Goal: Information Seeking & Learning: Learn about a topic

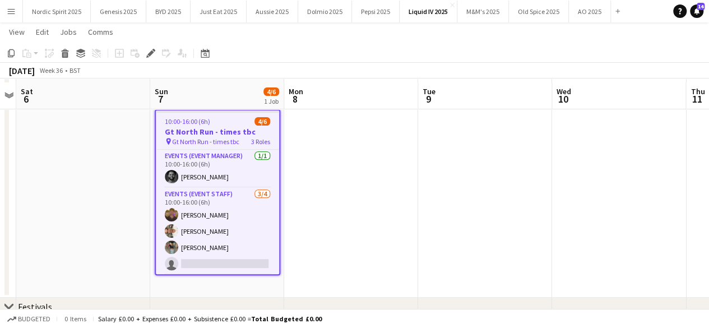
scroll to position [171, 0]
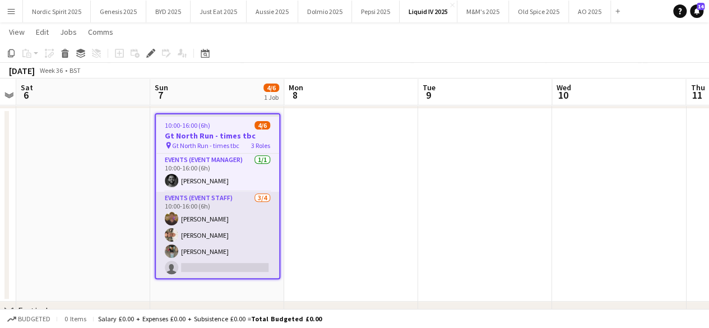
click at [176, 254] on app-user-avatar at bounding box center [171, 250] width 13 height 13
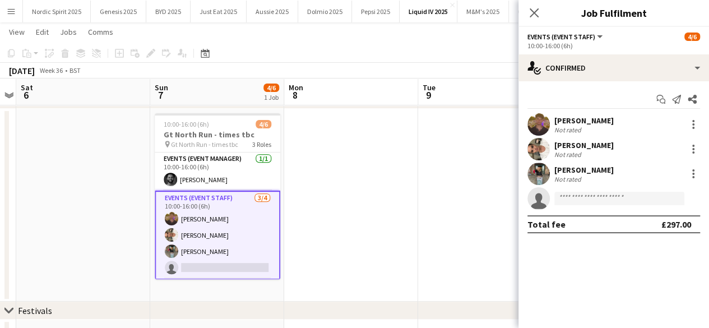
click at [537, 151] on app-user-avatar at bounding box center [538, 149] width 22 height 22
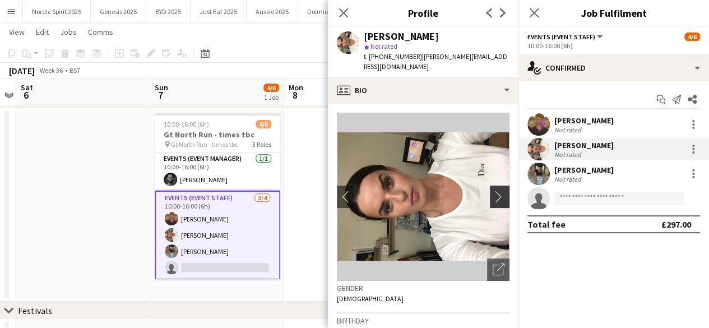
click at [493, 193] on app-icon "chevron-right" at bounding box center [501, 197] width 17 height 12
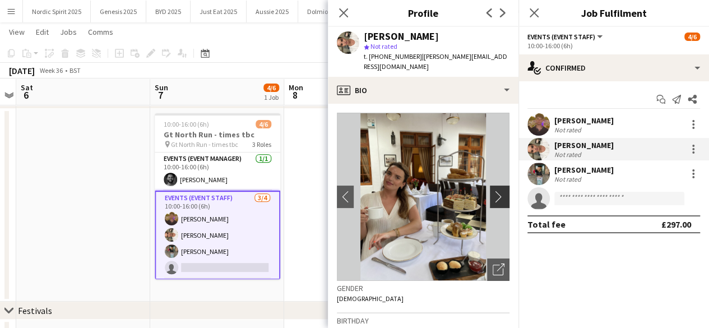
click at [493, 193] on app-icon "chevron-right" at bounding box center [501, 197] width 17 height 12
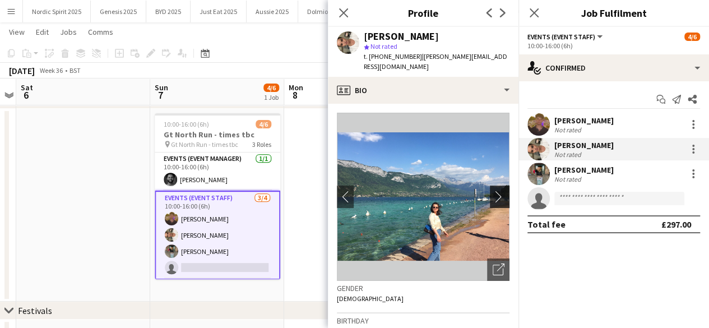
click at [493, 193] on app-icon "chevron-right" at bounding box center [501, 197] width 17 height 12
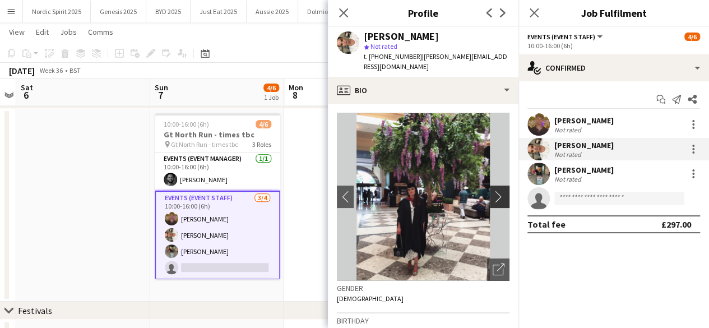
click at [493, 193] on app-icon "chevron-right" at bounding box center [501, 197] width 17 height 12
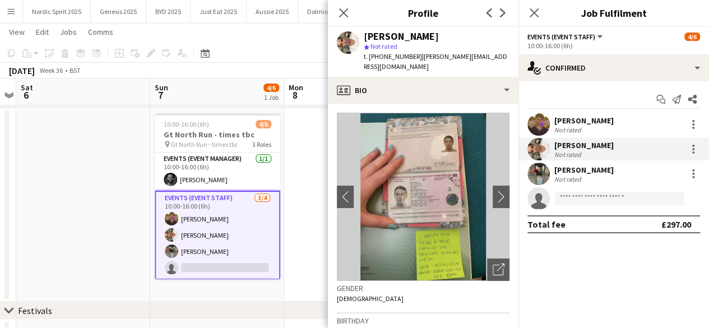
click at [306, 159] on app-date-cell at bounding box center [351, 205] width 134 height 193
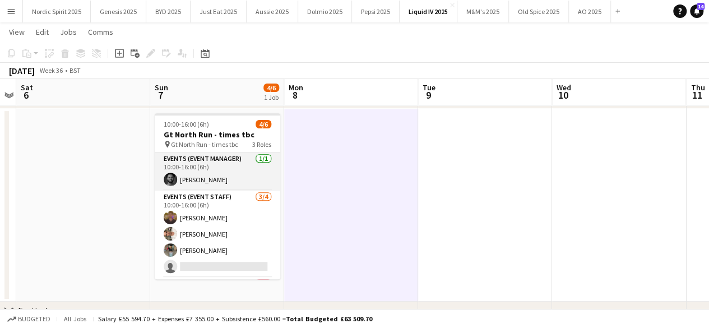
click at [166, 186] on app-card-role "Events (Event Manager) 1/1 10:00-16:00 (6h) Brima Fullah" at bounding box center [218, 171] width 126 height 38
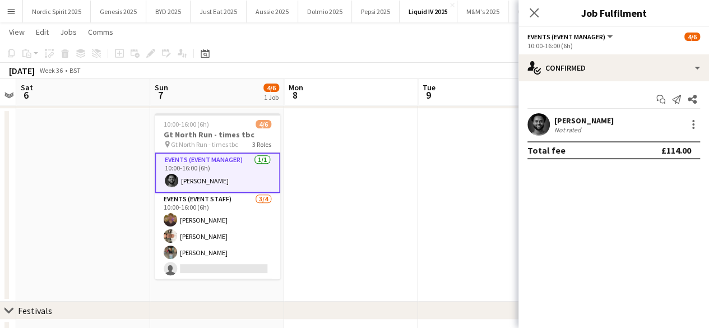
click at [317, 184] on app-date-cell at bounding box center [351, 205] width 134 height 193
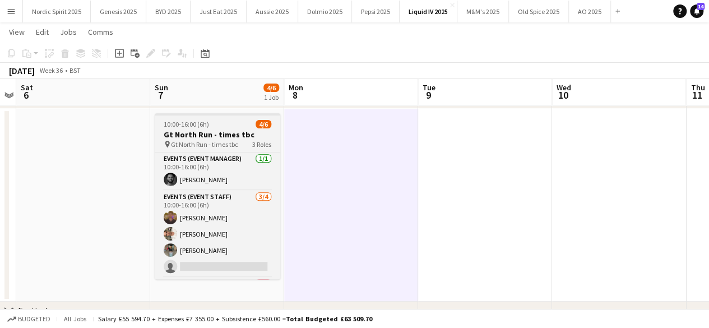
click at [210, 121] on div "10:00-16:00 (6h) 4/6" at bounding box center [218, 124] width 126 height 8
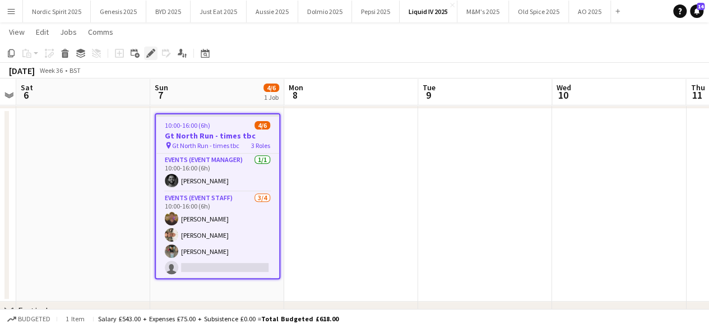
click at [148, 53] on icon "Edit" at bounding box center [150, 53] width 9 height 9
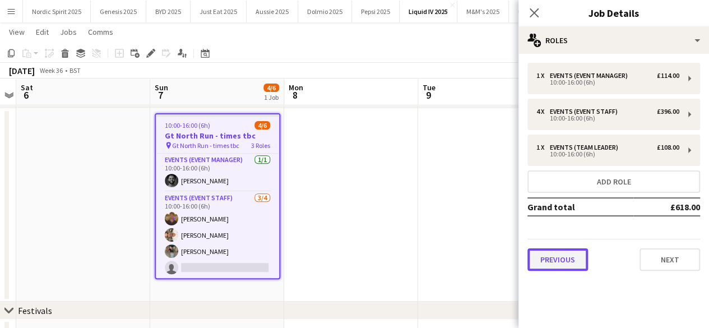
click at [556, 258] on button "Previous" at bounding box center [557, 259] width 61 height 22
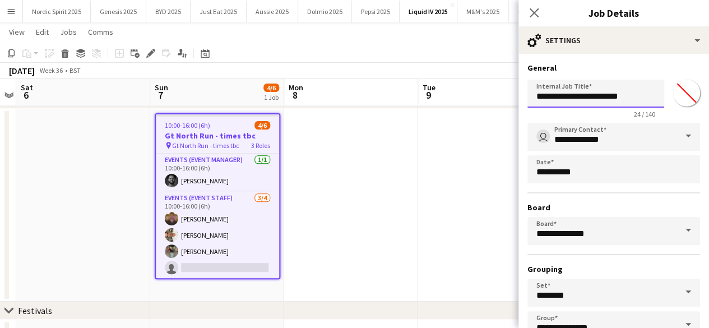
click at [541, 95] on input "**********" at bounding box center [595, 94] width 137 height 28
drag, startPoint x: 598, startPoint y: 92, endPoint x: 673, endPoint y: 96, distance: 74.6
click at [673, 96] on div "**********" at bounding box center [613, 96] width 173 height 43
click at [536, 95] on input "**********" at bounding box center [595, 94] width 137 height 28
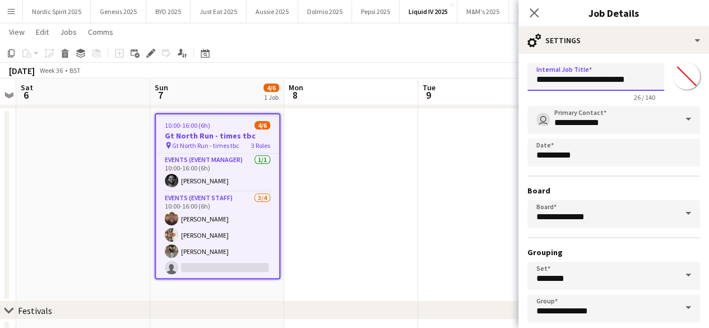
scroll to position [74, 0]
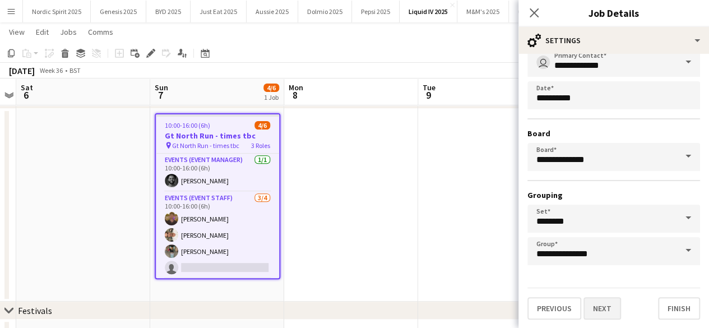
type input "**********"
click at [594, 312] on button "Next" at bounding box center [602, 308] width 38 height 22
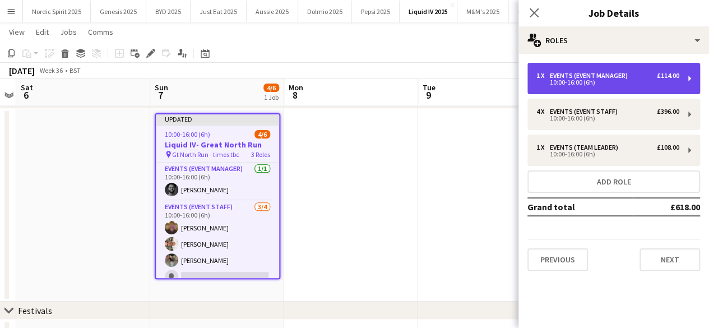
click at [646, 75] on div "1 x Events (Event Manager) £114.00" at bounding box center [607, 76] width 143 height 8
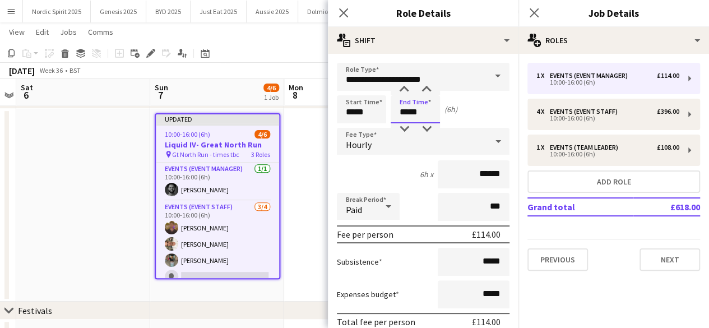
click at [435, 116] on input "*****" at bounding box center [415, 109] width 49 height 28
click at [406, 84] on div at bounding box center [404, 89] width 22 height 11
click at [425, 92] on div at bounding box center [426, 89] width 22 height 11
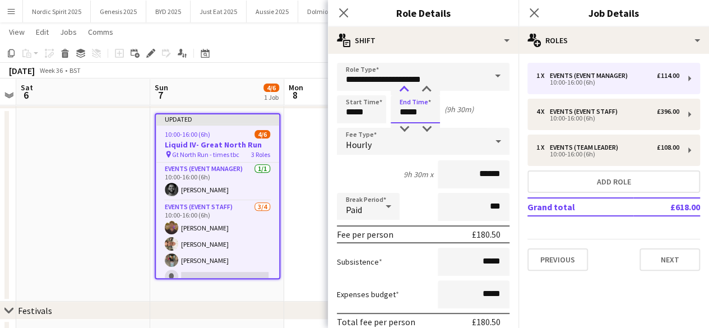
click at [403, 89] on div at bounding box center [404, 89] width 22 height 11
click at [428, 131] on div at bounding box center [426, 128] width 22 height 11
type input "*****"
click at [428, 131] on div at bounding box center [426, 128] width 22 height 11
click at [374, 107] on input "*****" at bounding box center [361, 109] width 49 height 28
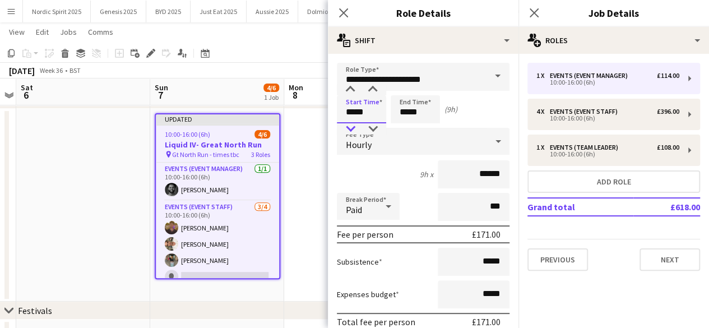
click at [347, 129] on div at bounding box center [350, 128] width 22 height 11
click at [349, 127] on div at bounding box center [350, 128] width 22 height 11
type input "*****"
click at [349, 127] on div at bounding box center [350, 128] width 22 height 11
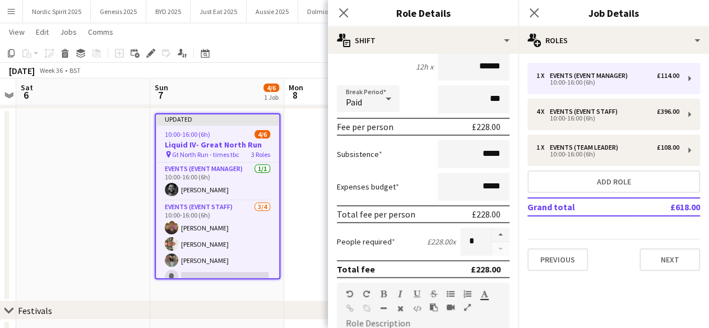
scroll to position [112, 0]
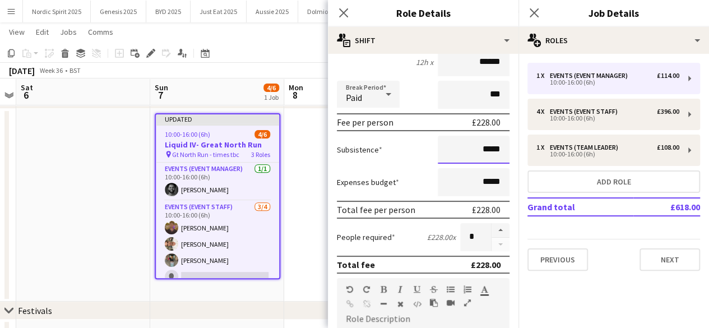
click at [475, 152] on input "*****" at bounding box center [474, 150] width 72 height 28
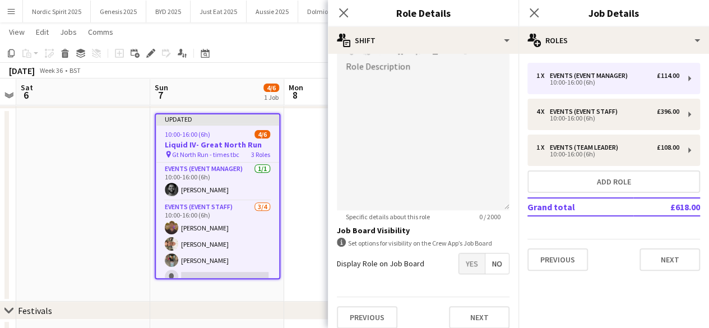
scroll to position [373, 0]
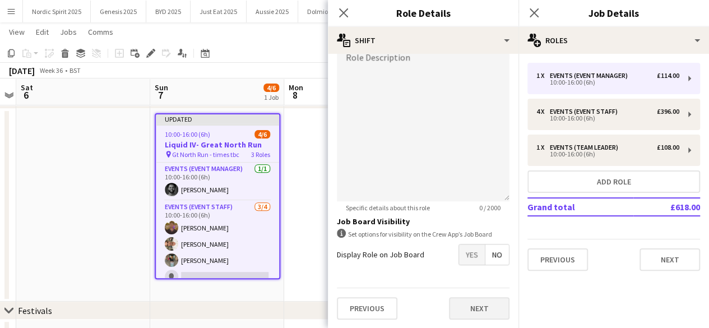
type input "******"
click at [491, 303] on button "Next" at bounding box center [479, 308] width 61 height 22
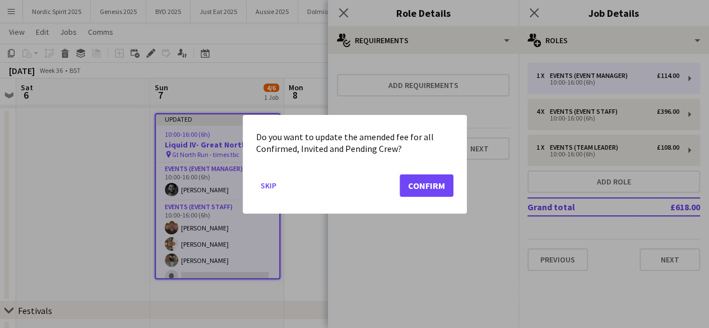
scroll to position [0, 0]
click at [425, 192] on button "Confirm" at bounding box center [426, 185] width 54 height 22
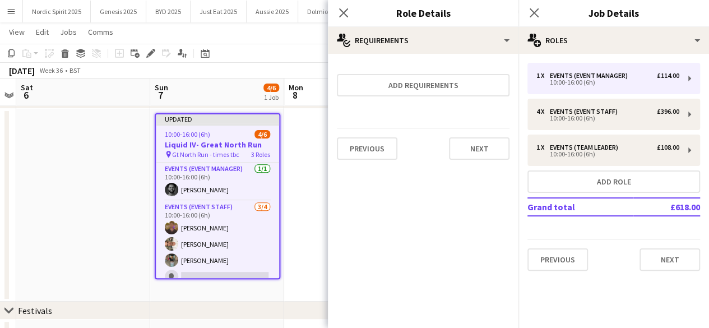
scroll to position [171, 0]
click at [466, 142] on button "Next" at bounding box center [479, 148] width 61 height 22
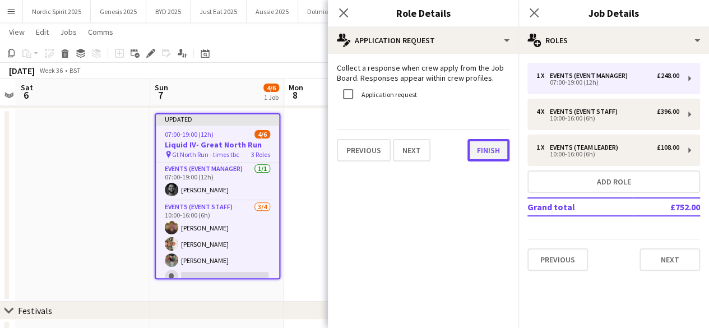
click at [479, 145] on button "Finish" at bounding box center [488, 150] width 42 height 22
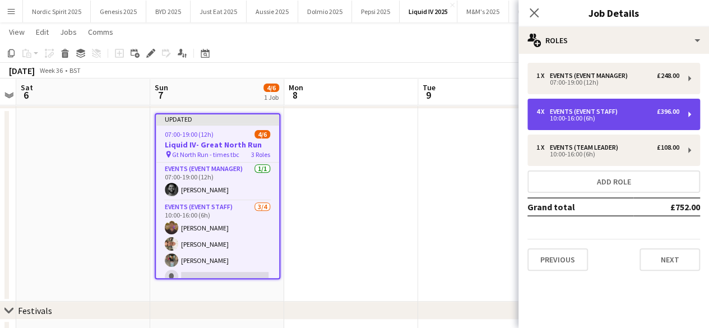
click at [558, 117] on div "10:00-16:00 (6h)" at bounding box center [607, 118] width 143 height 6
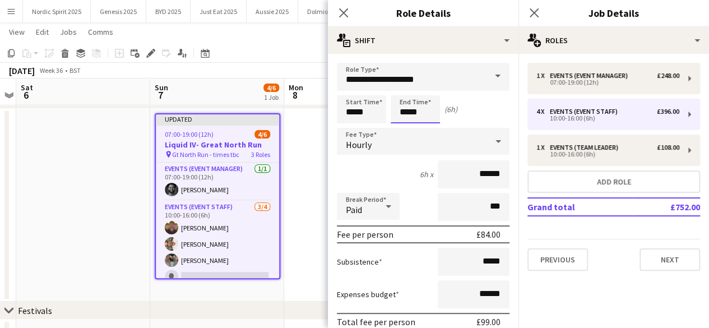
click at [430, 111] on input "*****" at bounding box center [415, 109] width 49 height 28
click at [403, 92] on div at bounding box center [404, 89] width 22 height 11
click at [403, 91] on div at bounding box center [404, 89] width 22 height 11
click at [422, 91] on div at bounding box center [426, 89] width 22 height 11
type input "*****"
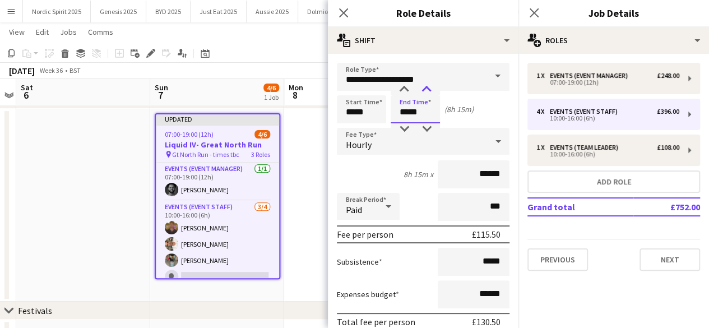
click at [423, 91] on div at bounding box center [426, 89] width 22 height 11
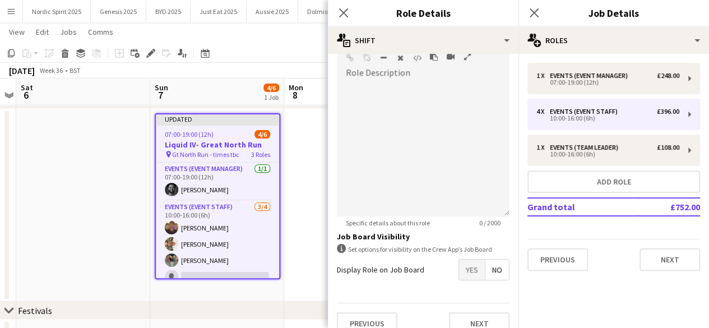
scroll to position [373, 0]
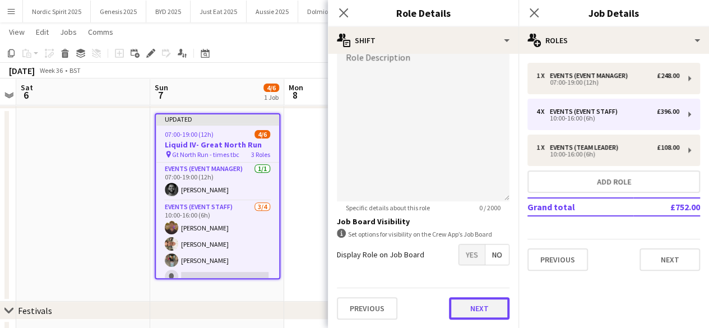
click at [499, 304] on button "Next" at bounding box center [479, 308] width 61 height 22
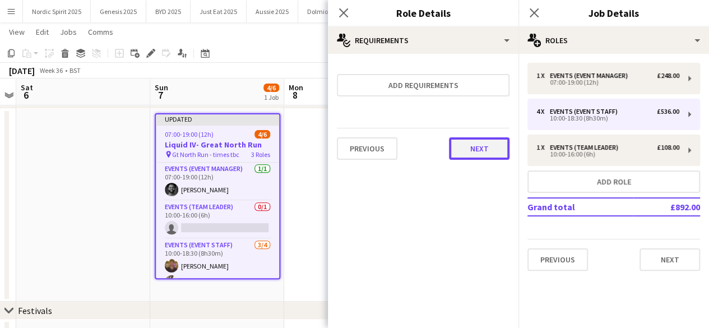
click at [496, 149] on button "Next" at bounding box center [479, 148] width 61 height 22
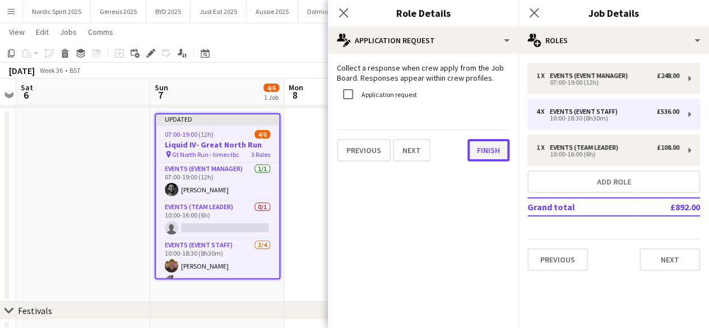
click at [496, 150] on button "Finish" at bounding box center [488, 150] width 42 height 22
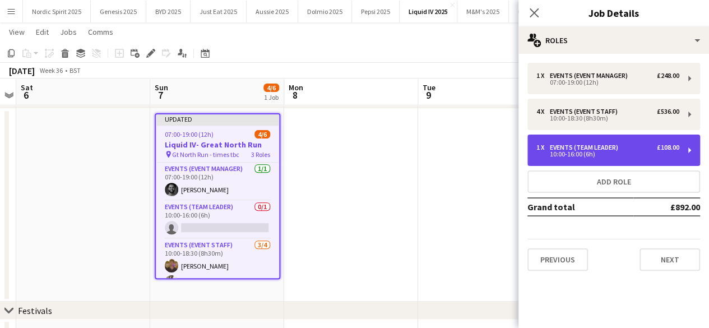
click at [559, 159] on div "1 x Events (Team Leader) £108.00 10:00-16:00 (6h)" at bounding box center [613, 149] width 173 height 31
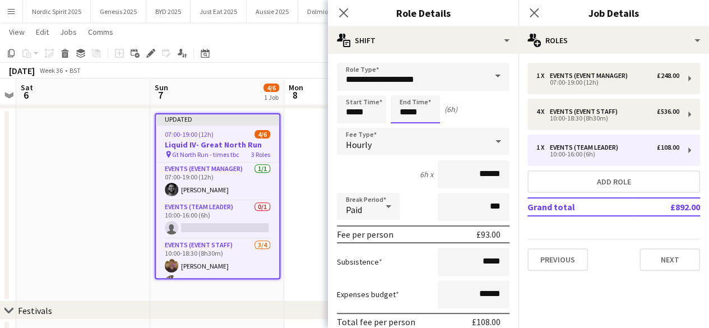
click at [407, 110] on input "*****" at bounding box center [415, 109] width 49 height 28
click at [405, 87] on div at bounding box center [404, 89] width 22 height 11
click at [426, 87] on div at bounding box center [426, 89] width 22 height 11
type input "*****"
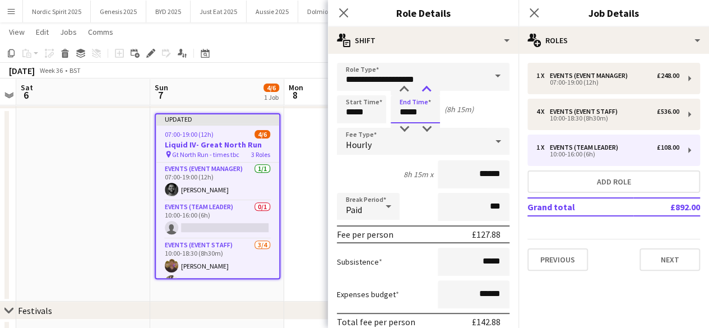
click at [426, 87] on div at bounding box center [426, 89] width 22 height 11
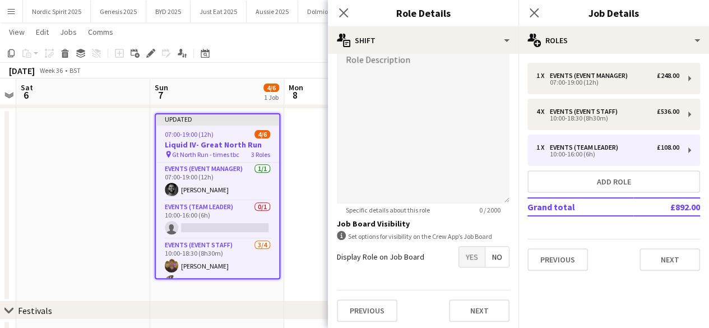
scroll to position [373, 0]
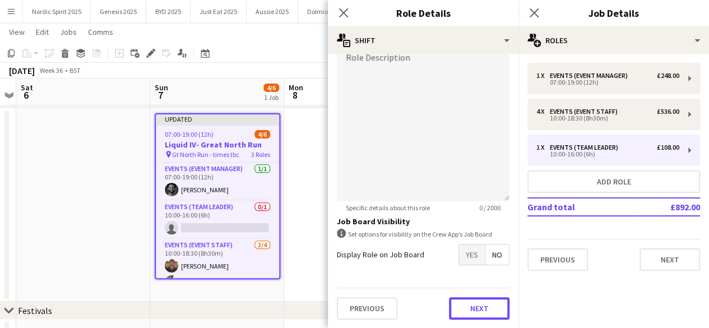
click at [449, 306] on button "Next" at bounding box center [479, 308] width 61 height 22
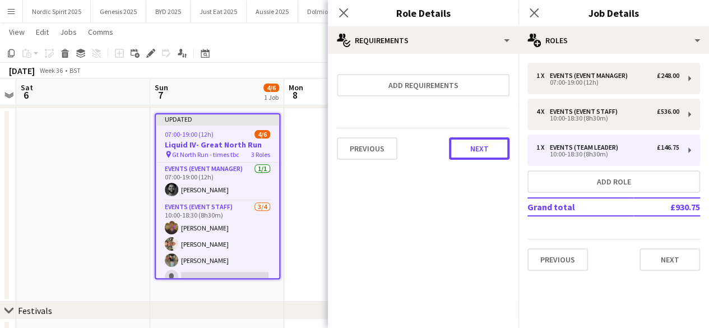
click at [463, 154] on button "Next" at bounding box center [479, 148] width 61 height 22
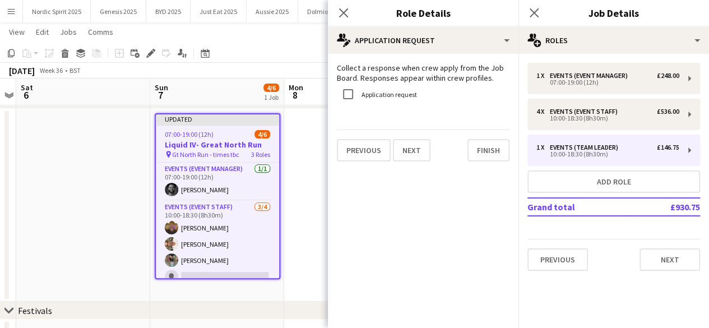
click at [463, 154] on div "Previous Next Finish" at bounding box center [423, 145] width 173 height 32
click at [484, 152] on button "Finish" at bounding box center [488, 150] width 42 height 22
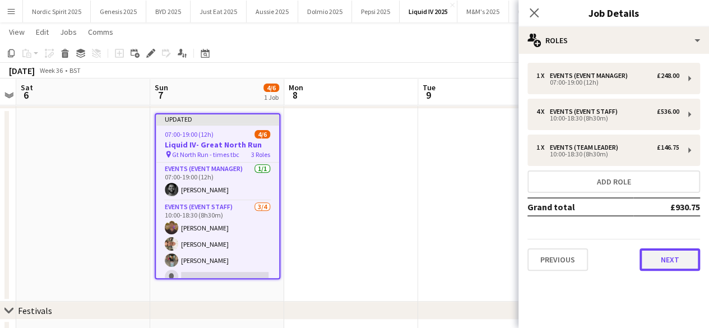
click at [669, 255] on button "Next" at bounding box center [669, 259] width 61 height 22
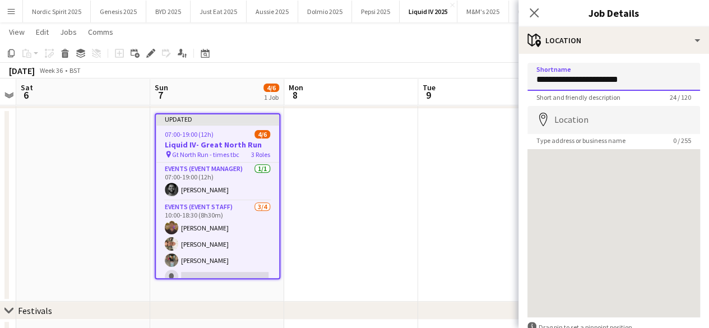
drag, startPoint x: 635, startPoint y: 79, endPoint x: 541, endPoint y: 83, distance: 94.8
click at [541, 83] on input "**********" at bounding box center [613, 77] width 173 height 28
type input "**********"
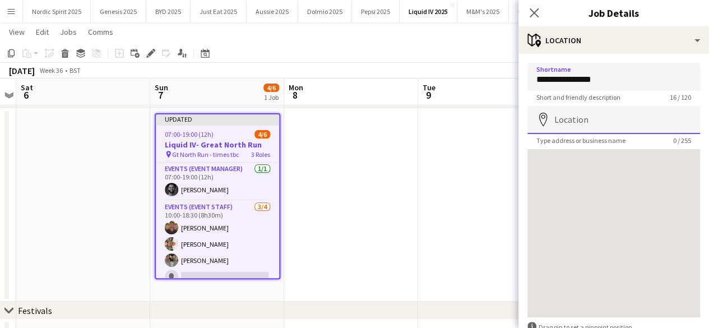
click at [565, 117] on input "Location" at bounding box center [613, 120] width 173 height 28
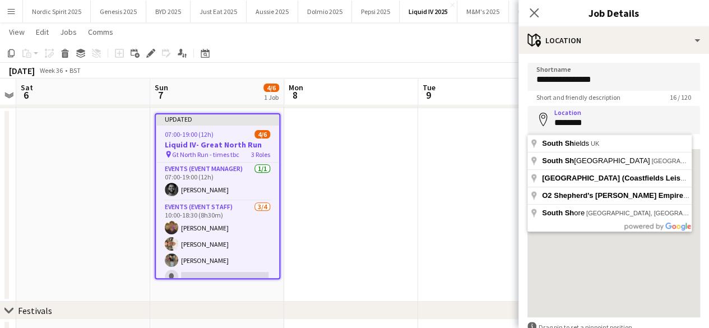
type input "**********"
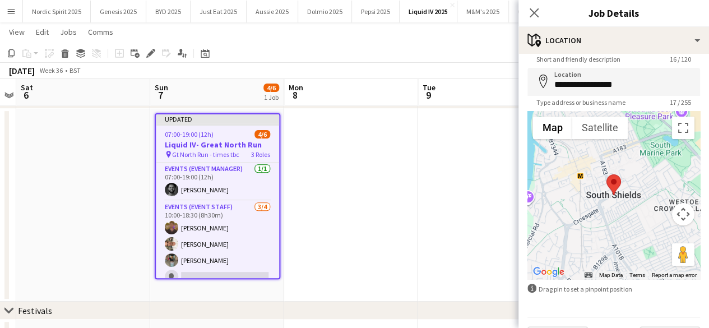
scroll to position [68, 0]
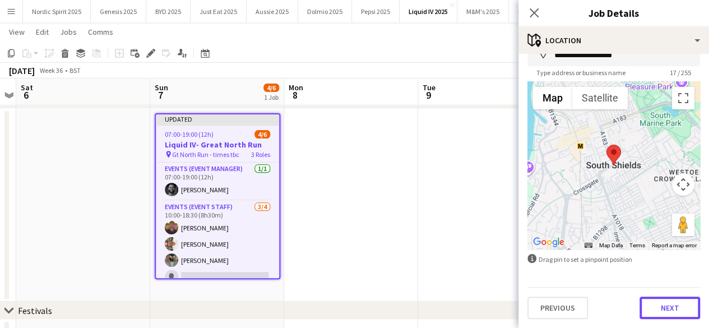
click at [668, 304] on button "Next" at bounding box center [669, 307] width 61 height 22
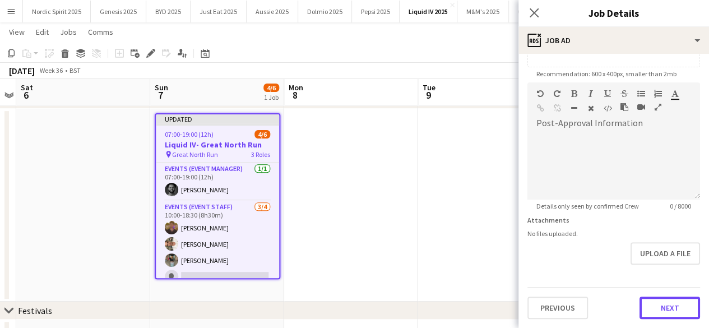
scroll to position [226, 0]
click at [654, 267] on form "**********" at bounding box center [613, 78] width 191 height 482
click at [651, 304] on button "Next" at bounding box center [669, 308] width 61 height 22
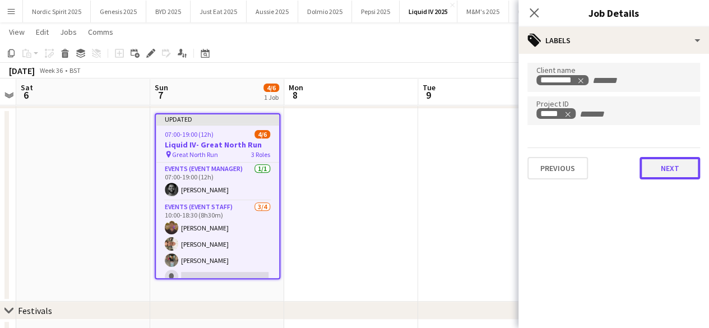
click at [670, 169] on button "Next" at bounding box center [669, 168] width 61 height 22
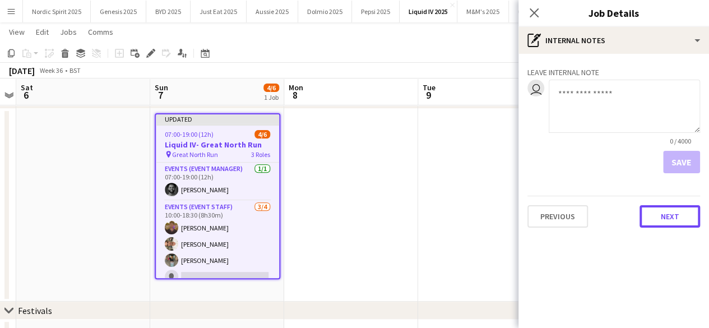
click at [668, 224] on button "Next" at bounding box center [669, 216] width 61 height 22
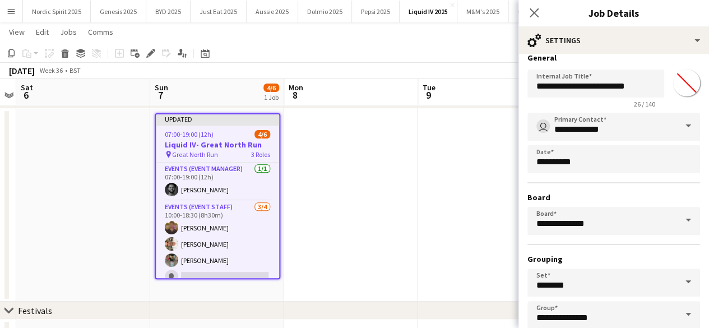
scroll to position [74, 0]
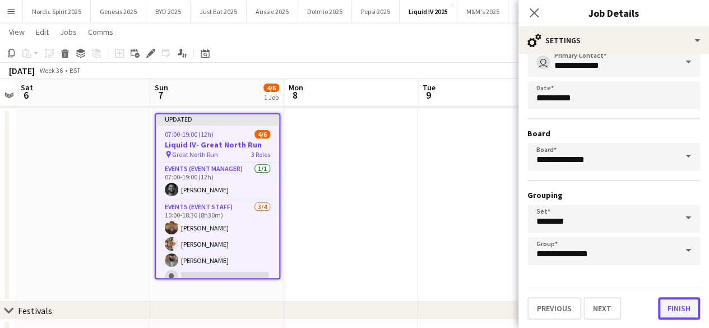
click at [673, 303] on button "Finish" at bounding box center [679, 308] width 42 height 22
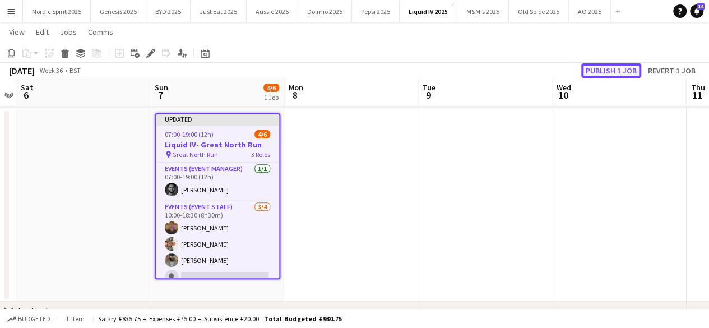
click at [617, 72] on button "Publish 1 job" at bounding box center [611, 70] width 60 height 15
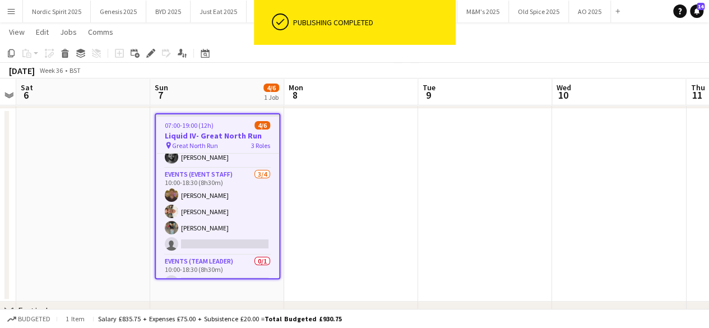
scroll to position [38, 0]
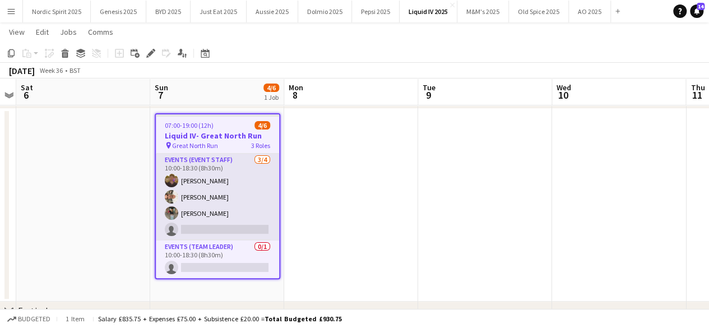
click at [165, 214] on app-user-avatar at bounding box center [171, 212] width 13 height 13
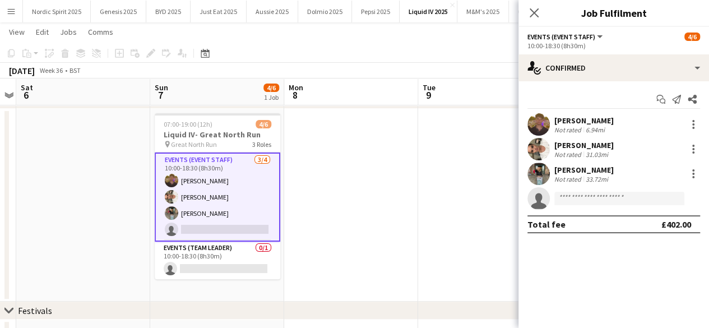
click at [536, 164] on app-user-avatar at bounding box center [538, 173] width 22 height 22
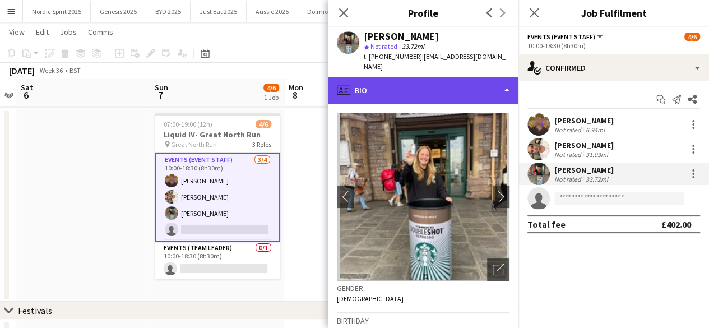
click at [486, 78] on div "profile Bio" at bounding box center [423, 90] width 191 height 27
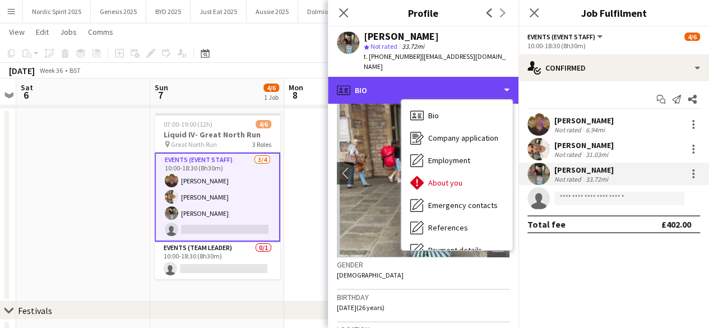
scroll to position [150, 0]
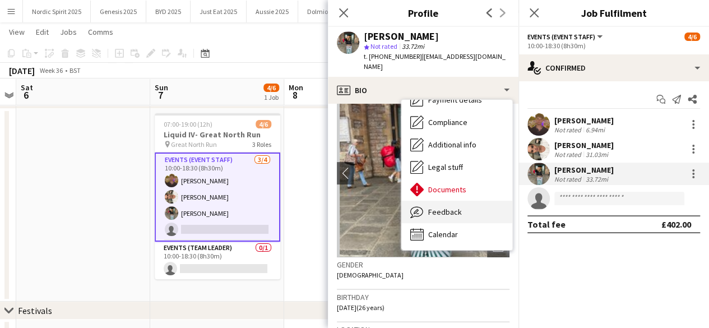
click at [469, 205] on div "Feedback Feedback" at bounding box center [456, 212] width 111 height 22
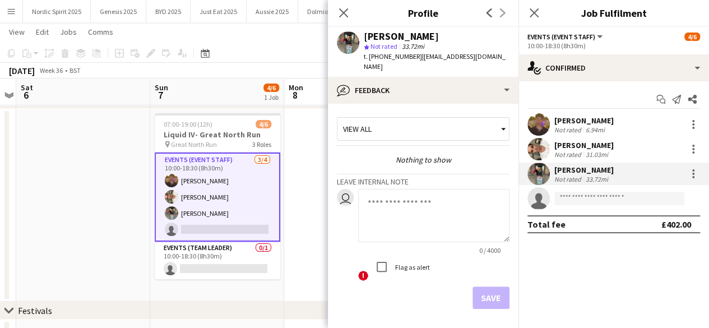
scroll to position [32, 0]
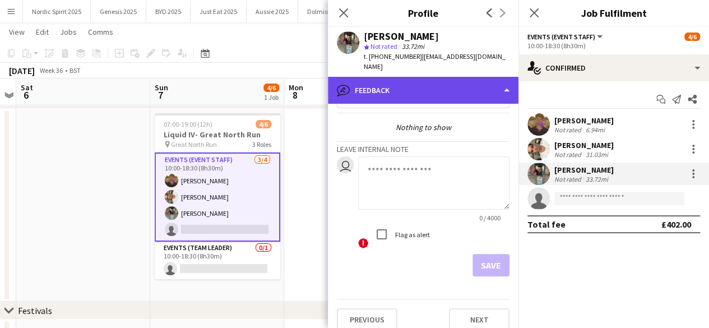
click at [464, 80] on div "bubble-pencil Feedback" at bounding box center [423, 90] width 191 height 27
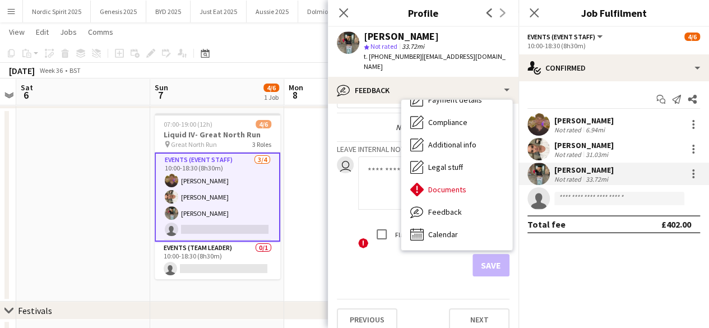
click at [531, 156] on app-user-avatar at bounding box center [538, 149] width 22 height 22
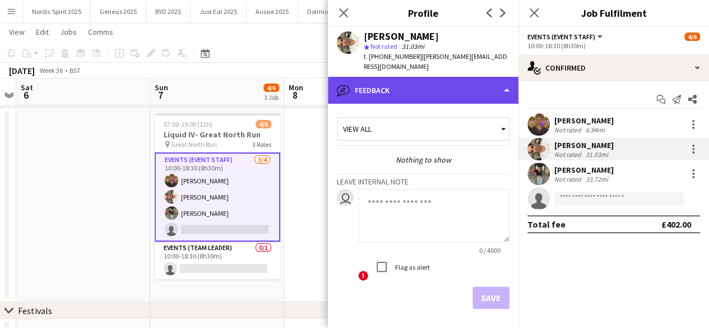
click at [491, 78] on div "bubble-pencil Feedback" at bounding box center [423, 90] width 191 height 27
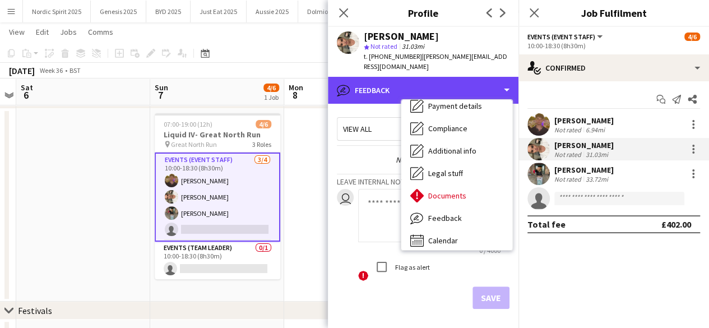
scroll to position [150, 0]
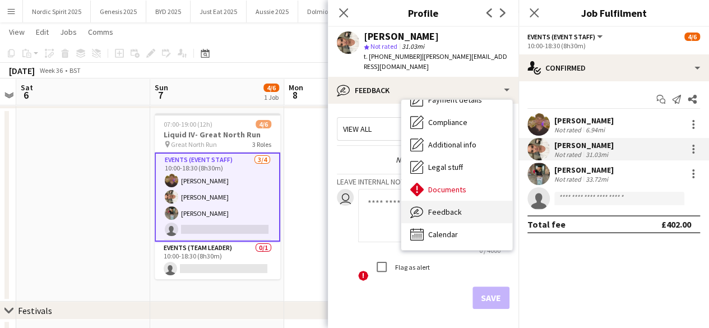
click at [477, 221] on div "Feedback Feedback" at bounding box center [456, 212] width 111 height 22
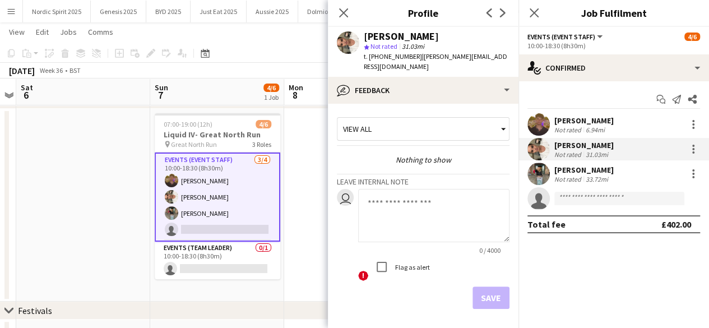
click at [546, 3] on div "Close pop-in" at bounding box center [533, 13] width 31 height 26
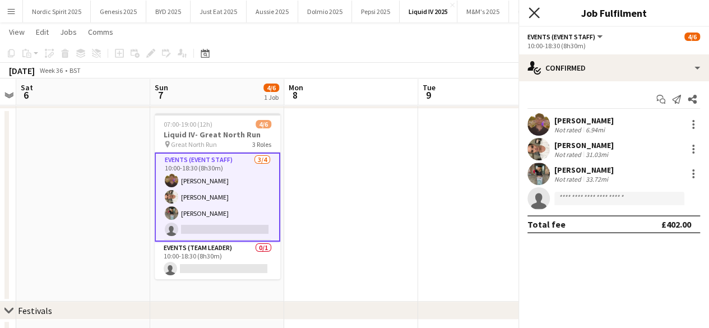
click at [533, 12] on icon at bounding box center [533, 12] width 11 height 11
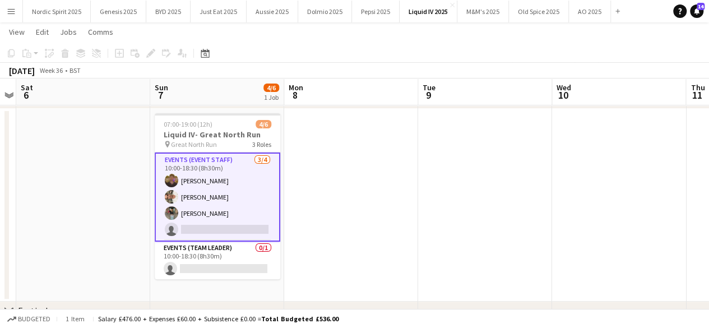
scroll to position [0, 387]
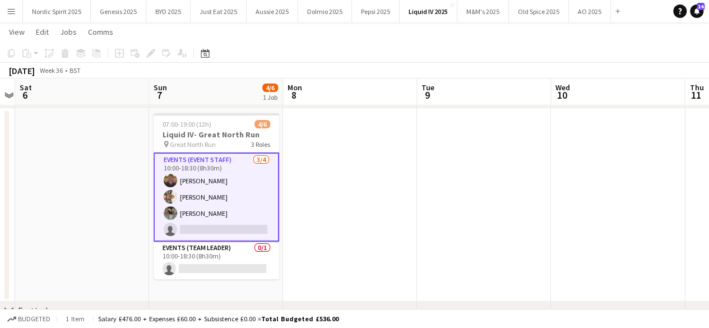
click at [173, 210] on app-user-avatar at bounding box center [170, 212] width 13 height 13
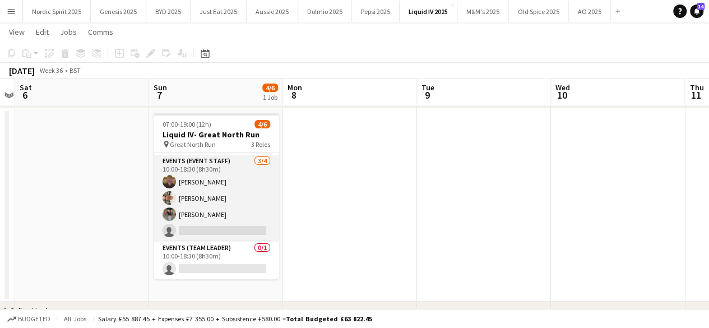
click at [173, 210] on app-user-avatar at bounding box center [168, 213] width 13 height 13
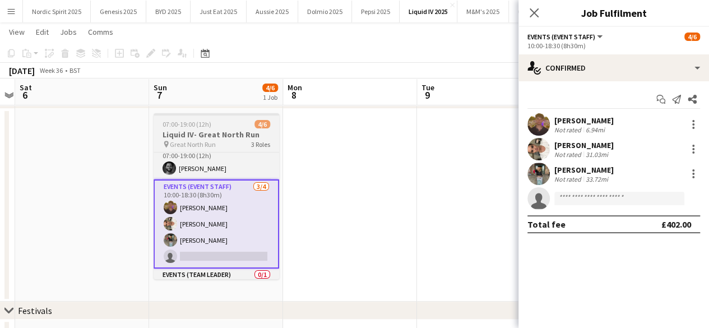
scroll to position [0, 0]
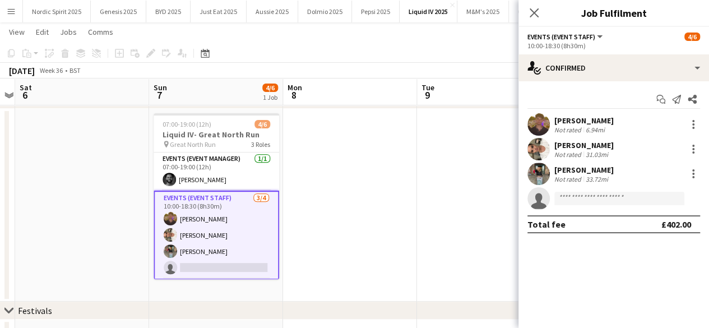
click at [532, 175] on app-user-avatar at bounding box center [538, 173] width 22 height 22
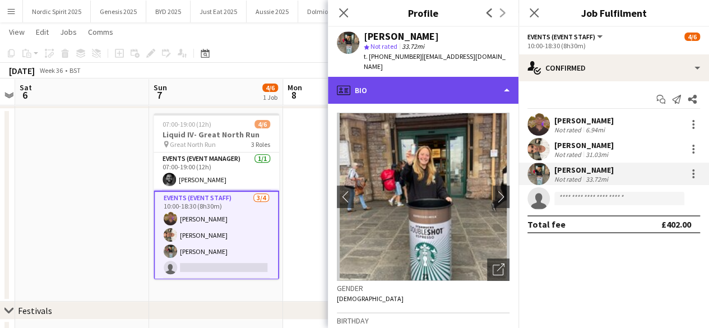
click at [474, 87] on div "profile Bio" at bounding box center [423, 90] width 191 height 27
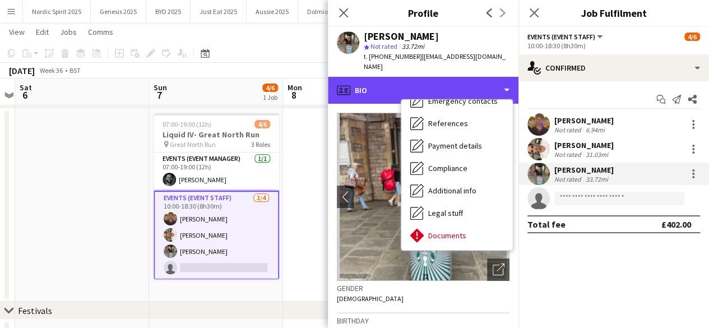
scroll to position [150, 0]
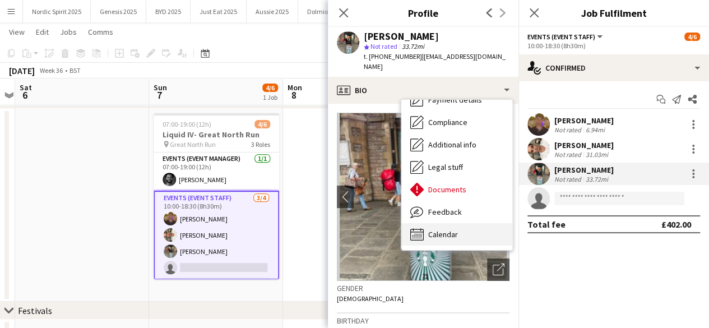
click at [482, 223] on div "Calendar Calendar" at bounding box center [456, 234] width 111 height 22
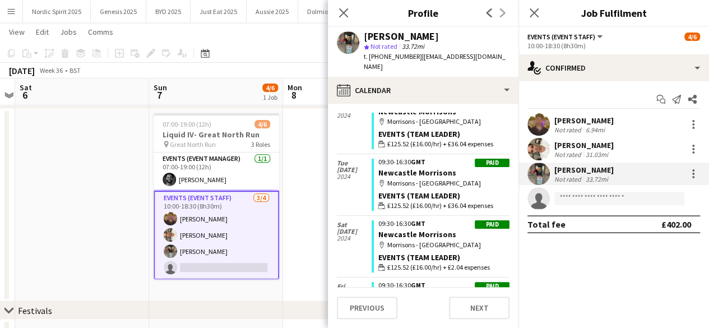
scroll to position [0, 0]
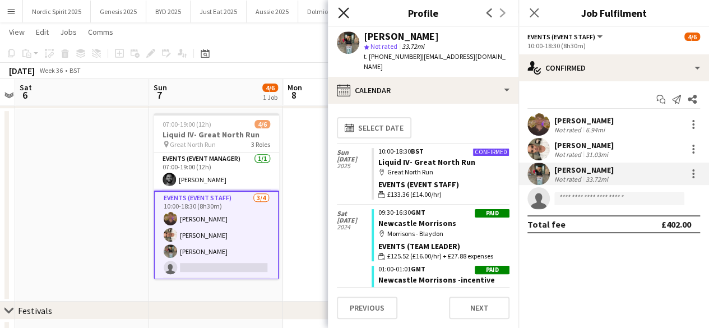
click at [345, 14] on icon at bounding box center [343, 12] width 11 height 11
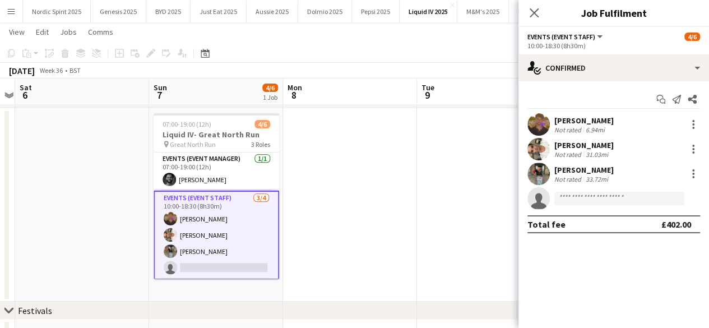
click at [332, 163] on app-date-cell at bounding box center [350, 205] width 134 height 193
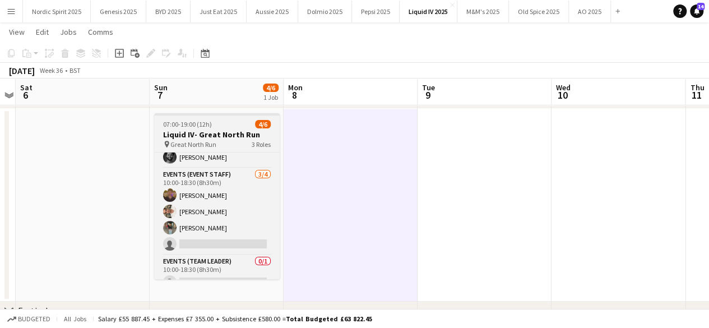
scroll to position [36, 0]
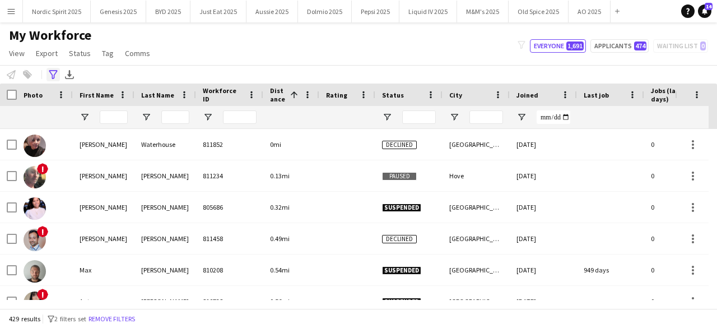
click at [55, 72] on icon "Advanced filters" at bounding box center [53, 74] width 9 height 9
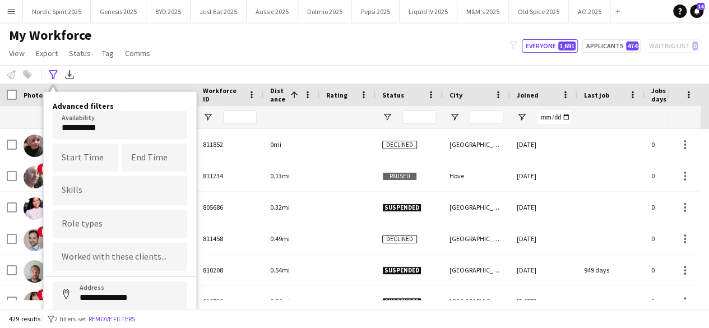
click at [109, 133] on body "Menu Boards Boards Boards All jobs Status Workforce Workforce My Workforce Recr…" at bounding box center [354, 164] width 709 height 328
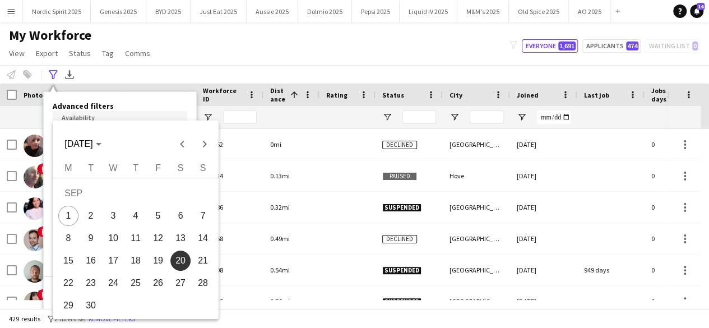
click at [193, 213] on button "7" at bounding box center [203, 216] width 22 height 22
type input "**********"
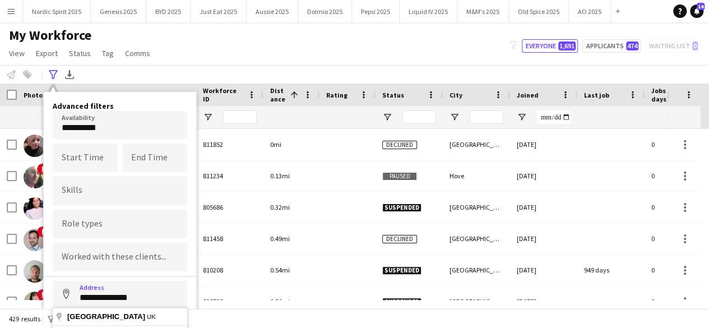
drag, startPoint x: 146, startPoint y: 290, endPoint x: 75, endPoint y: 280, distance: 71.4
click at [75, 281] on input "**********" at bounding box center [120, 295] width 134 height 28
type input "**********"
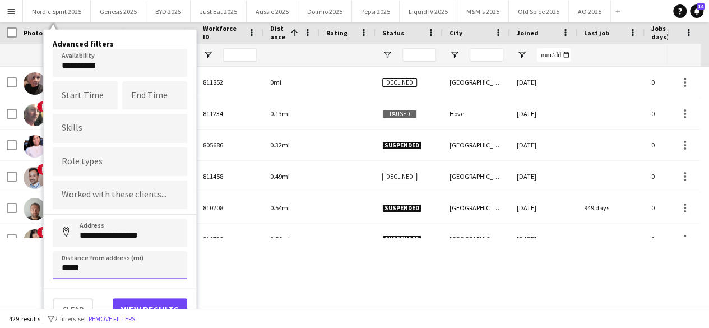
click at [141, 272] on input "*****" at bounding box center [120, 265] width 134 height 28
type input "*****"
click at [148, 300] on button "View results" at bounding box center [150, 309] width 75 height 22
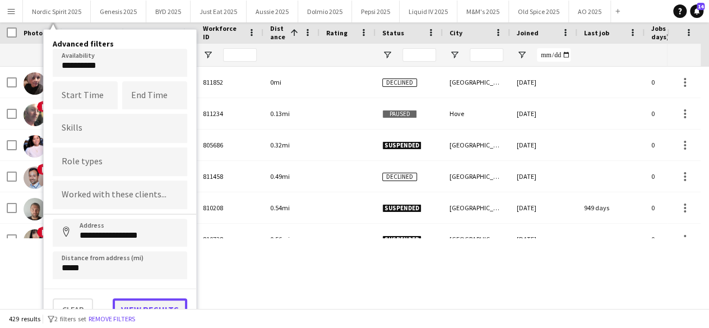
type input "**********"
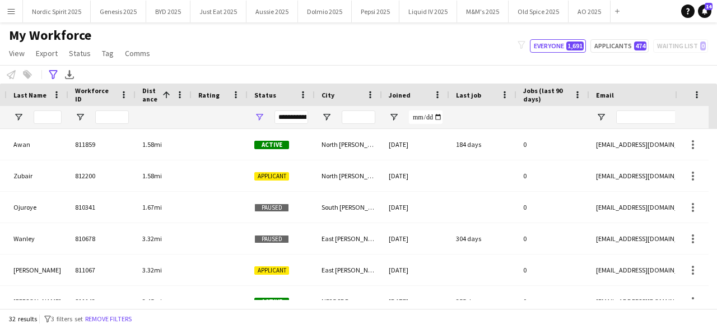
scroll to position [0, 0]
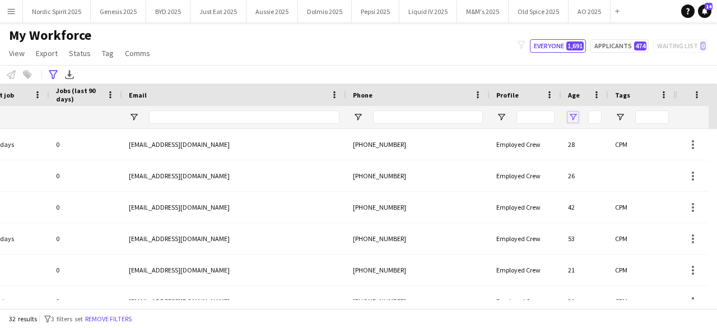
click at [572, 118] on span "Open Filter Menu" at bounding box center [573, 117] width 10 height 10
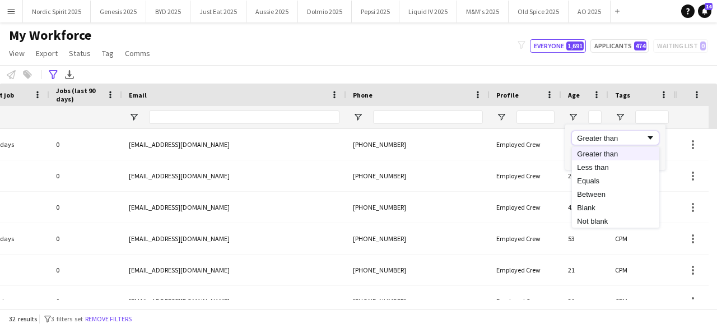
click at [594, 141] on div "Greater than" at bounding box center [615, 137] width 87 height 13
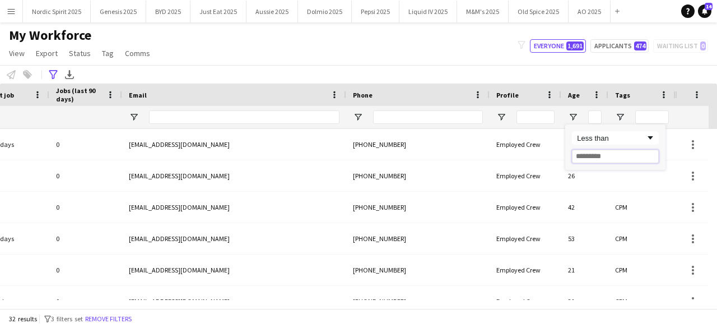
click at [593, 162] on input "Filter Value" at bounding box center [615, 156] width 87 height 13
type input "**"
click at [490, 60] on div "My Workforce View Views Default view Compliance Log New view Update view Delete…" at bounding box center [358, 46] width 717 height 38
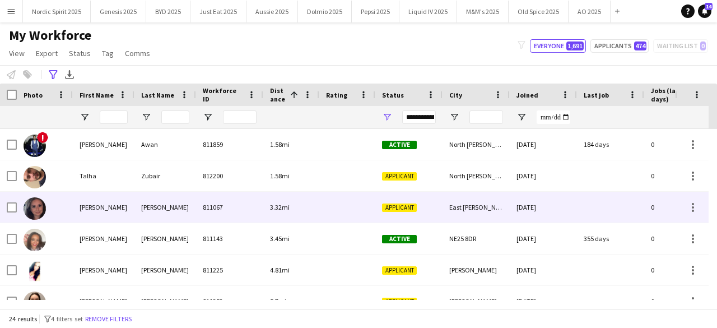
click at [39, 207] on img at bounding box center [35, 208] width 22 height 22
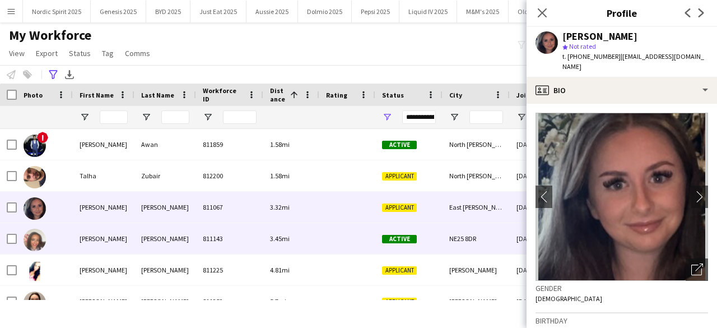
click at [39, 234] on img at bounding box center [35, 240] width 22 height 22
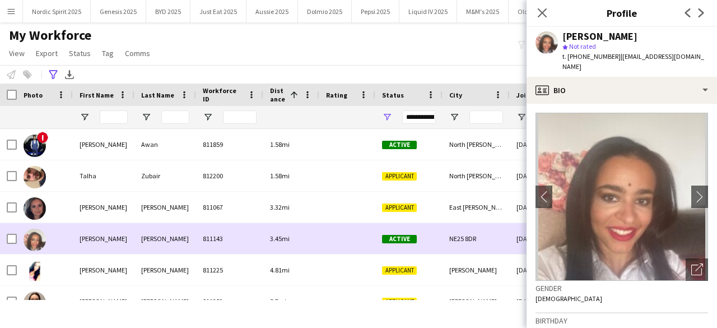
click at [39, 234] on img at bounding box center [35, 240] width 22 height 22
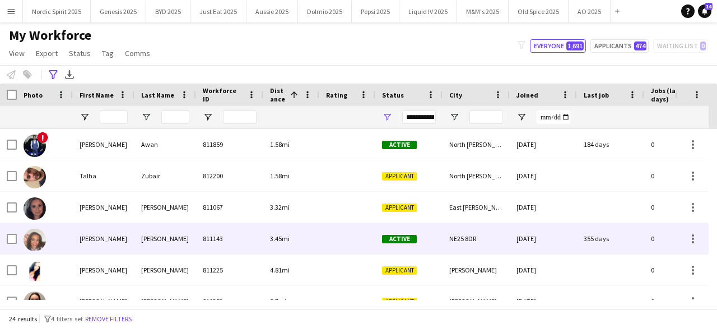
click at [39, 234] on img at bounding box center [35, 240] width 22 height 22
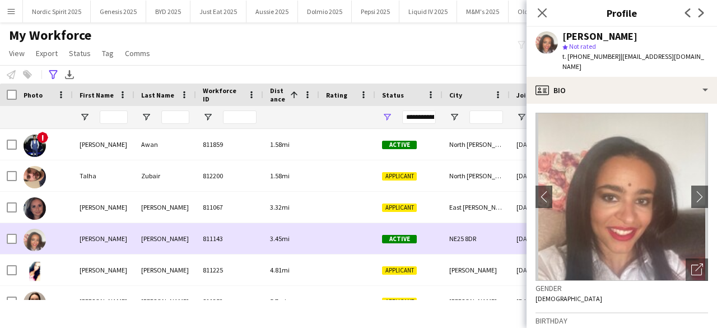
click at [39, 234] on img at bounding box center [35, 240] width 22 height 22
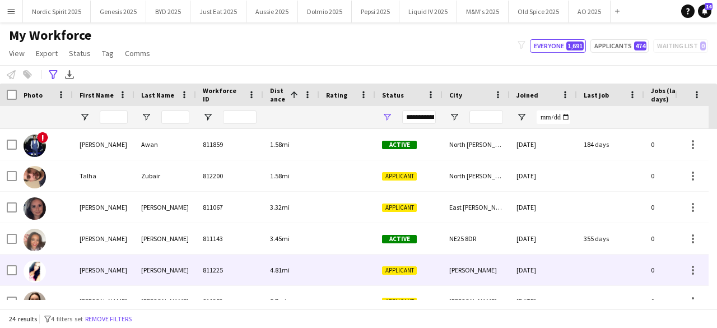
click at [34, 267] on img at bounding box center [35, 271] width 22 height 22
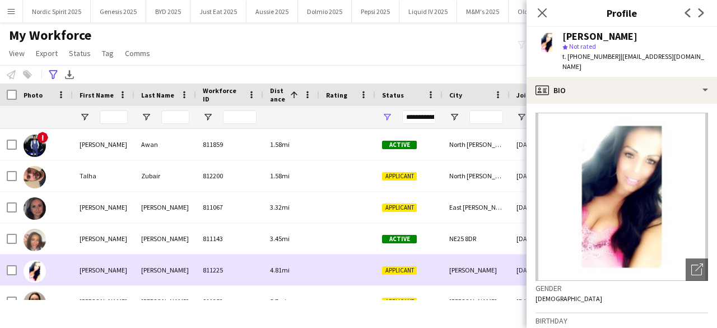
click at [34, 267] on img at bounding box center [35, 271] width 22 height 22
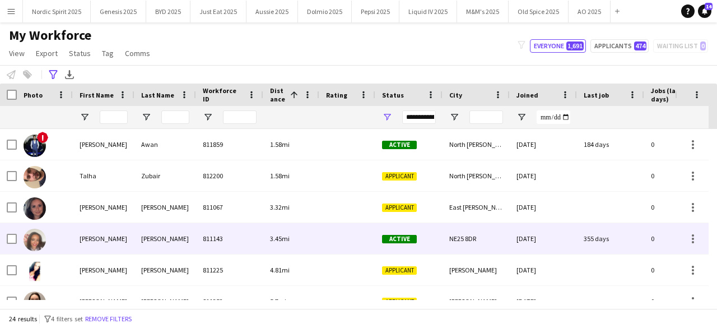
click at [36, 248] on img at bounding box center [35, 240] width 22 height 22
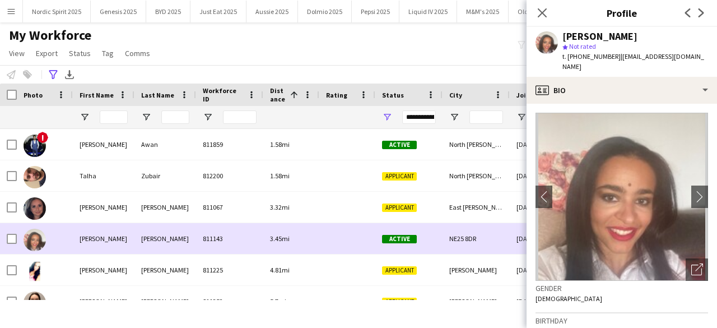
click at [36, 248] on img at bounding box center [35, 240] width 22 height 22
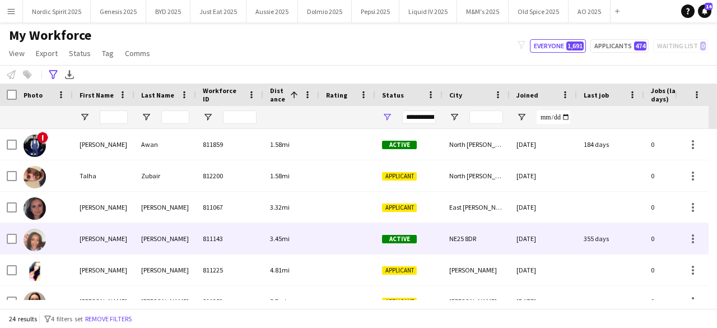
click at [35, 235] on img at bounding box center [35, 240] width 22 height 22
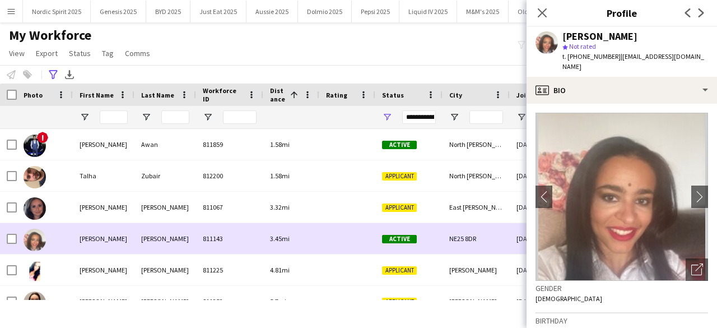
click at [35, 235] on img at bounding box center [35, 240] width 22 height 22
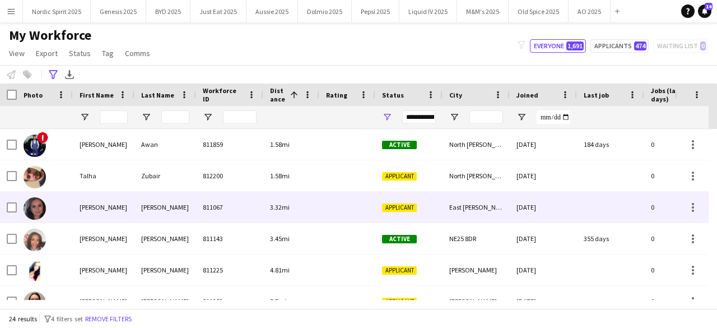
click at [35, 210] on img at bounding box center [35, 208] width 22 height 22
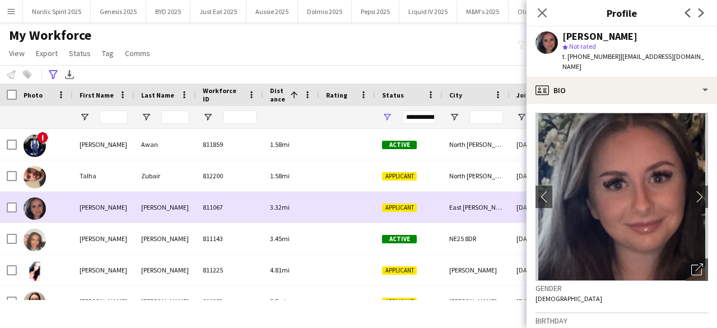
click at [35, 210] on img at bounding box center [35, 208] width 22 height 22
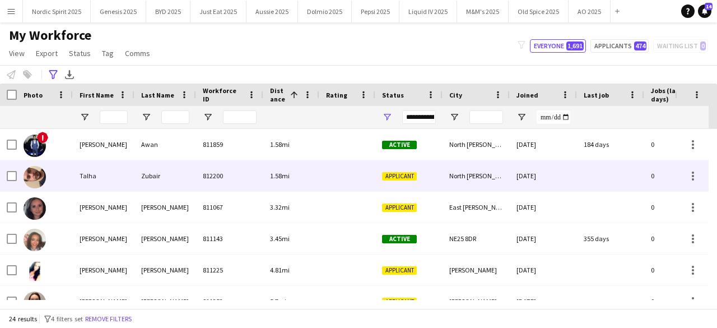
click at [30, 178] on img at bounding box center [35, 177] width 22 height 22
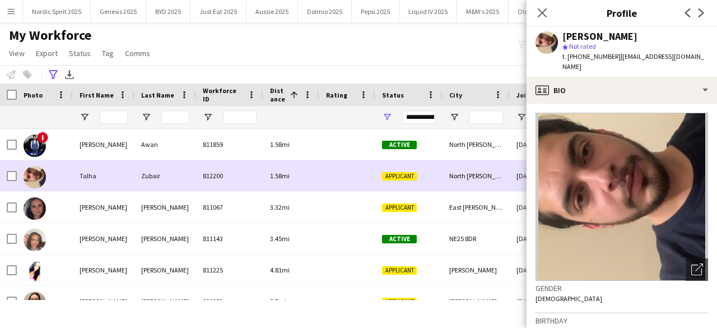
click at [30, 178] on img at bounding box center [35, 177] width 22 height 22
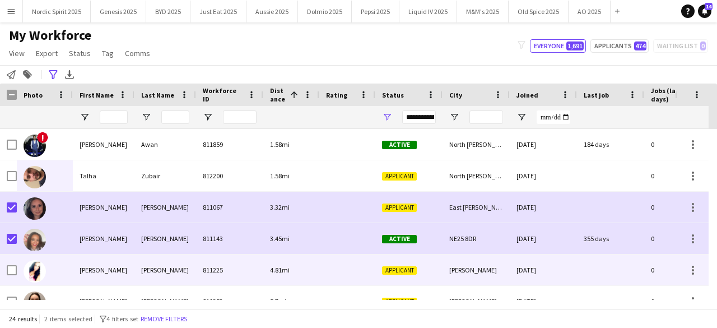
click at [38, 267] on img at bounding box center [35, 271] width 22 height 22
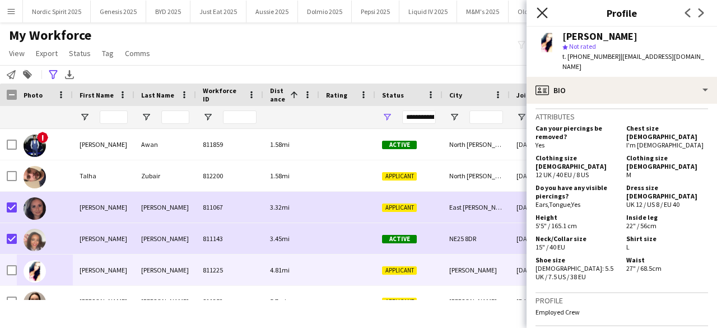
click at [543, 13] on icon "Close pop-in" at bounding box center [542, 12] width 11 height 11
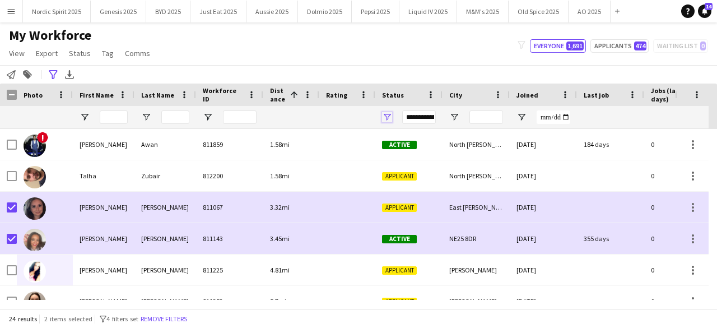
click at [384, 114] on span "Open Filter Menu" at bounding box center [387, 117] width 10 height 10
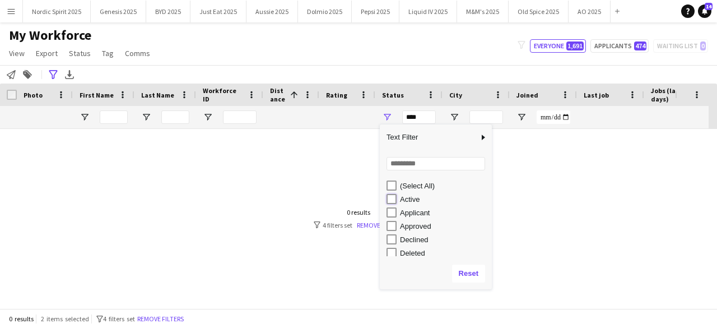
type input "**********"
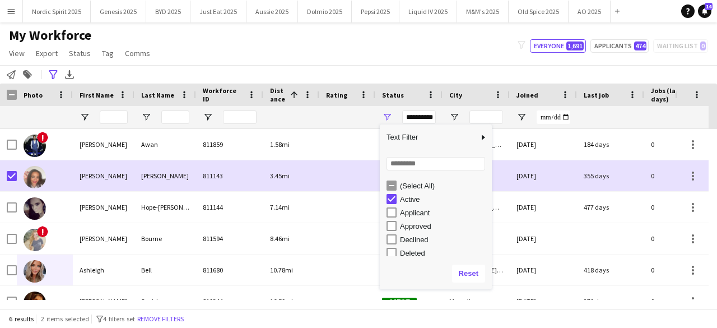
click at [429, 69] on div "**********" at bounding box center [358, 74] width 717 height 18
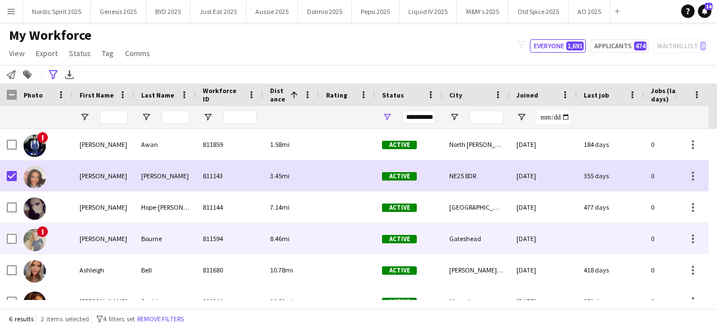
click at [3, 238] on div at bounding box center [8, 238] width 17 height 31
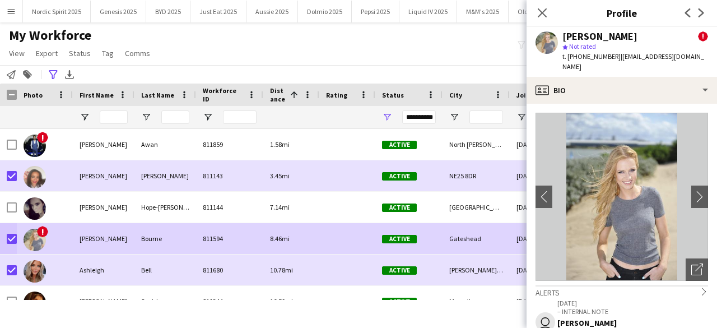
click at [267, 48] on div "My Workforce View Views Default view Compliance Log New view Update view Delete…" at bounding box center [358, 46] width 717 height 38
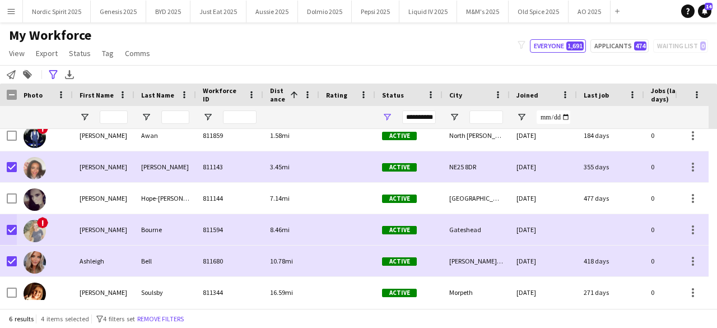
scroll to position [17, 0]
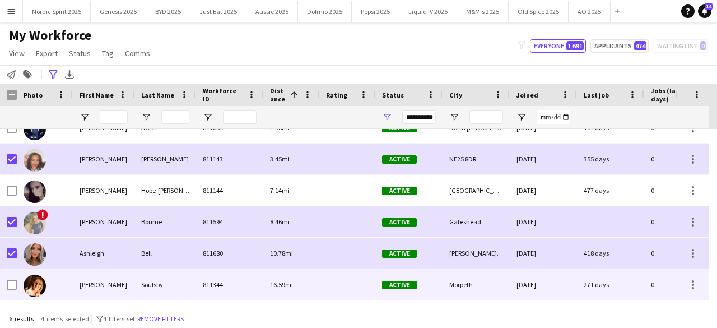
click at [36, 278] on img at bounding box center [35, 286] width 22 height 22
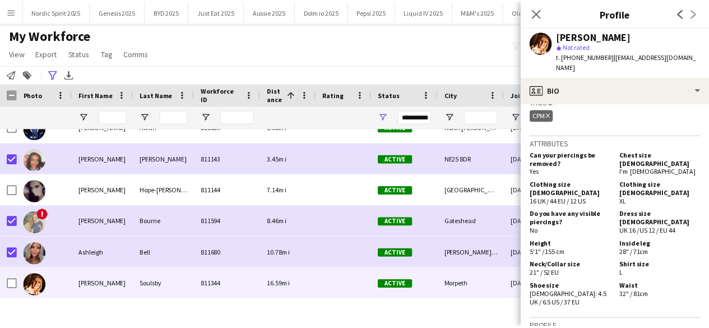
scroll to position [0, 0]
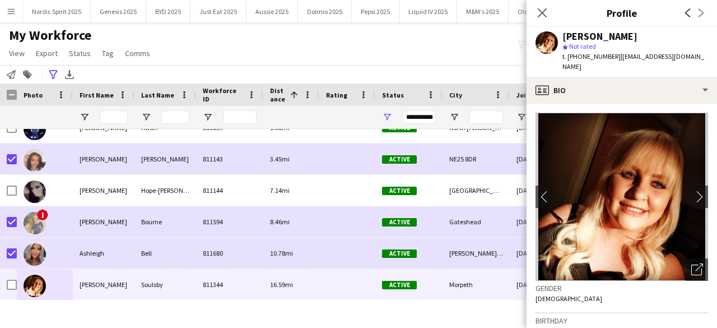
click at [537, 20] on div "Close pop-in" at bounding box center [542, 13] width 31 height 26
click at [538, 14] on icon "Close pop-in" at bounding box center [542, 12] width 11 height 11
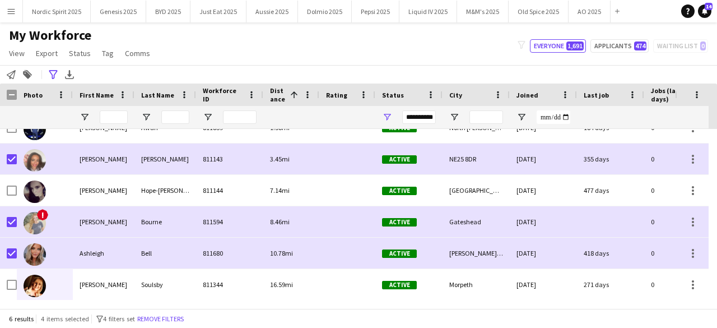
click at [60, 76] on app-workforce-advanced-filters "**********" at bounding box center [55, 74] width 16 height 13
click at [53, 76] on icon "Advanced filters" at bounding box center [53, 74] width 9 height 9
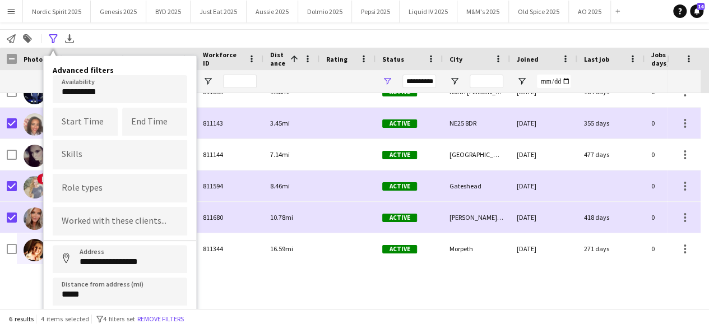
scroll to position [62, 0]
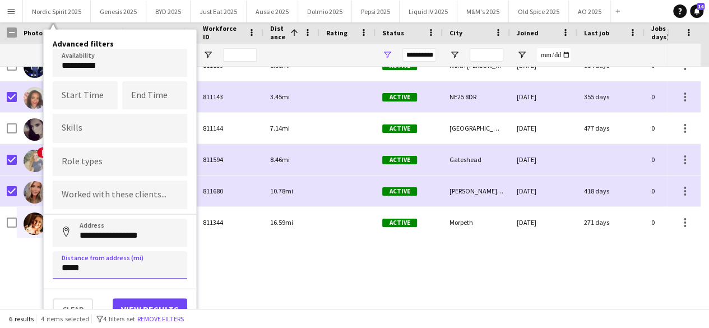
drag, startPoint x: 96, startPoint y: 265, endPoint x: 40, endPoint y: 263, distance: 56.1
click at [40, 263] on div "Menu Boards Boards Boards All jobs Status Workforce Workforce My Workforce Recr…" at bounding box center [354, 102] width 709 height 328
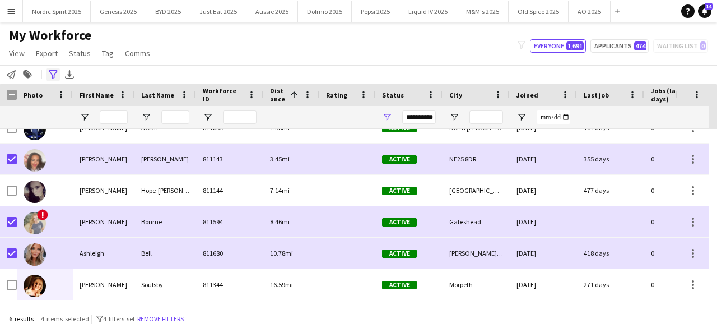
click at [52, 76] on icon at bounding box center [53, 74] width 8 height 9
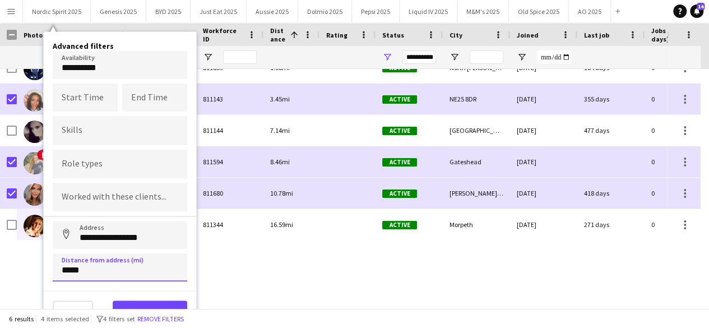
click at [111, 278] on input "*****" at bounding box center [120, 267] width 134 height 28
type input "*****"
click at [132, 302] on button "View results" at bounding box center [150, 311] width 75 height 22
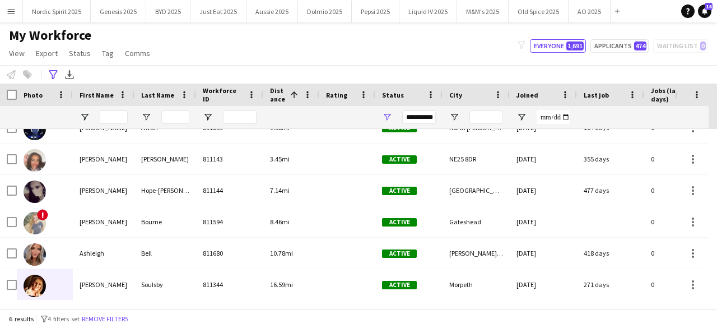
drag, startPoint x: 717, startPoint y: 199, endPoint x: 712, endPoint y: 233, distance: 33.4
click at [712, 233] on div at bounding box center [713, 214] width 8 height 171
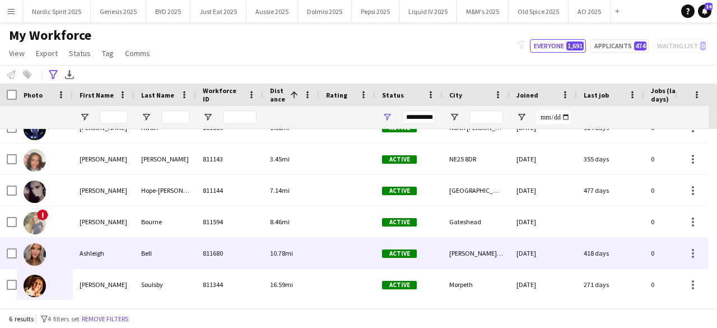
click at [32, 252] on img at bounding box center [35, 254] width 22 height 22
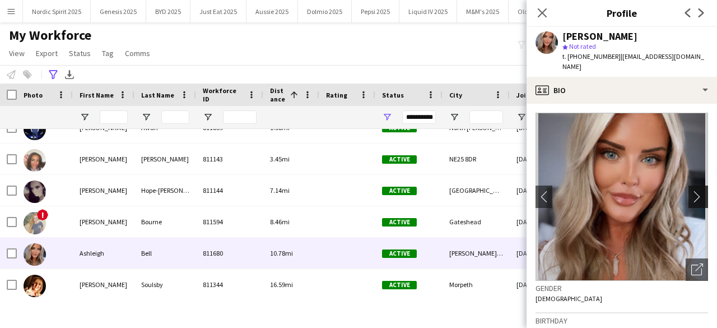
click at [691, 191] on app-icon "chevron-right" at bounding box center [699, 197] width 17 height 12
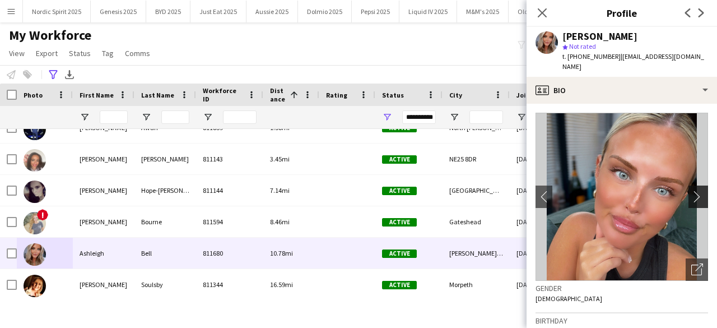
click at [691, 191] on app-icon "chevron-right" at bounding box center [699, 197] width 17 height 12
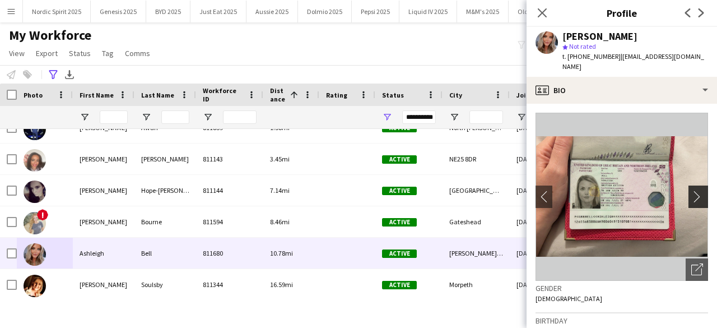
click at [691, 191] on app-icon "chevron-right" at bounding box center [699, 197] width 17 height 12
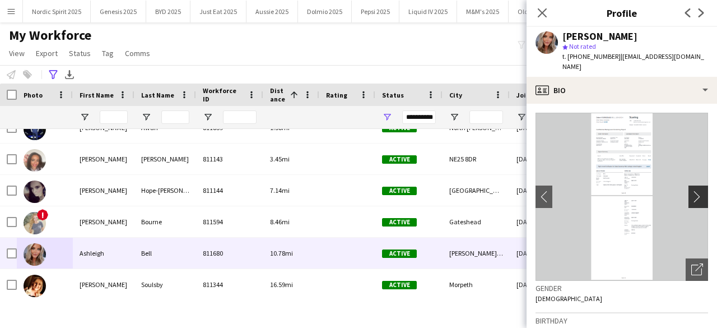
click at [691, 191] on app-icon "chevron-right" at bounding box center [699, 197] width 17 height 12
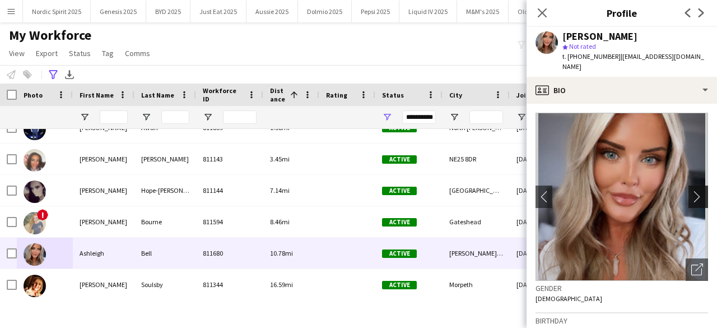
click at [691, 191] on app-icon "chevron-right" at bounding box center [699, 197] width 17 height 12
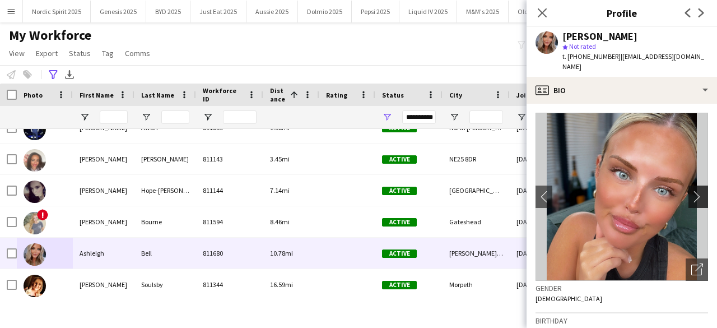
click at [691, 191] on app-icon "chevron-right" at bounding box center [699, 197] width 17 height 12
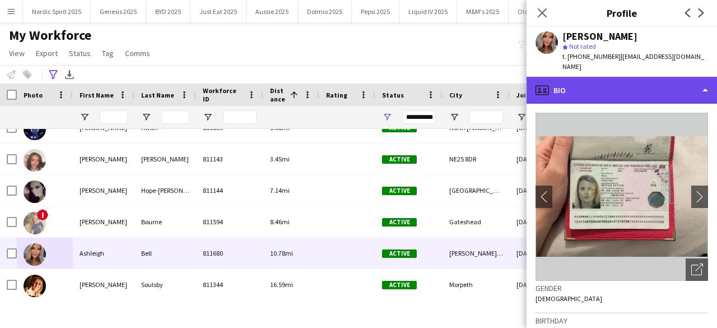
click at [664, 85] on div "profile Bio" at bounding box center [622, 90] width 191 height 27
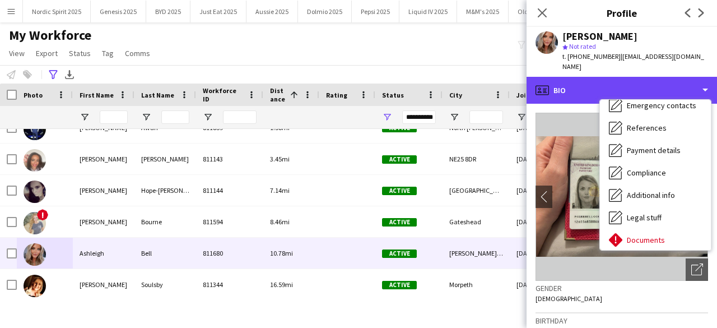
scroll to position [150, 0]
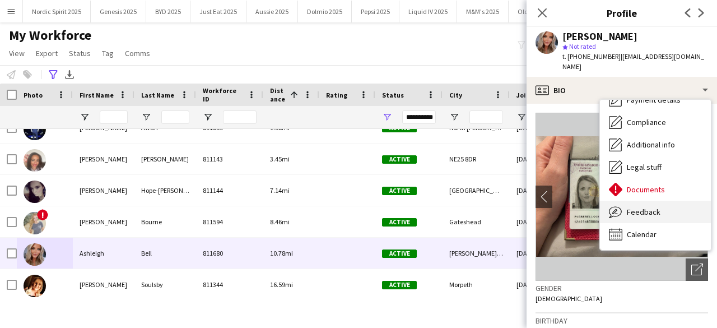
click at [668, 204] on div "Feedback Feedback" at bounding box center [655, 212] width 111 height 22
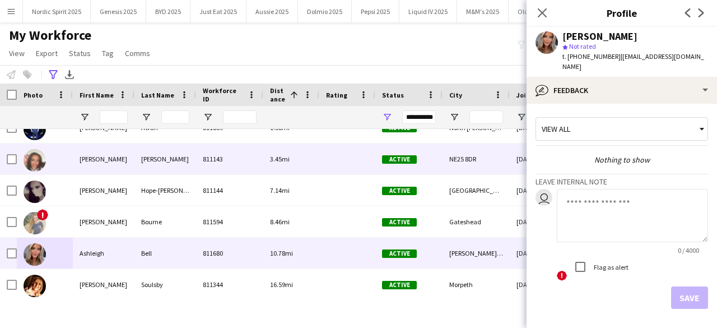
click at [30, 157] on img at bounding box center [35, 160] width 22 height 22
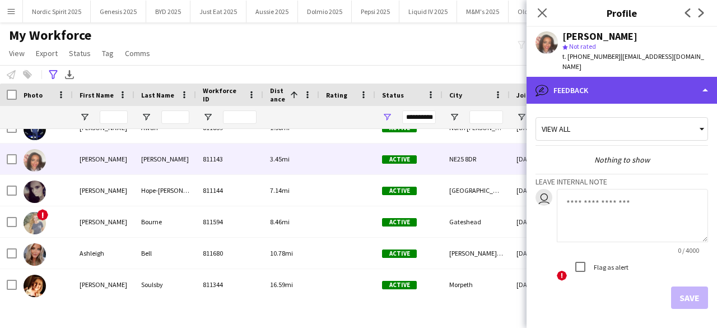
click at [608, 77] on div "bubble-pencil Feedback" at bounding box center [622, 90] width 191 height 27
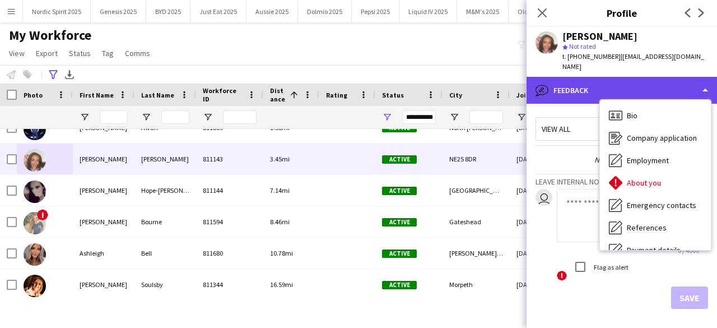
click at [608, 77] on div "bubble-pencil Feedback" at bounding box center [622, 90] width 191 height 27
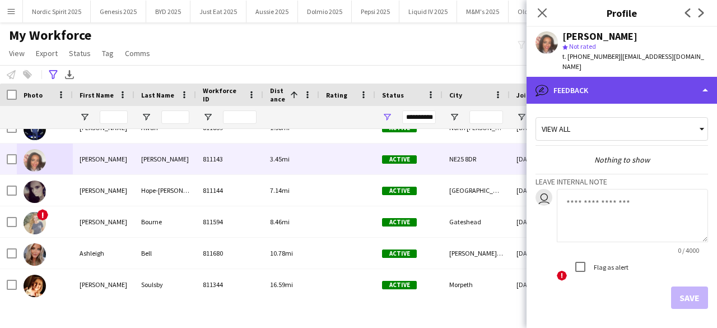
click at [608, 77] on div "bubble-pencil Feedback" at bounding box center [622, 90] width 191 height 27
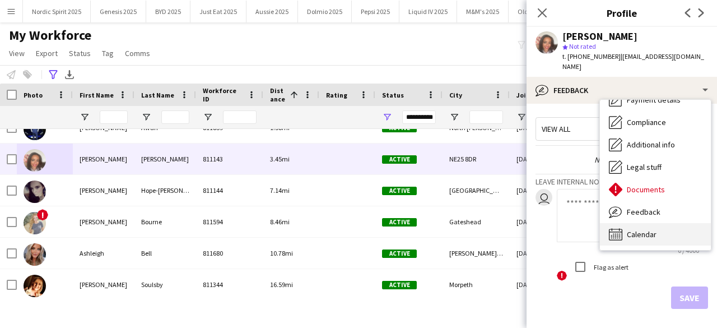
click at [669, 223] on div "Calendar Calendar" at bounding box center [655, 234] width 111 height 22
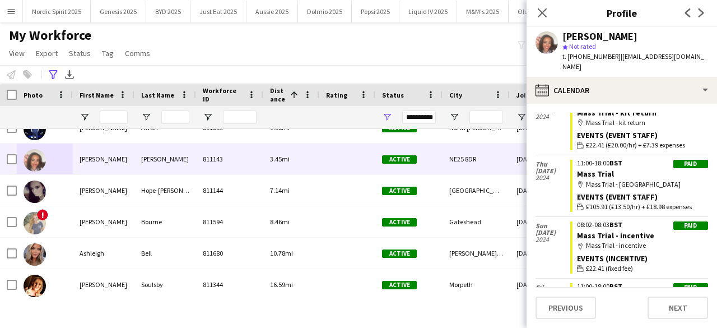
scroll to position [0, 0]
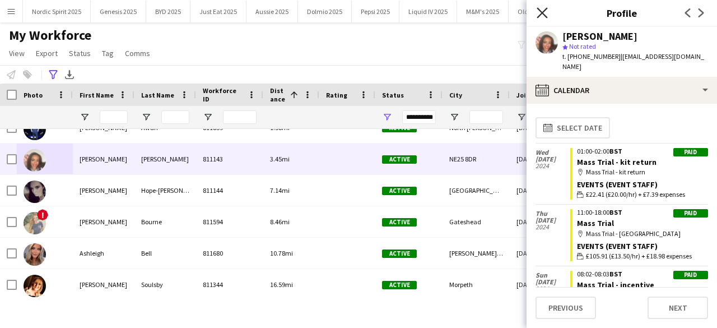
click at [543, 13] on icon at bounding box center [542, 12] width 11 height 11
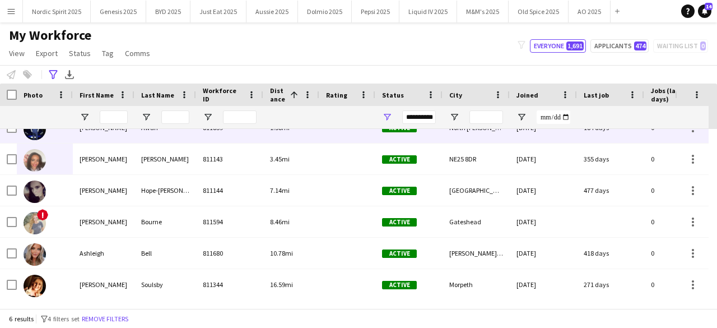
click at [32, 136] on img at bounding box center [35, 129] width 22 height 22
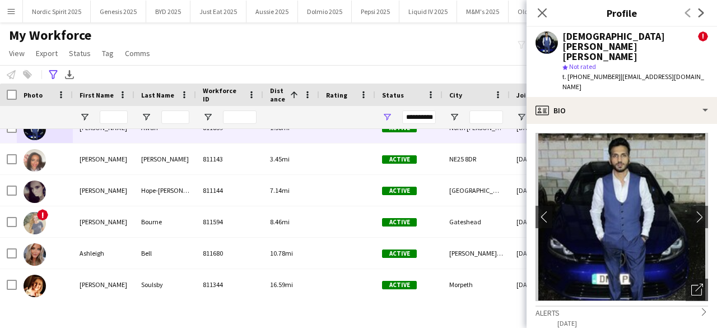
click at [295, 71] on div "**********" at bounding box center [358, 74] width 717 height 18
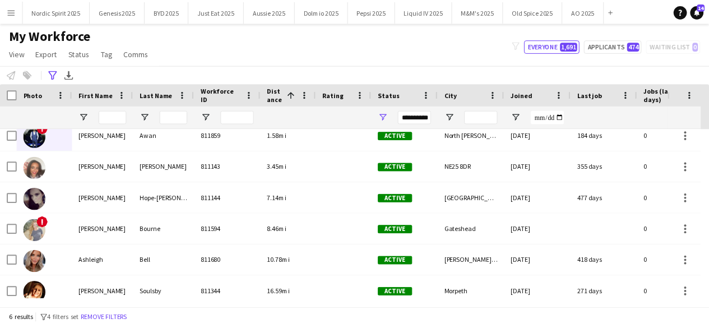
scroll to position [17, 0]
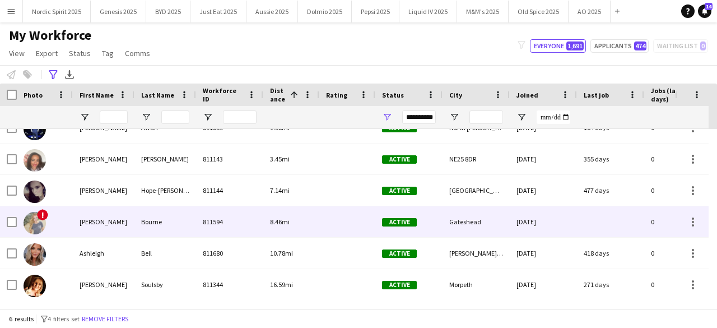
click at [32, 224] on img at bounding box center [35, 223] width 22 height 22
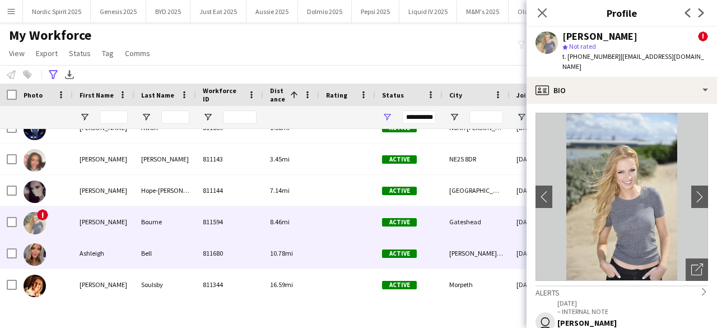
click at [30, 243] on div at bounding box center [35, 253] width 22 height 31
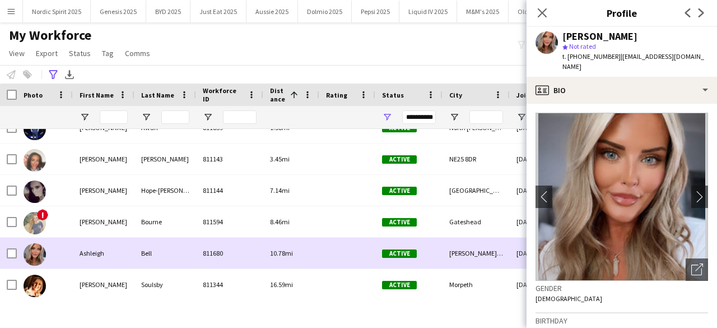
click at [30, 243] on div at bounding box center [35, 253] width 22 height 31
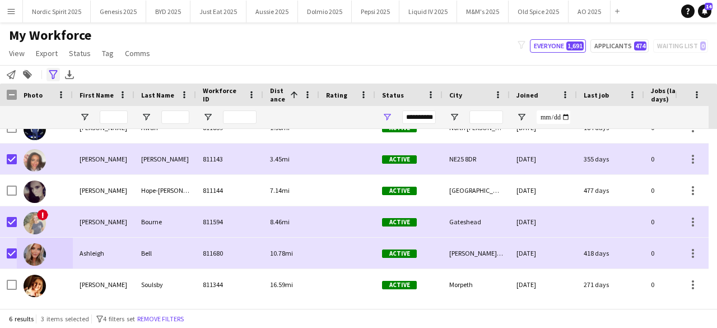
click at [52, 74] on icon at bounding box center [53, 74] width 8 height 9
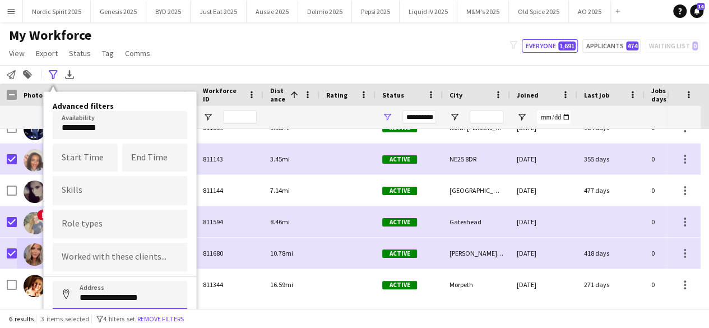
click at [133, 300] on input "**********" at bounding box center [120, 295] width 134 height 28
click at [131, 300] on input "**********" at bounding box center [120, 295] width 134 height 28
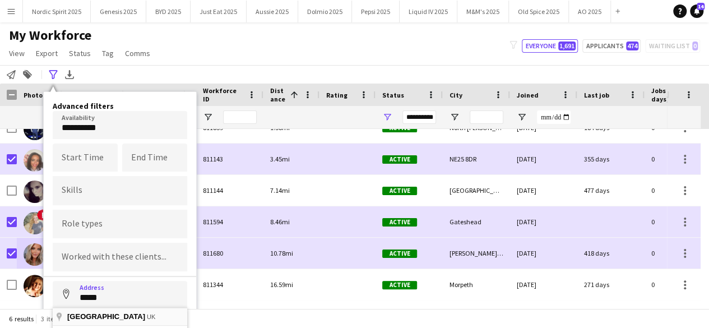
type input "*********"
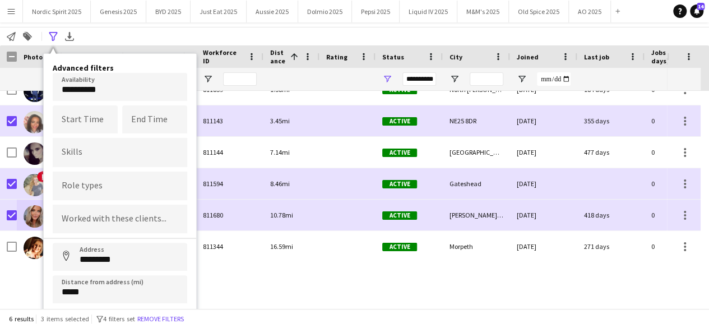
scroll to position [40, 0]
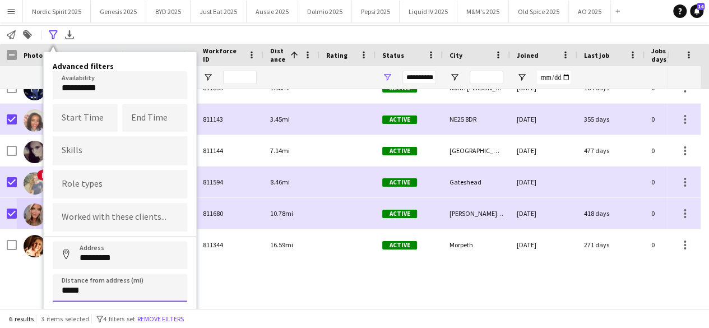
click at [108, 289] on input "*****" at bounding box center [120, 287] width 134 height 28
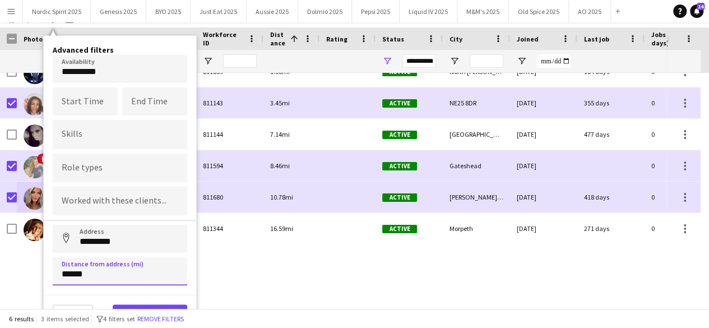
scroll to position [60, 0]
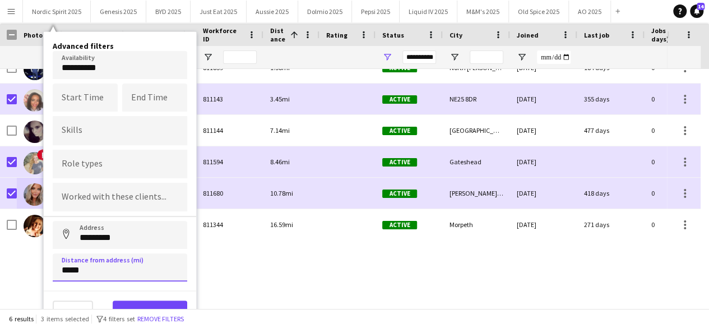
type input "****"
type input "*****"
click at [137, 239] on input "*********" at bounding box center [120, 235] width 134 height 28
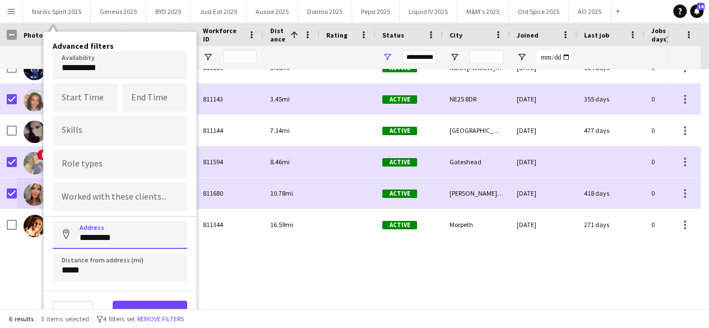
click at [137, 239] on input "*********" at bounding box center [120, 235] width 134 height 28
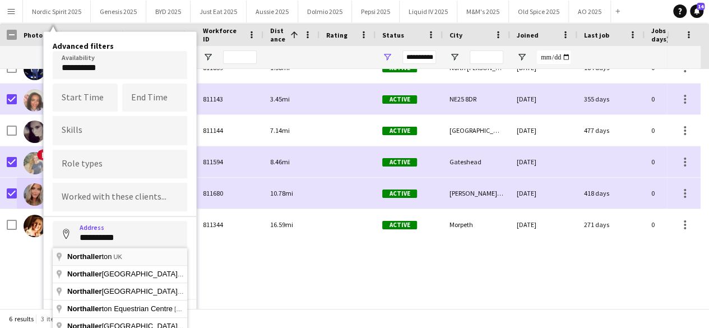
type input "**********"
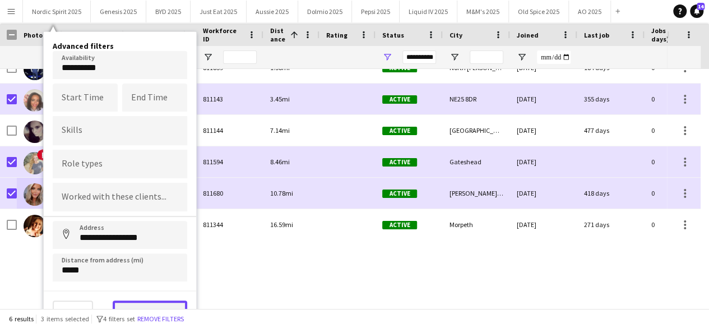
click at [133, 303] on button "View results" at bounding box center [150, 311] width 75 height 22
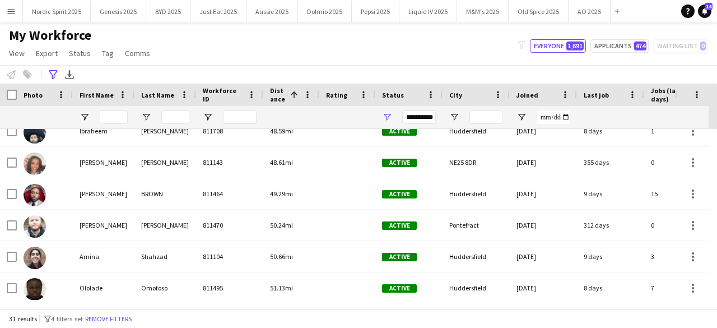
scroll to position [716, 0]
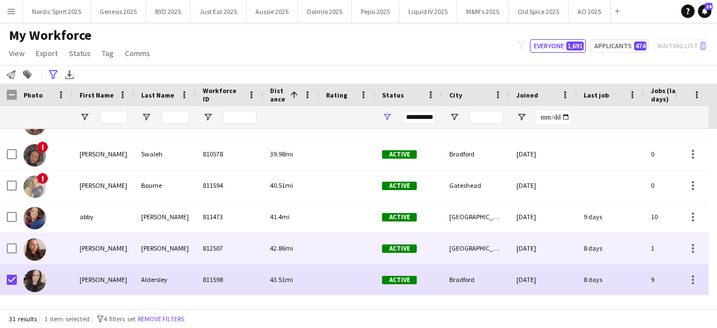
click at [34, 250] on img at bounding box center [35, 249] width 22 height 22
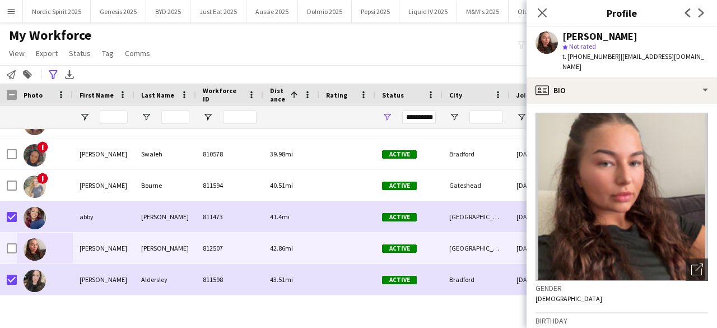
click at [183, 59] on div "My Workforce View Views Default view Compliance Log New view Update view Delete…" at bounding box center [358, 46] width 717 height 38
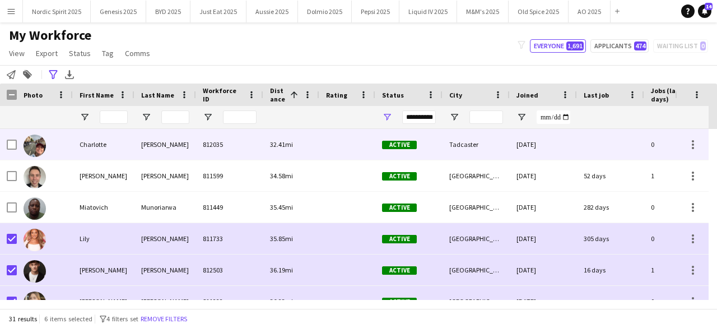
click at [30, 147] on img at bounding box center [35, 145] width 22 height 22
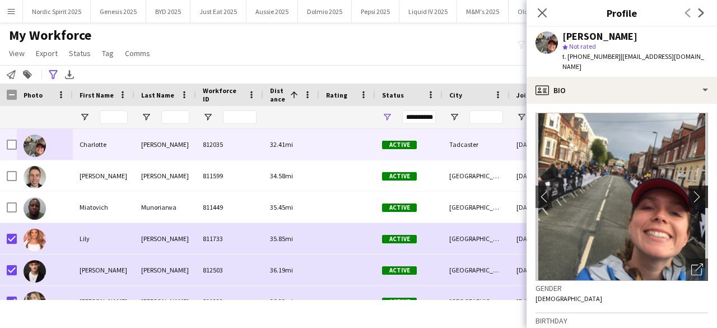
click at [691, 198] on app-icon "chevron-right" at bounding box center [699, 197] width 17 height 12
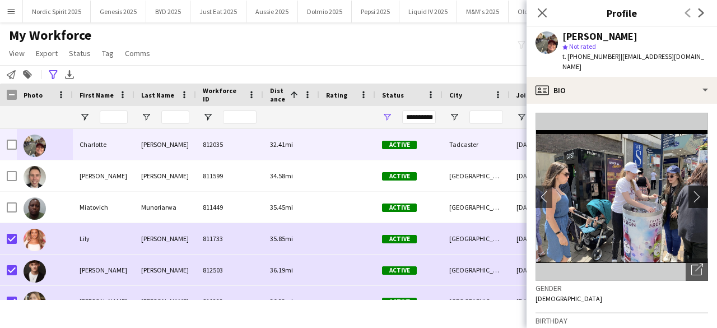
click at [691, 198] on app-icon "chevron-right" at bounding box center [699, 197] width 17 height 12
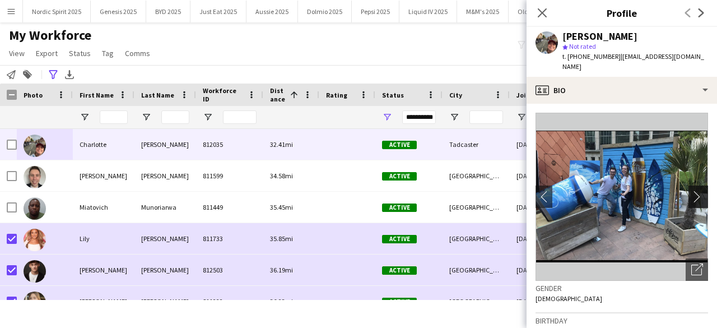
click at [691, 198] on app-icon "chevron-right" at bounding box center [699, 197] width 17 height 12
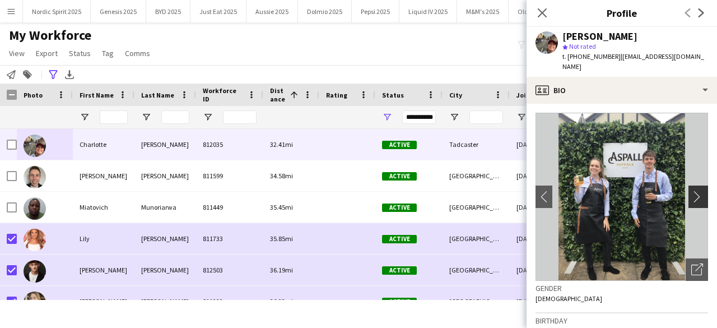
click at [691, 198] on app-icon "chevron-right" at bounding box center [699, 197] width 17 height 12
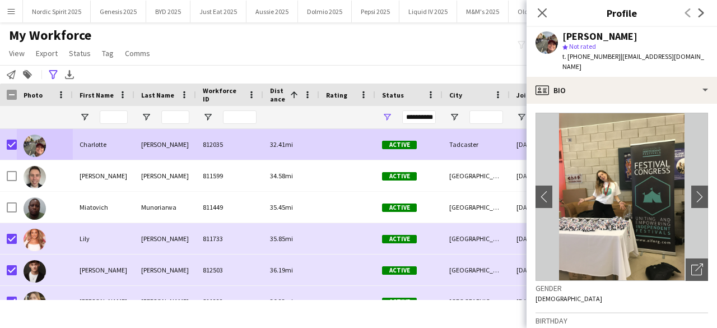
click at [282, 51] on div "My Workforce View Views Default view Compliance Log New view Update view Delete…" at bounding box center [358, 46] width 717 height 38
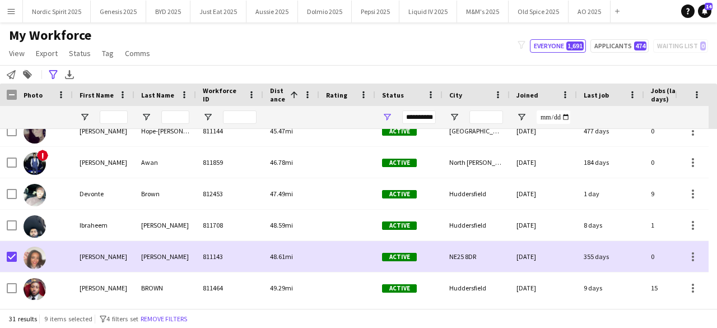
scroll to position [581, 0]
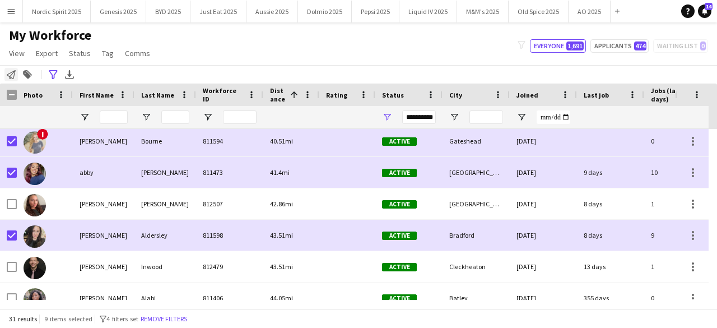
click at [13, 76] on icon "Notify workforce" at bounding box center [11, 74] width 9 height 9
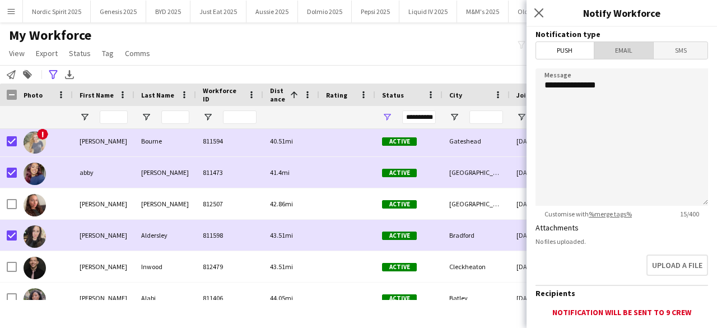
click at [623, 47] on span "Email" at bounding box center [623, 50] width 59 height 17
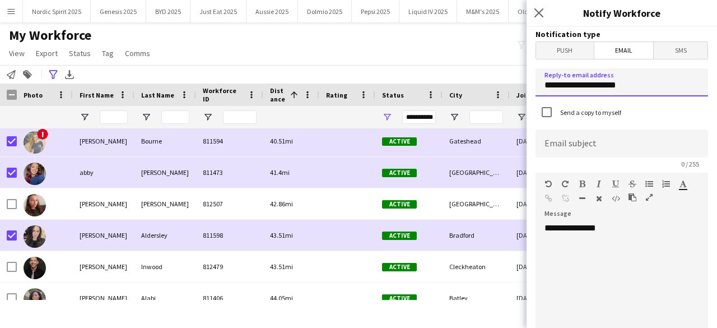
drag, startPoint x: 648, startPoint y: 92, endPoint x: 505, endPoint y: 110, distance: 144.0
click at [505, 110] on body "Menu Boards Boards Boards All jobs Status Workforce Workforce My Workforce Recr…" at bounding box center [358, 164] width 717 height 328
type input "**********"
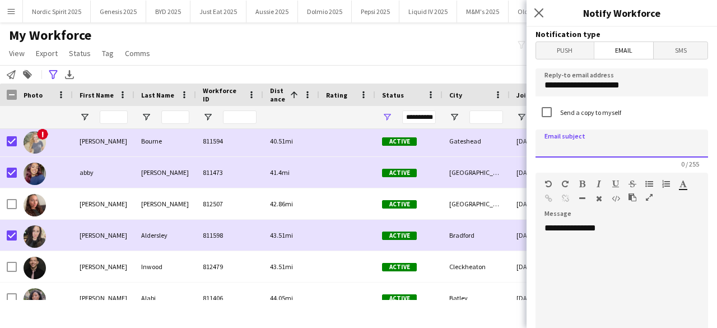
click at [564, 151] on input at bounding box center [622, 143] width 173 height 28
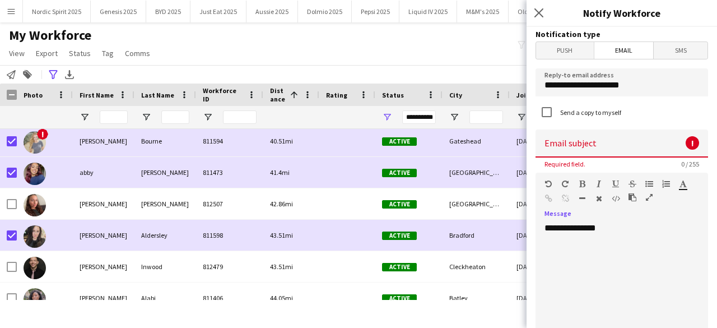
click at [651, 225] on div "**********" at bounding box center [618, 289] width 164 height 134
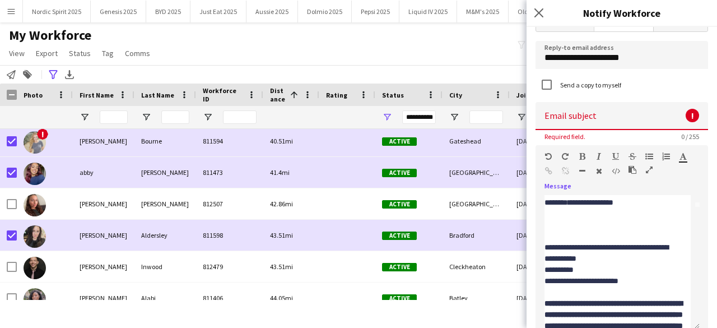
scroll to position [123, 0]
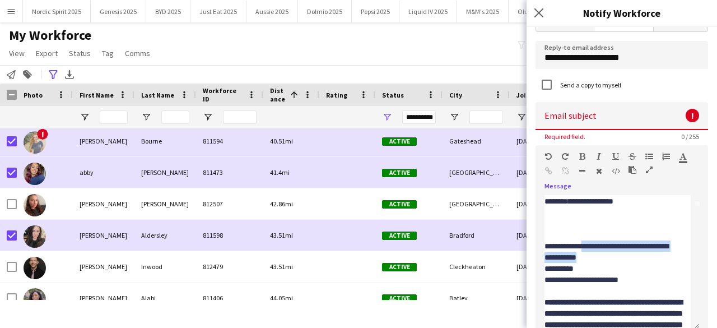
drag, startPoint x: 619, startPoint y: 258, endPoint x: 591, endPoint y: 243, distance: 31.8
click at [591, 243] on div "**********" at bounding box center [613, 251] width 137 height 22
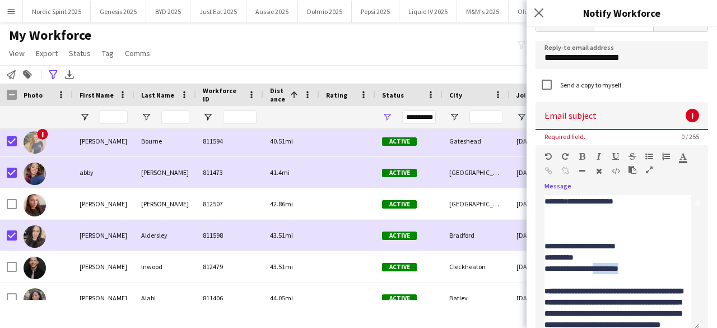
drag, startPoint x: 654, startPoint y: 270, endPoint x: 608, endPoint y: 270, distance: 45.9
click at [608, 270] on div "**********" at bounding box center [613, 268] width 137 height 11
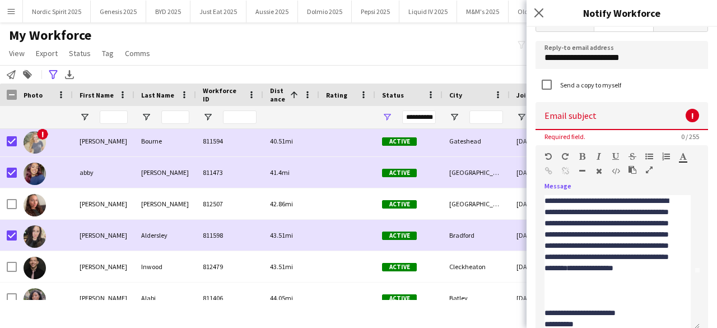
scroll to position [0, 0]
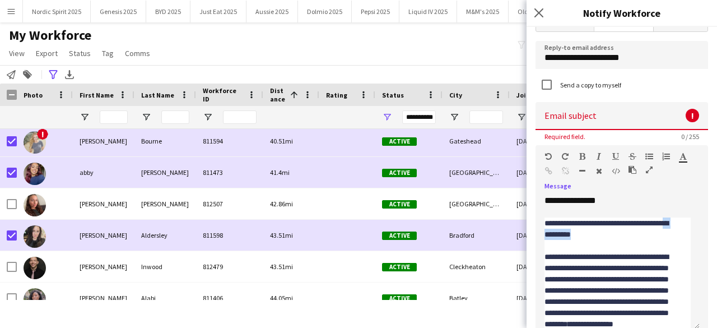
drag, startPoint x: 609, startPoint y: 231, endPoint x: 569, endPoint y: 232, distance: 40.3
click at [569, 232] on div "**********" at bounding box center [613, 228] width 137 height 22
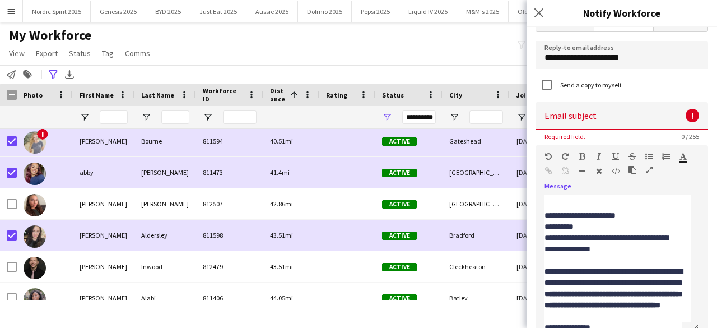
scroll to position [164, 0]
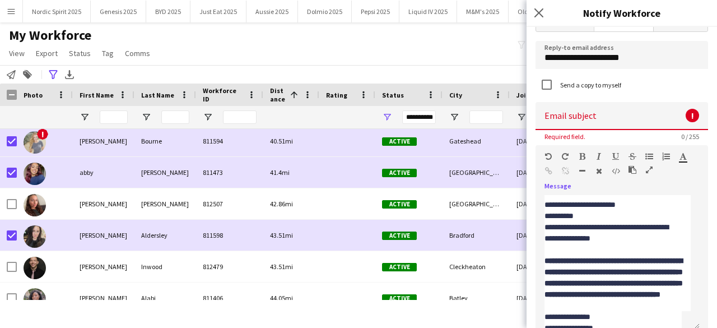
click at [570, 112] on input at bounding box center [622, 116] width 173 height 28
paste input "**********"
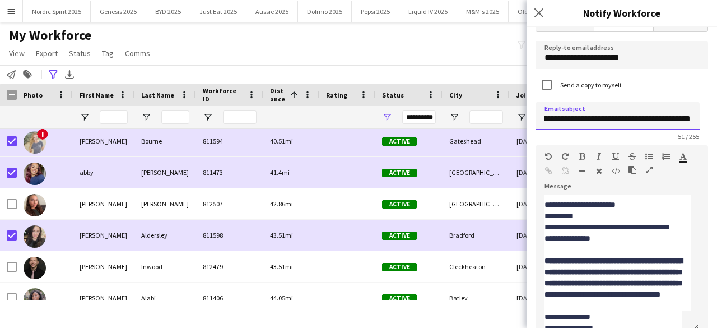
scroll to position [0, 0]
drag, startPoint x: 564, startPoint y: 122, endPoint x: 514, endPoint y: 117, distance: 49.6
click at [514, 117] on body "Menu Boards Boards Boards All jobs Status Workforce Workforce My Workforce Recr…" at bounding box center [358, 164] width 717 height 328
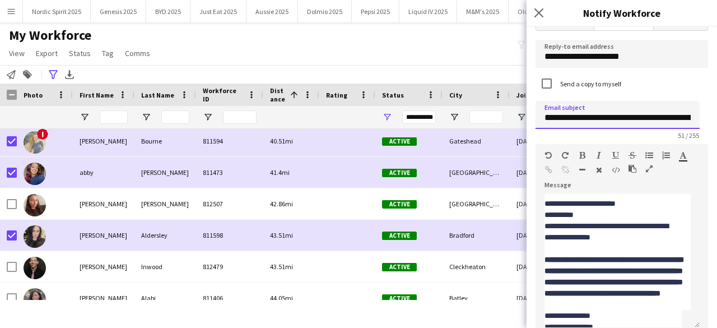
click at [693, 126] on input "**********" at bounding box center [618, 115] width 164 height 28
drag, startPoint x: 677, startPoint y: 118, endPoint x: 717, endPoint y: 122, distance: 39.4
click at [717, 122] on div "**********" at bounding box center [622, 177] width 191 height 301
click at [652, 113] on input "**********" at bounding box center [618, 115] width 164 height 28
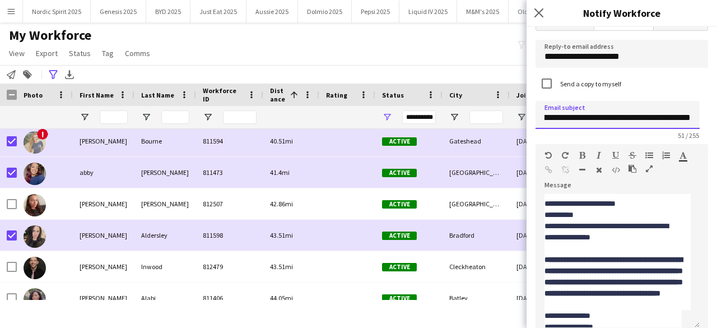
click at [666, 122] on input "**********" at bounding box center [618, 115] width 164 height 28
click at [689, 113] on input "**********" at bounding box center [618, 115] width 164 height 28
drag, startPoint x: 642, startPoint y: 118, endPoint x: 717, endPoint y: 112, distance: 75.3
click at [717, 112] on div "**********" at bounding box center [622, 177] width 191 height 301
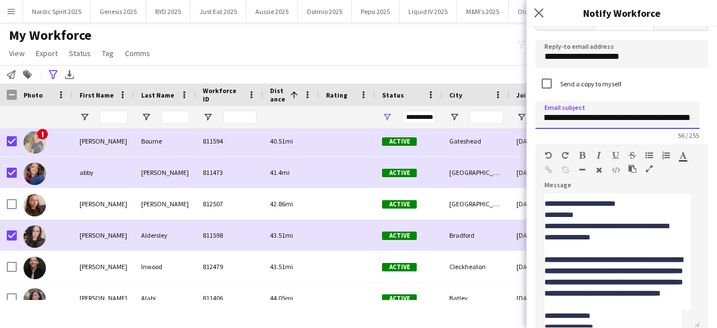
click at [689, 117] on input "**********" at bounding box center [618, 115] width 164 height 28
drag, startPoint x: 644, startPoint y: 118, endPoint x: 714, endPoint y: 122, distance: 69.6
click at [714, 122] on div "**********" at bounding box center [622, 177] width 191 height 301
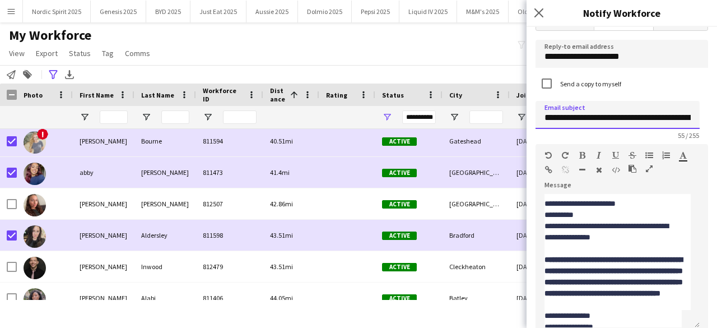
click at [654, 122] on input "**********" at bounding box center [618, 115] width 164 height 28
type input "**********"
click at [632, 199] on div "**********" at bounding box center [613, 203] width 137 height 11
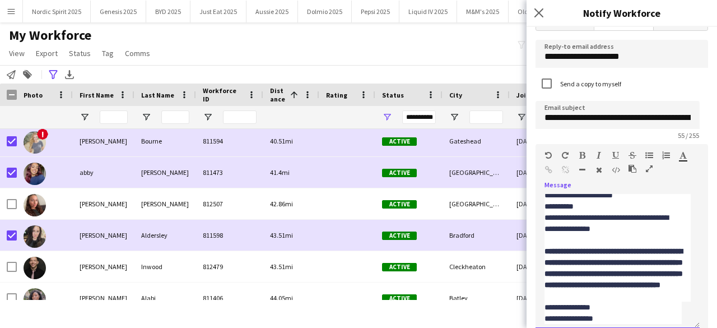
click at [642, 227] on div "**********" at bounding box center [613, 223] width 137 height 22
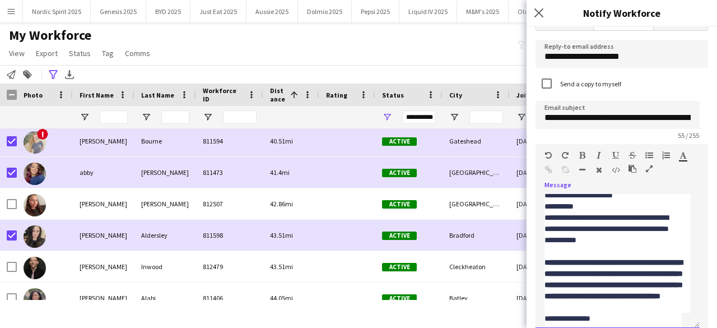
click at [602, 239] on div "**********" at bounding box center [613, 229] width 137 height 34
click at [552, 245] on div at bounding box center [618, 250] width 146 height 11
drag, startPoint x: 583, startPoint y: 115, endPoint x: 521, endPoint y: 122, distance: 62.1
click at [521, 122] on body "Menu Boards Boards Boards All jobs Status Workforce Workforce My Workforce Recr…" at bounding box center [358, 164] width 717 height 328
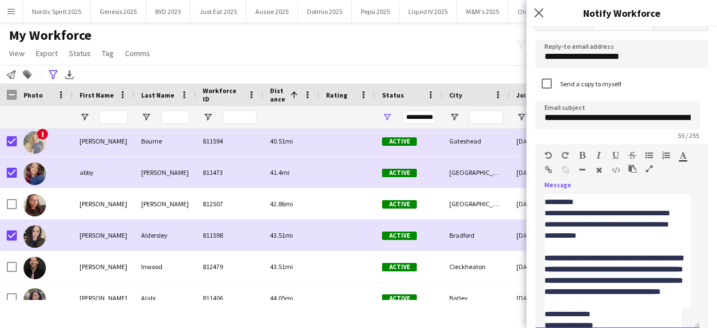
scroll to position [178, 0]
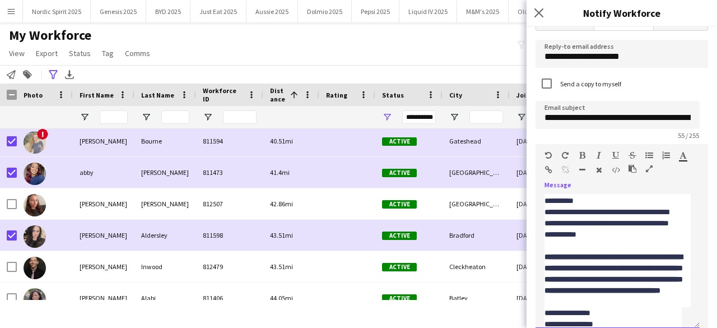
click at [649, 234] on div "**********" at bounding box center [613, 223] width 137 height 34
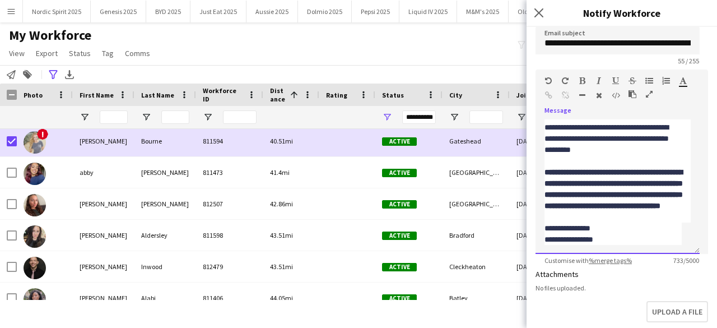
scroll to position [104, 0]
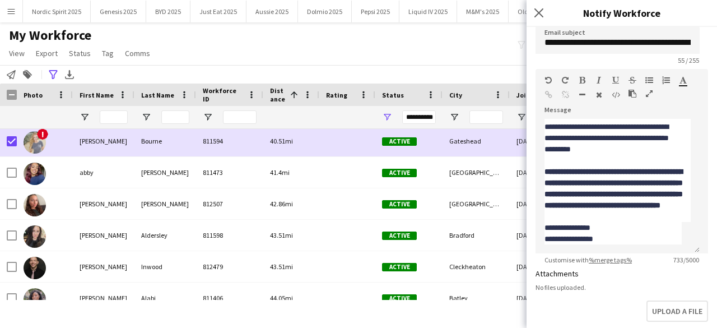
click at [453, 44] on div "My Workforce View Views Default view Compliance Log New view Update view Delete…" at bounding box center [358, 46] width 717 height 38
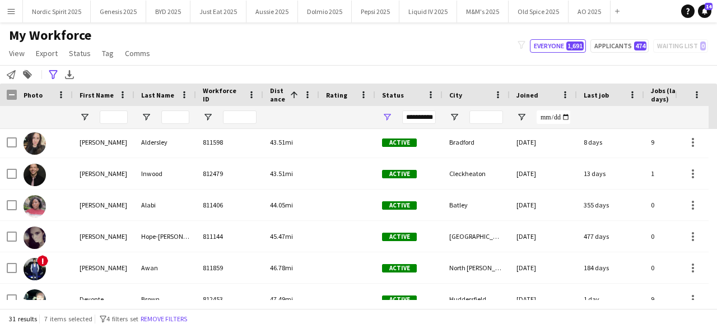
scroll to position [557, 0]
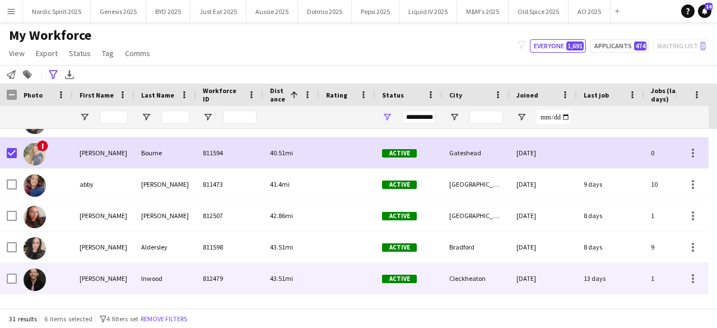
click at [35, 276] on img at bounding box center [35, 279] width 22 height 22
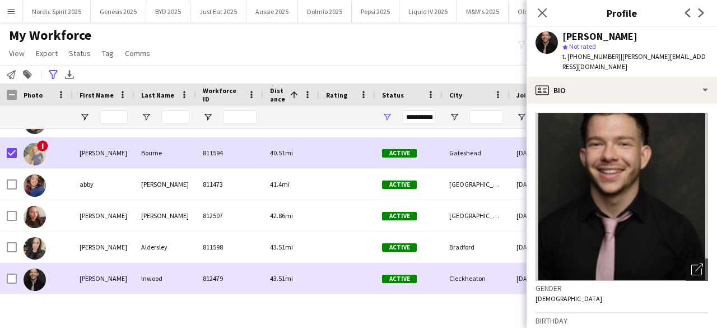
click at [35, 276] on img at bounding box center [35, 279] width 22 height 22
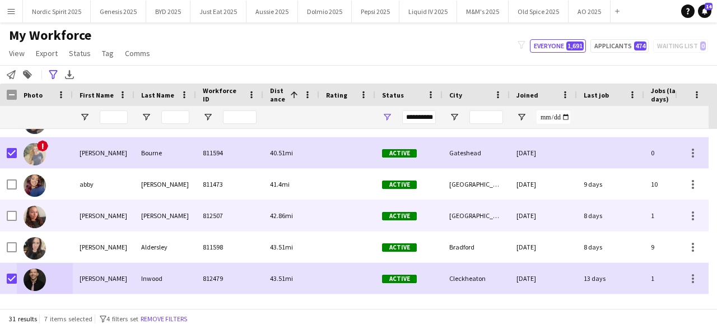
click at [33, 215] on img at bounding box center [35, 217] width 22 height 22
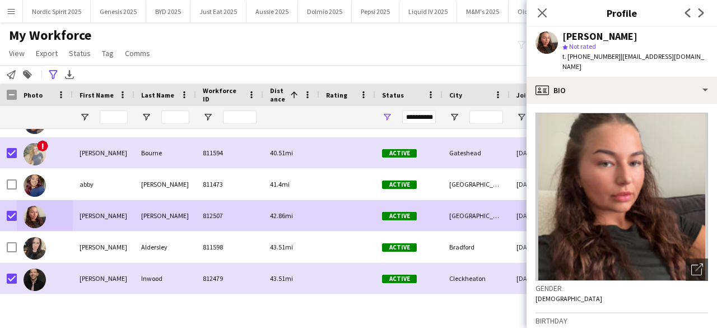
click at [224, 80] on div "**********" at bounding box center [358, 74] width 717 height 18
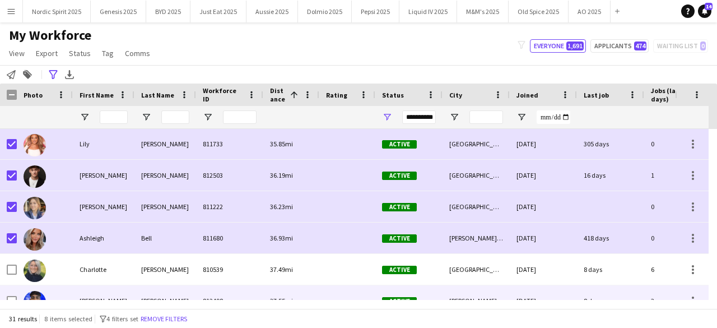
click at [34, 294] on img at bounding box center [35, 302] width 22 height 22
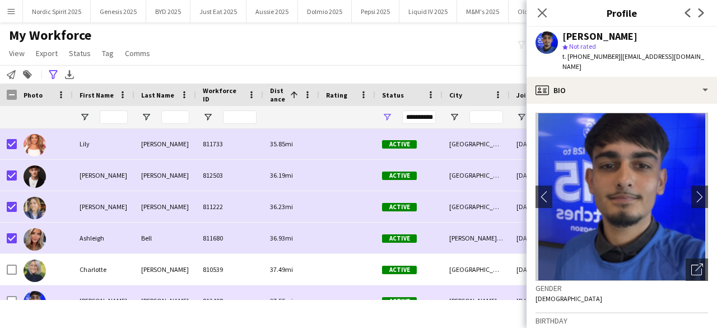
click at [33, 294] on img at bounding box center [35, 302] width 22 height 22
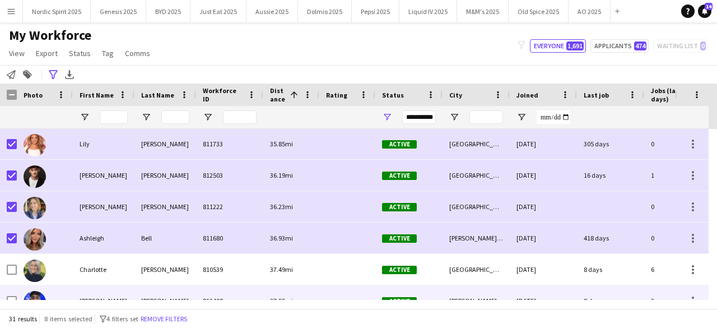
click at [33, 294] on img at bounding box center [35, 302] width 22 height 22
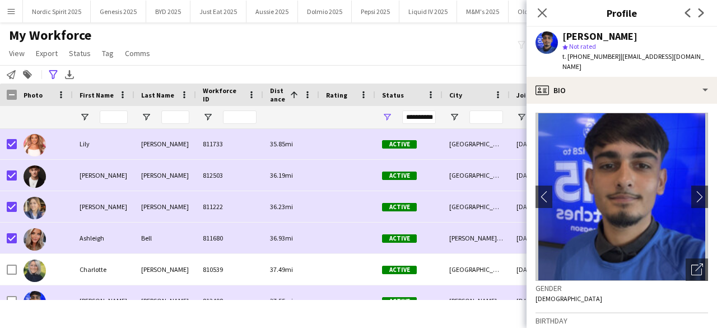
click at [31, 294] on img at bounding box center [35, 302] width 22 height 22
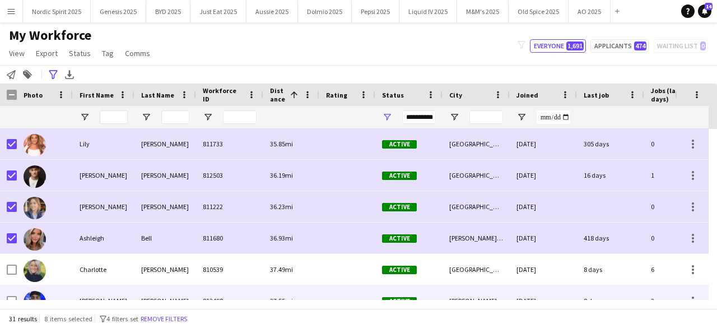
click at [31, 294] on img at bounding box center [35, 302] width 22 height 22
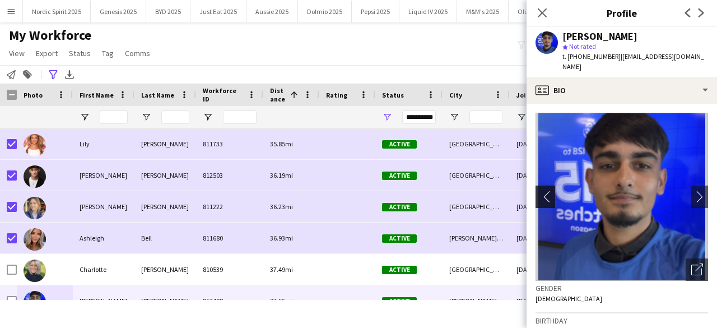
click at [547, 185] on button "chevron-left" at bounding box center [544, 196] width 22 height 22
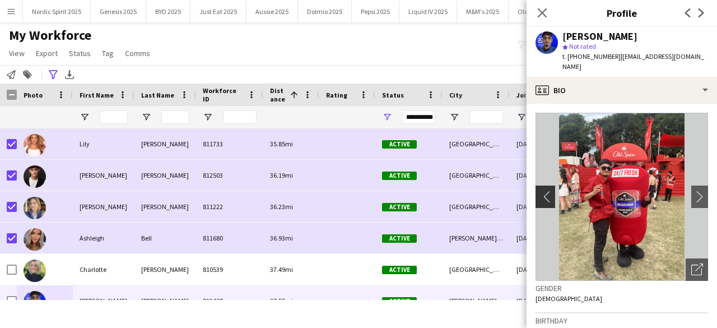
click at [546, 191] on app-icon "chevron-left" at bounding box center [544, 197] width 17 height 12
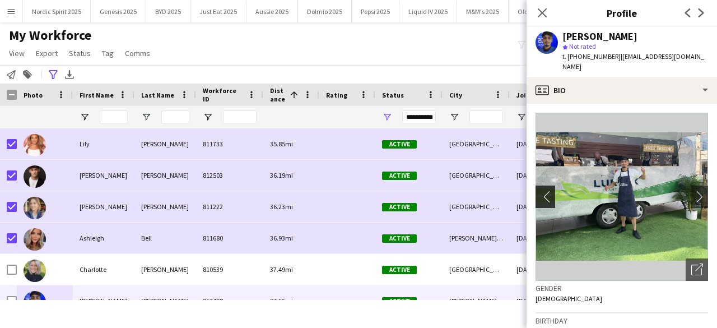
click at [546, 191] on app-icon "chevron-left" at bounding box center [544, 197] width 17 height 12
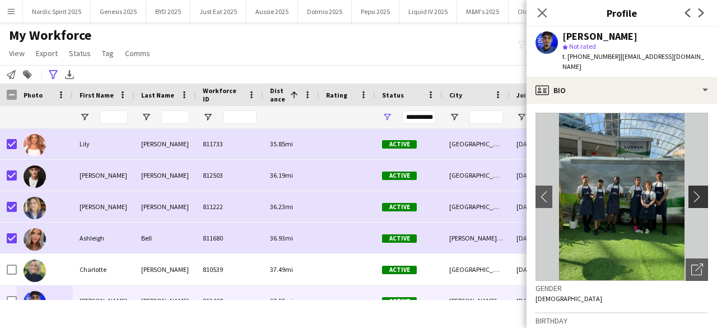
click at [695, 191] on app-icon "chevron-right" at bounding box center [699, 197] width 17 height 12
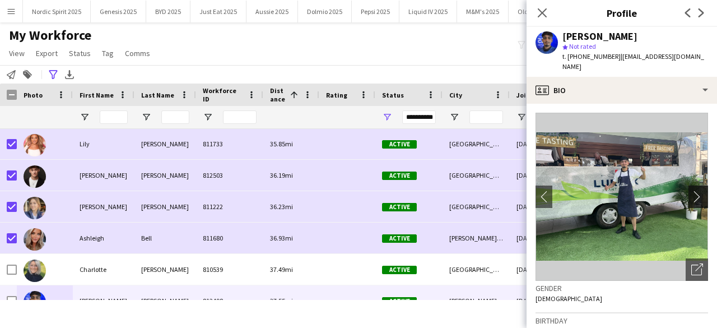
click at [695, 191] on app-icon "chevron-right" at bounding box center [699, 197] width 17 height 12
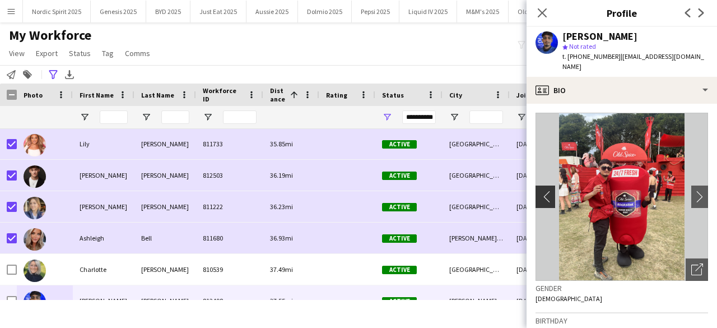
click at [546, 191] on app-icon "chevron-left" at bounding box center [544, 197] width 17 height 12
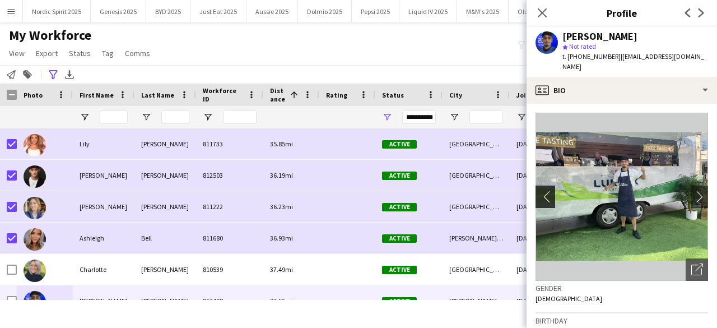
click at [546, 191] on app-icon "chevron-left" at bounding box center [544, 197] width 17 height 12
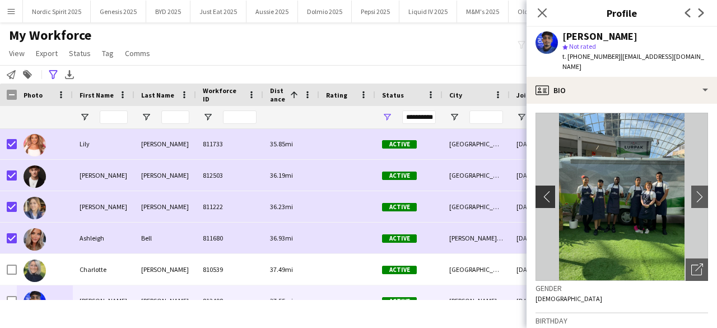
click at [546, 191] on app-icon "chevron-left" at bounding box center [544, 197] width 17 height 12
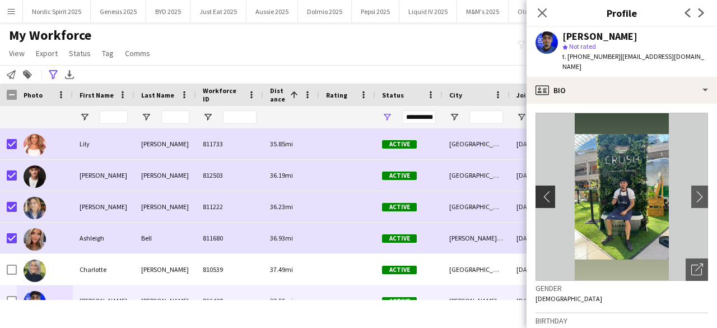
click at [546, 191] on app-icon "chevron-left" at bounding box center [544, 197] width 17 height 12
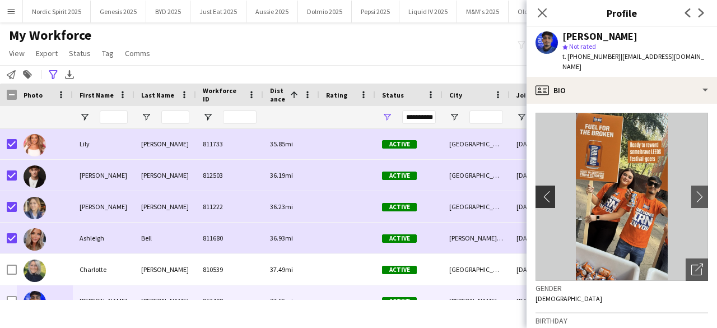
click at [546, 191] on app-icon "chevron-left" at bounding box center [544, 197] width 17 height 12
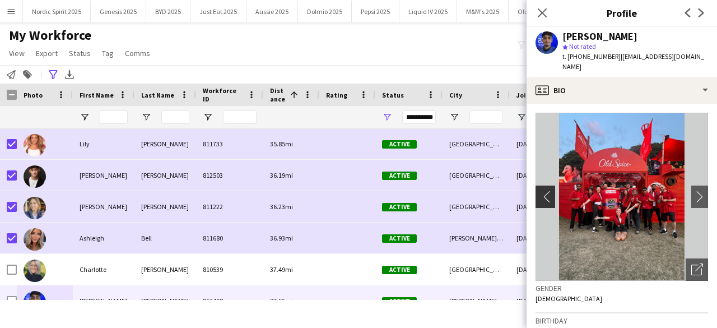
click at [546, 191] on app-icon "chevron-left" at bounding box center [544, 197] width 17 height 12
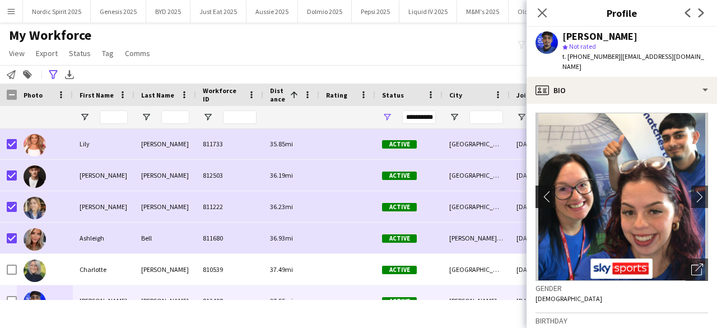
click at [546, 191] on app-icon "chevron-left" at bounding box center [544, 197] width 17 height 12
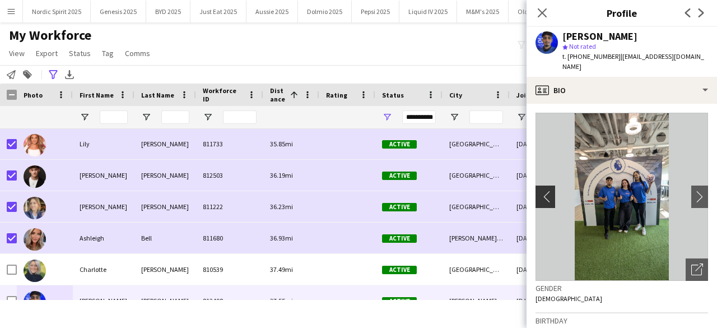
click at [546, 191] on app-icon "chevron-left" at bounding box center [544, 197] width 17 height 12
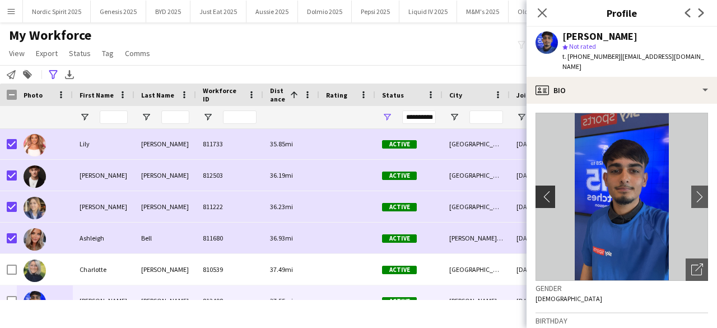
click at [546, 191] on app-icon "chevron-left" at bounding box center [544, 197] width 17 height 12
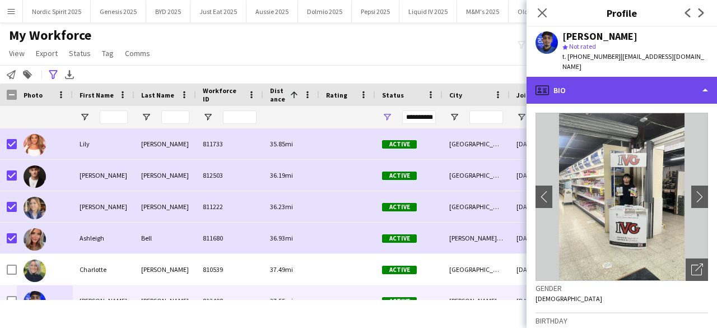
click at [609, 81] on div "profile Bio" at bounding box center [622, 90] width 191 height 27
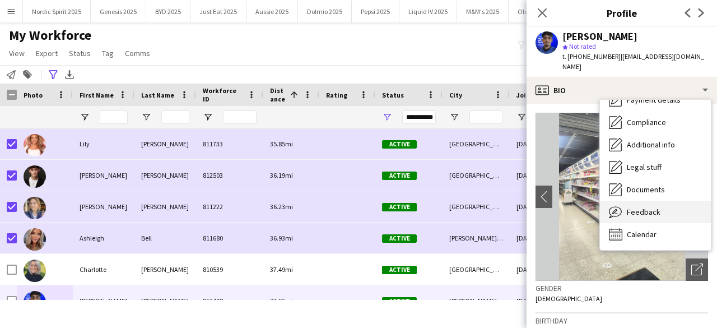
click at [653, 207] on span "Feedback" at bounding box center [644, 212] width 34 height 10
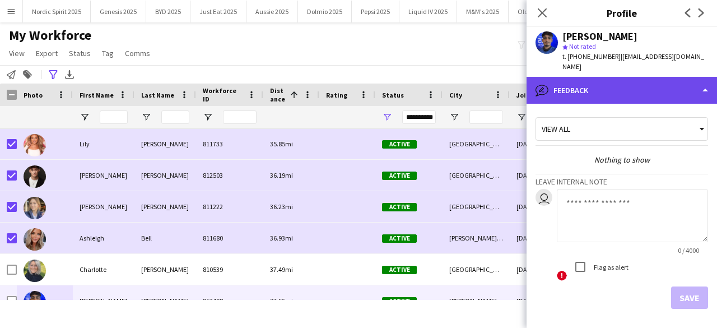
click at [652, 86] on div "bubble-pencil Feedback" at bounding box center [622, 90] width 191 height 27
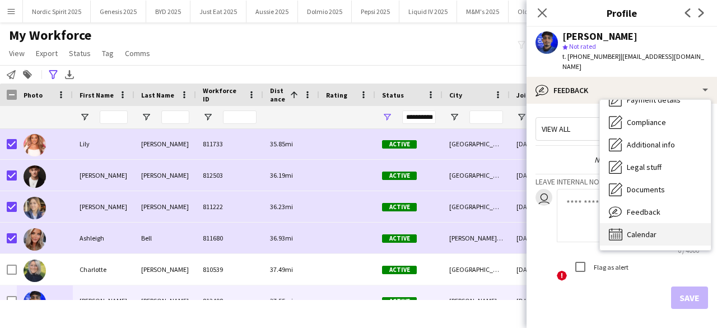
click at [653, 229] on span "Calendar" at bounding box center [642, 234] width 30 height 10
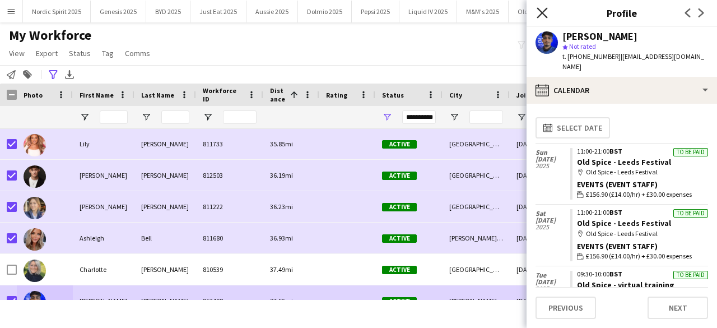
click at [542, 17] on icon "Close pop-in" at bounding box center [542, 12] width 11 height 11
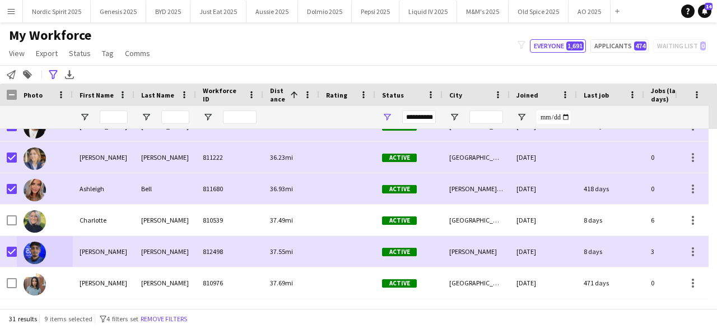
scroll to position [161, 0]
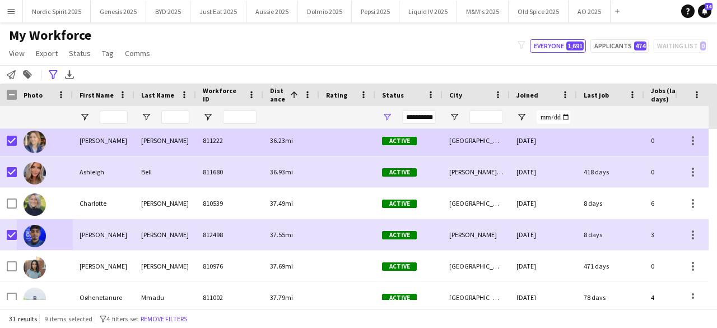
click at [36, 146] on img at bounding box center [35, 142] width 22 height 22
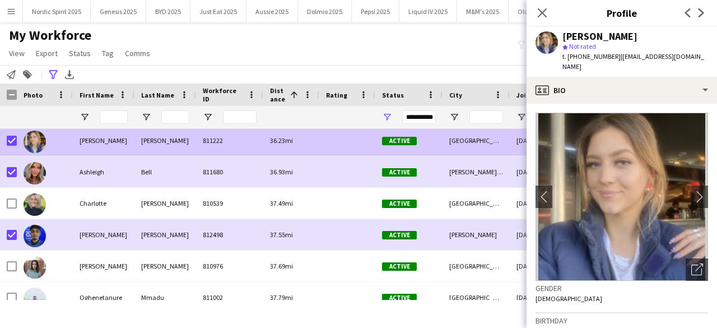
click at [36, 146] on img at bounding box center [35, 142] width 22 height 22
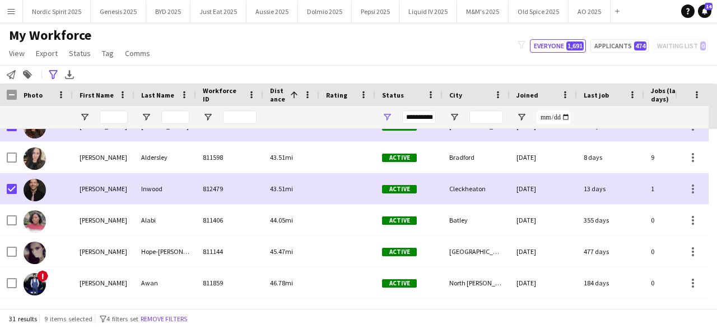
scroll to position [530, 0]
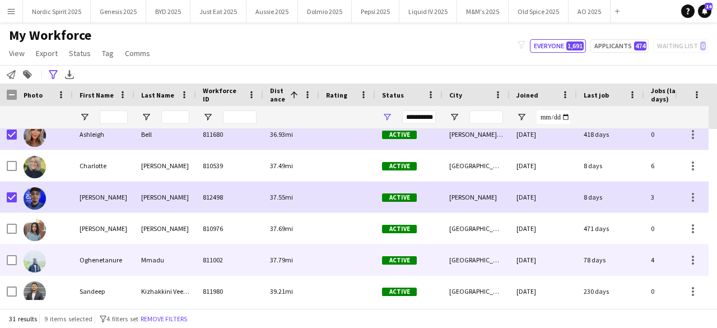
click at [32, 258] on img at bounding box center [35, 261] width 22 height 22
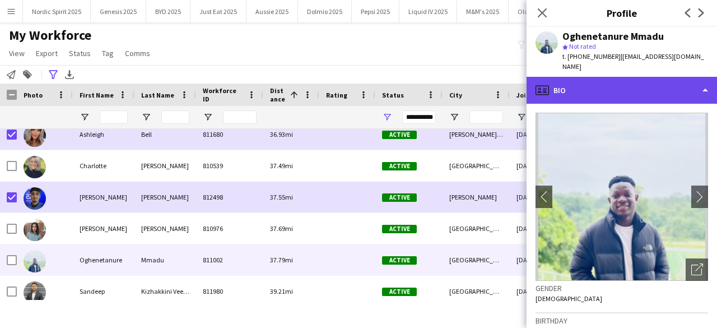
click at [564, 77] on div "profile Bio" at bounding box center [622, 90] width 191 height 27
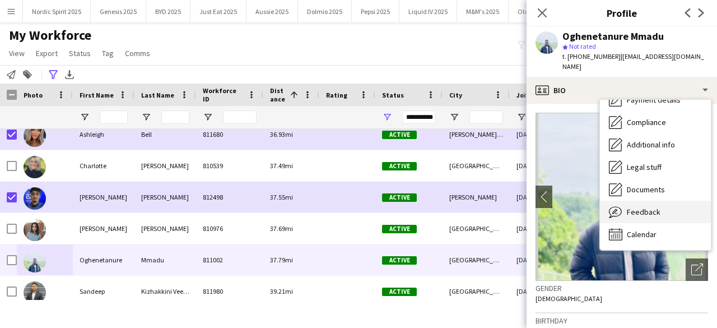
click at [653, 207] on span "Feedback" at bounding box center [644, 212] width 34 height 10
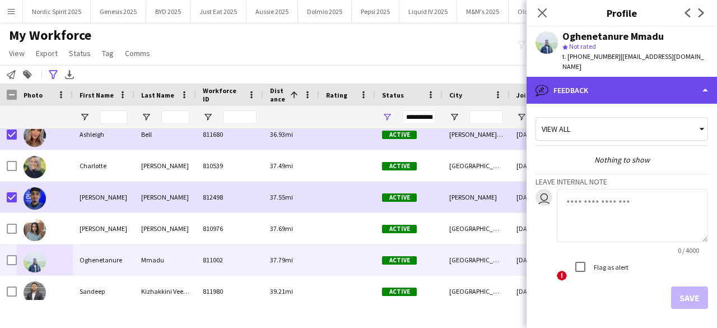
click at [649, 81] on div "bubble-pencil Feedback" at bounding box center [622, 90] width 191 height 27
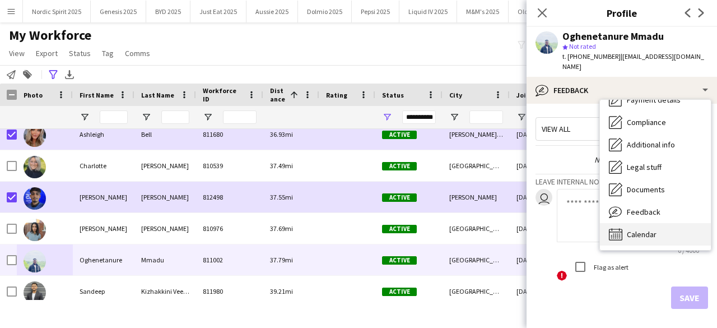
drag, startPoint x: 662, startPoint y: 238, endPoint x: 661, endPoint y: 226, distance: 12.4
click at [662, 230] on div "Bio Bio Company application Company application Employment Employment About you…" at bounding box center [655, 175] width 111 height 150
click at [658, 223] on div "Calendar Calendar" at bounding box center [655, 234] width 111 height 22
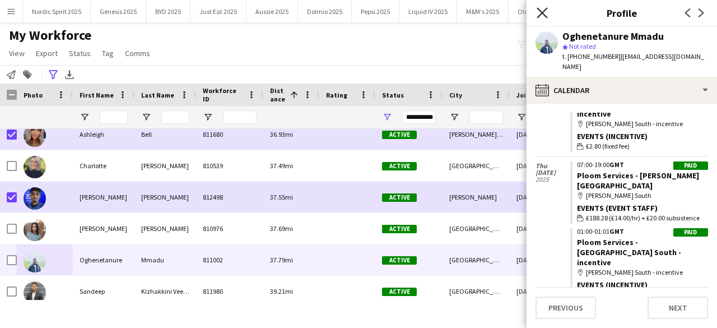
click at [543, 9] on icon "Close pop-in" at bounding box center [542, 12] width 11 height 11
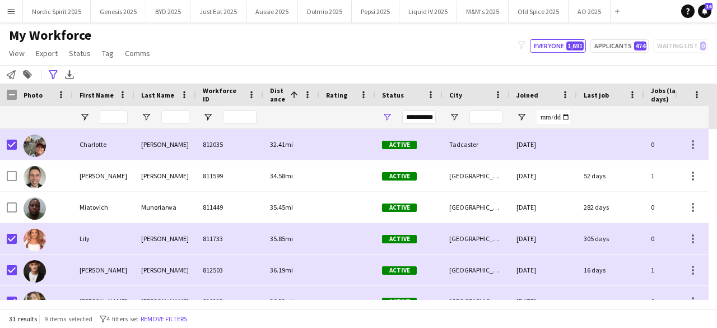
drag, startPoint x: 717, startPoint y: 185, endPoint x: 705, endPoint y: 74, distance: 111.5
click at [705, 74] on main "My Workforce View Views Default view Compliance Log New view Update view Delete…" at bounding box center [358, 167] width 717 height 290
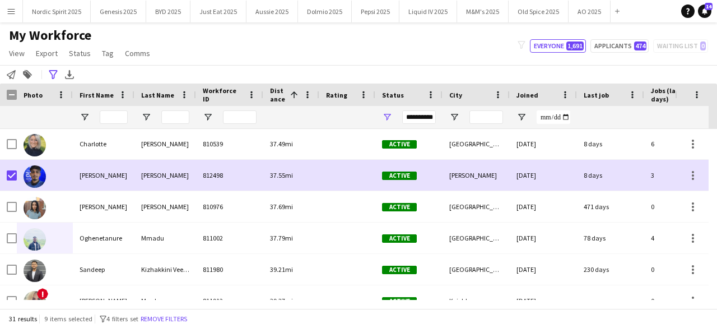
drag, startPoint x: 717, startPoint y: 154, endPoint x: 709, endPoint y: 189, distance: 35.5
click at [709, 189] on div at bounding box center [713, 214] width 8 height 171
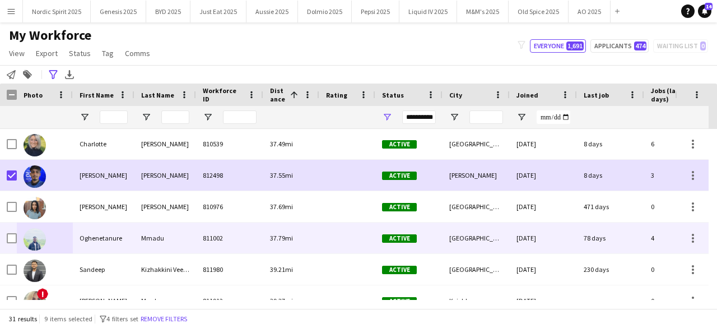
click at [33, 244] on img at bounding box center [35, 239] width 22 height 22
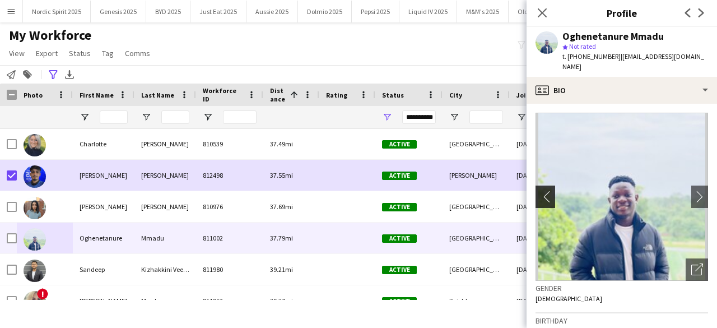
click at [538, 191] on app-icon "chevron-left" at bounding box center [544, 197] width 17 height 12
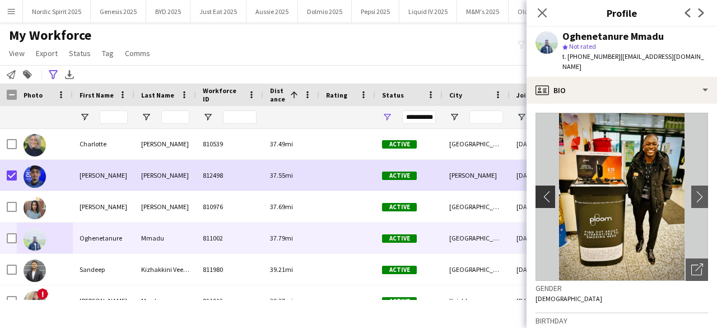
click at [538, 191] on app-icon "chevron-left" at bounding box center [544, 197] width 17 height 12
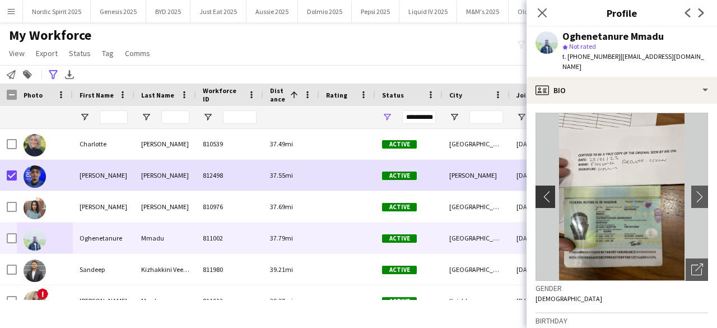
click at [538, 191] on app-icon "chevron-left" at bounding box center [544, 197] width 17 height 12
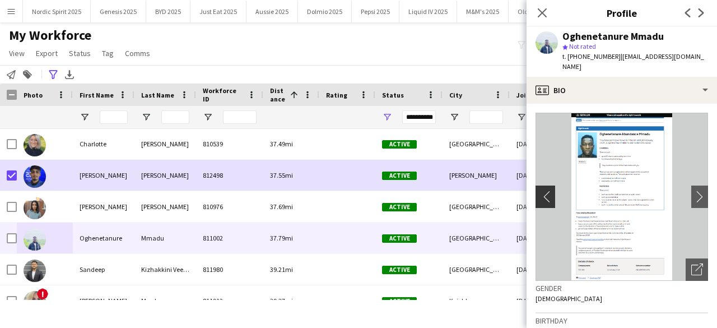
click at [538, 191] on app-icon "chevron-left" at bounding box center [544, 197] width 17 height 12
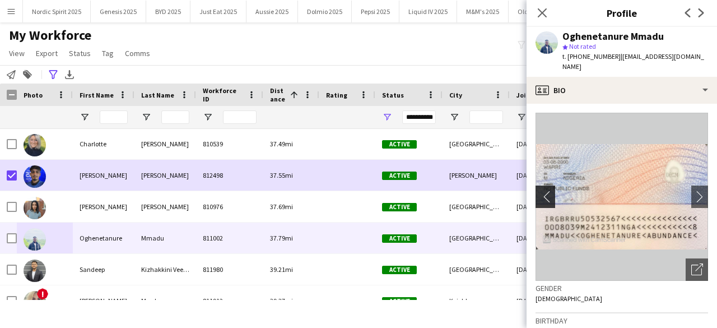
click at [538, 191] on app-icon "chevron-left" at bounding box center [544, 197] width 17 height 12
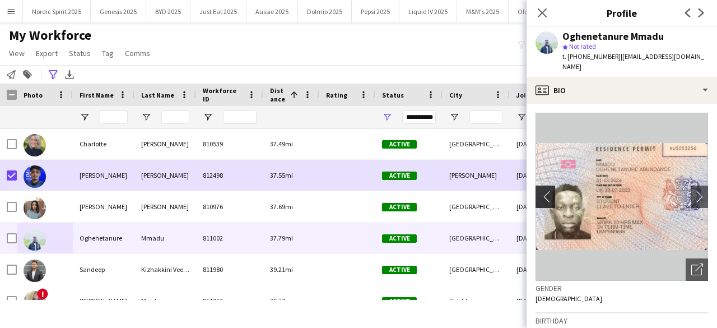
click at [538, 191] on app-icon "chevron-left" at bounding box center [544, 197] width 17 height 12
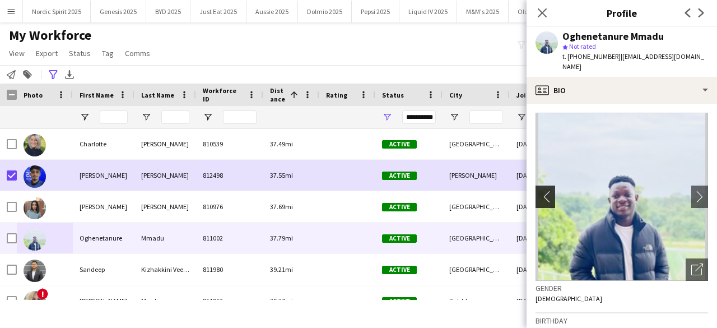
click at [538, 191] on app-icon "chevron-left" at bounding box center [544, 197] width 17 height 12
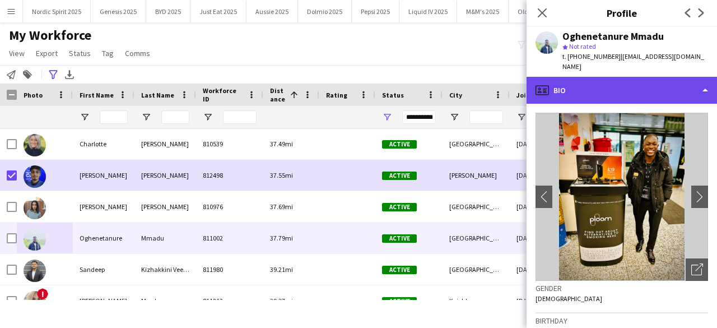
click at [637, 83] on div "profile Bio" at bounding box center [622, 90] width 191 height 27
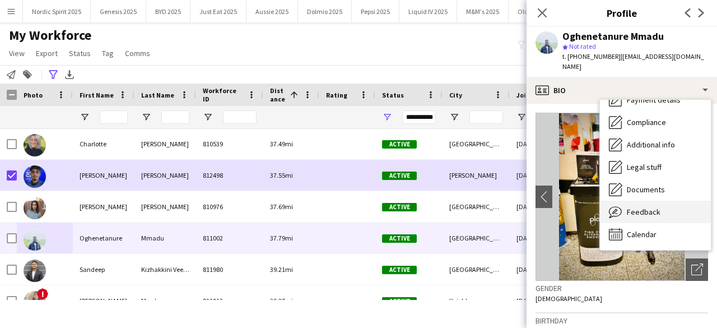
click at [661, 201] on div "Feedback Feedback" at bounding box center [655, 212] width 111 height 22
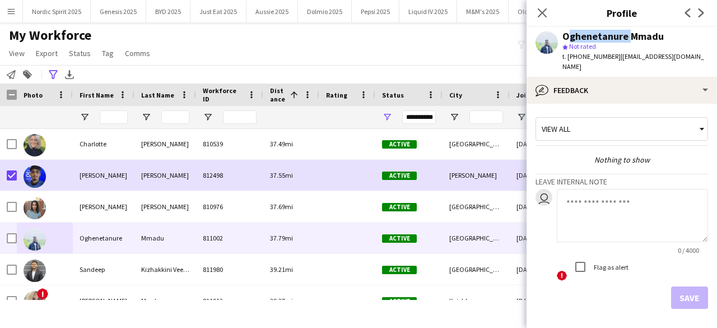
drag, startPoint x: 563, startPoint y: 38, endPoint x: 625, endPoint y: 36, distance: 62.2
click at [625, 36] on div "Oghenetanure Mmadu" at bounding box center [613, 36] width 101 height 10
copy div "Oghenetanure"
click at [555, 290] on div "Save" at bounding box center [622, 297] width 173 height 22
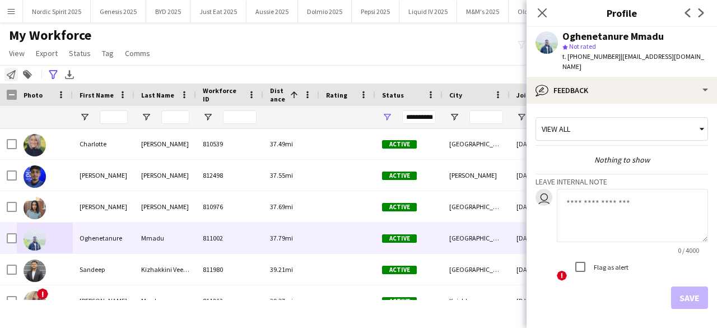
click at [9, 73] on icon at bounding box center [11, 74] width 9 height 9
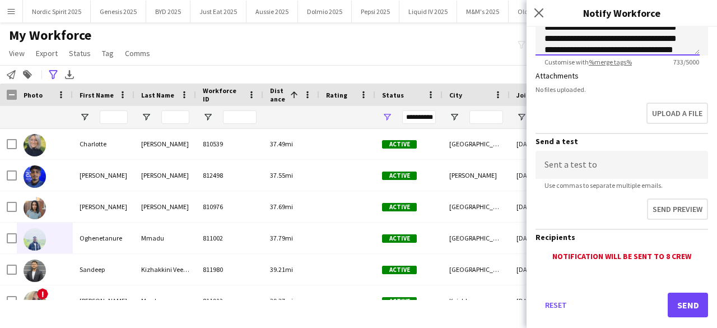
scroll to position [322, 0]
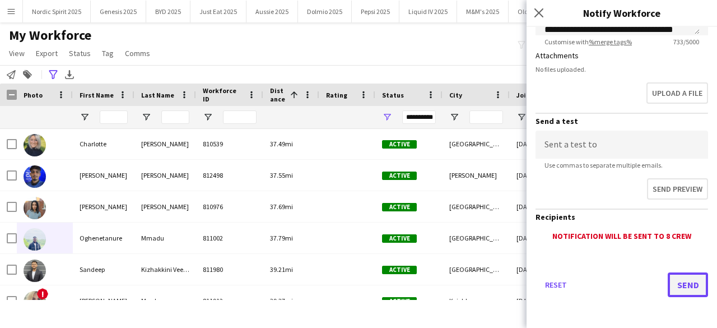
click at [682, 289] on button "Send" at bounding box center [688, 284] width 40 height 25
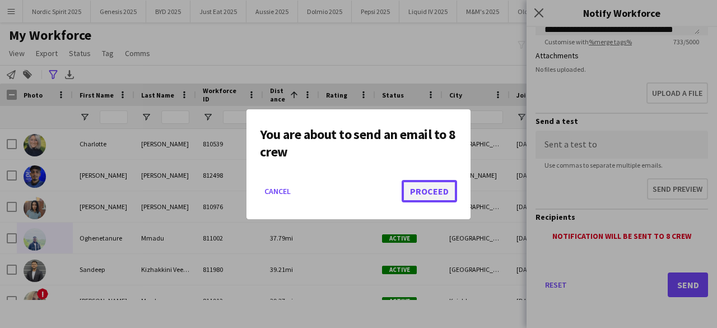
click at [429, 196] on button "Proceed" at bounding box center [429, 191] width 55 height 22
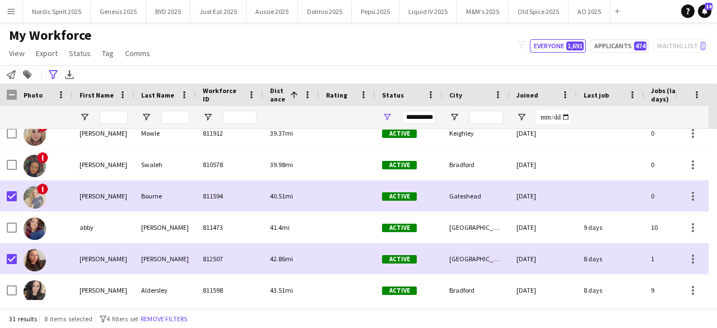
scroll to position [428, 0]
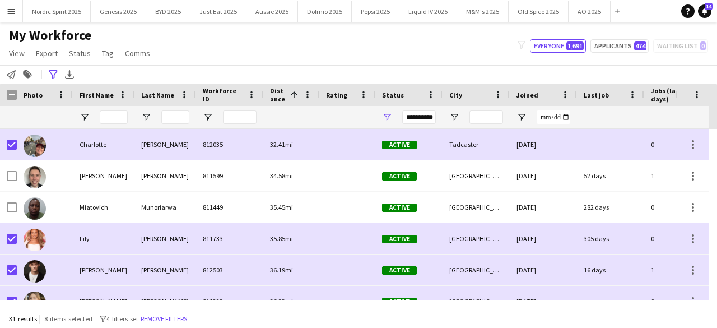
click at [594, 75] on div "**********" at bounding box center [358, 74] width 717 height 18
click at [6, 93] on div at bounding box center [8, 94] width 17 height 22
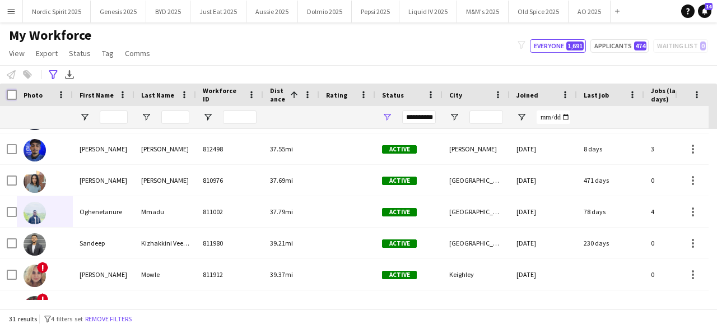
scroll to position [259, 0]
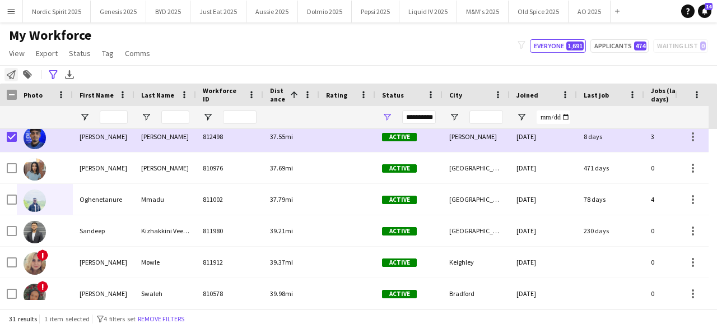
click at [8, 73] on icon "Notify workforce" at bounding box center [11, 74] width 9 height 9
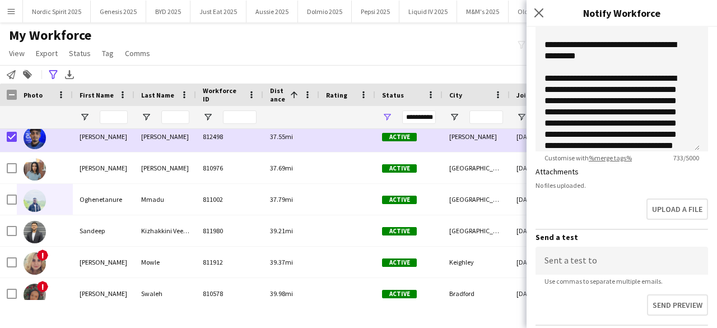
scroll to position [300, 0]
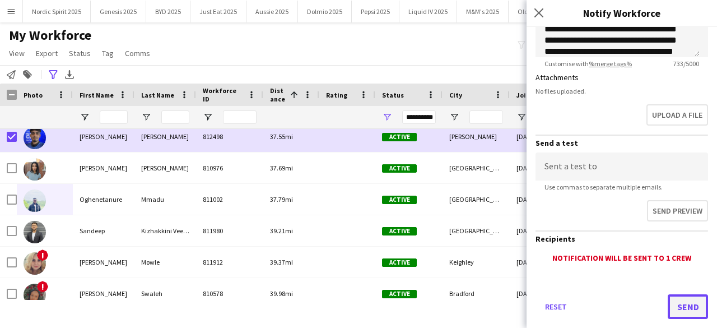
click at [680, 295] on button "Send" at bounding box center [688, 306] width 40 height 25
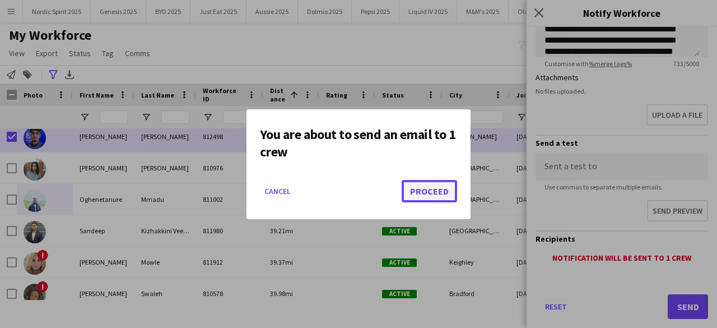
click at [420, 193] on button "Proceed" at bounding box center [429, 191] width 55 height 22
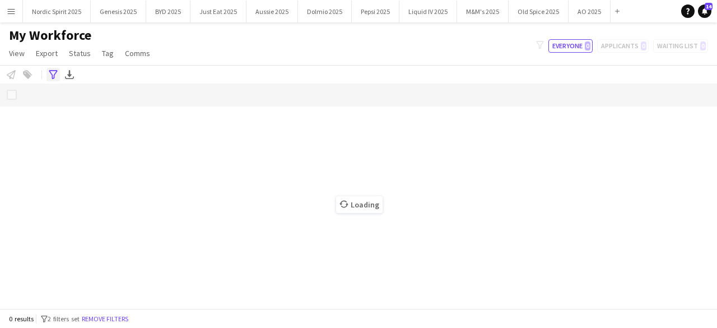
click at [56, 77] on icon "Advanced filters" at bounding box center [53, 74] width 9 height 9
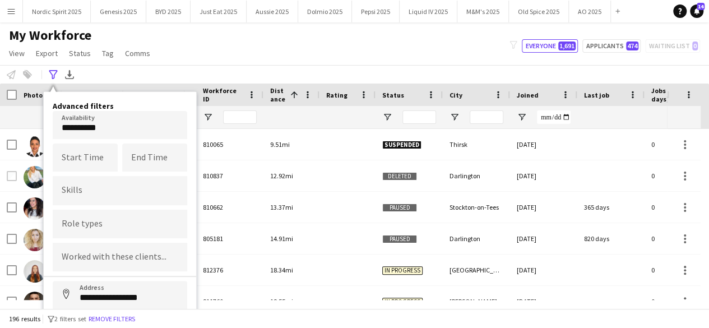
click at [157, 132] on body "Menu Boards Boards Boards All jobs Status Workforce Workforce My Workforce Recr…" at bounding box center [354, 164] width 709 height 328
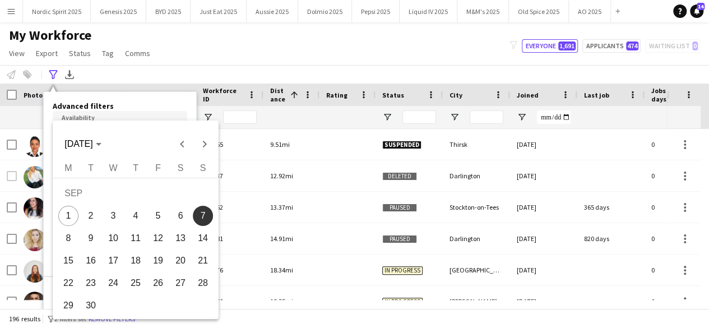
click at [134, 236] on span "11" at bounding box center [136, 238] width 20 height 20
type input "**********"
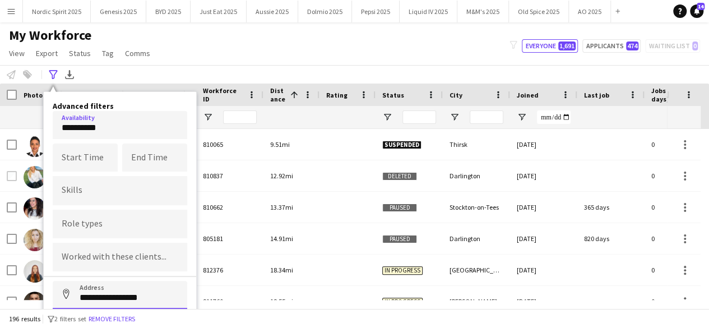
click at [113, 299] on input "**********" at bounding box center [120, 295] width 134 height 28
type input "**********"
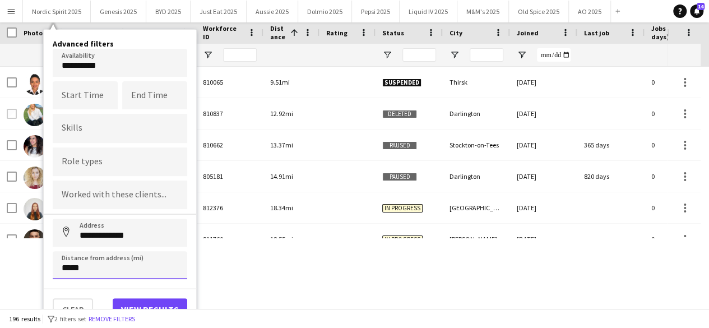
click at [152, 269] on input "*****" at bounding box center [120, 265] width 134 height 28
type input "*****"
click at [155, 300] on button "View results" at bounding box center [150, 309] width 75 height 22
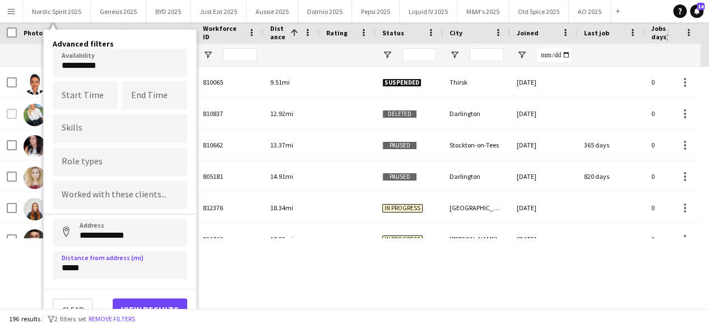
type input "**********"
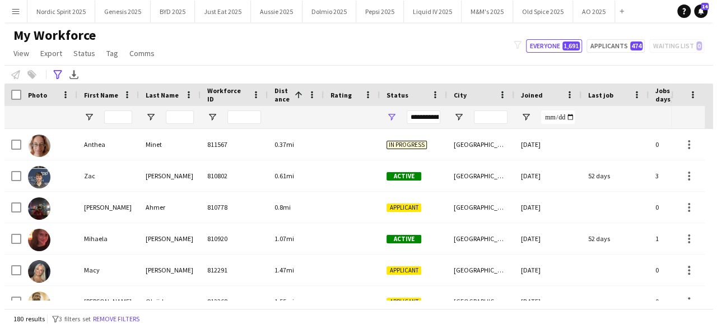
scroll to position [0, 0]
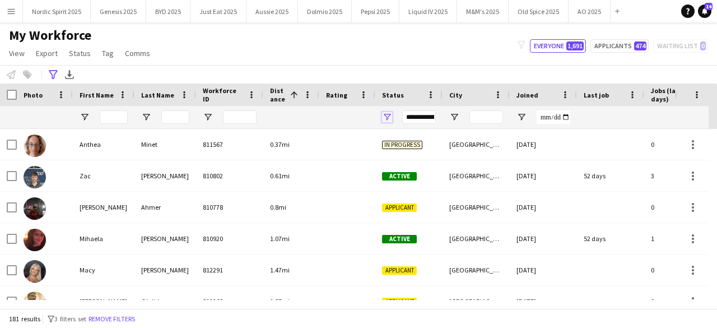
click at [389, 113] on span "Open Filter Menu" at bounding box center [387, 117] width 10 height 10
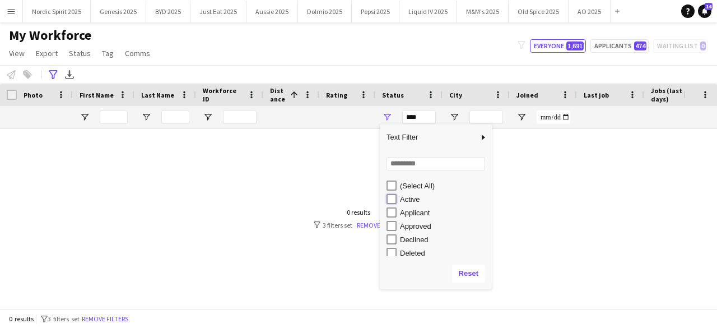
type input "**********"
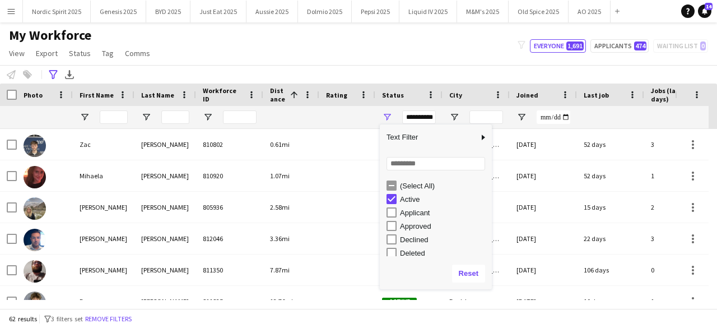
click at [347, 37] on div "My Workforce View Views Default view Compliance Log New view Update view Delete…" at bounding box center [358, 46] width 717 height 38
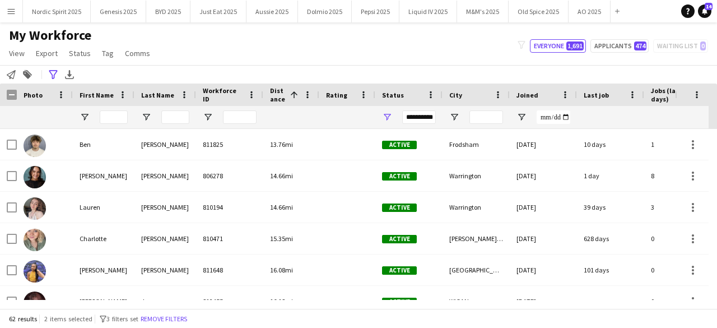
scroll to position [179, 0]
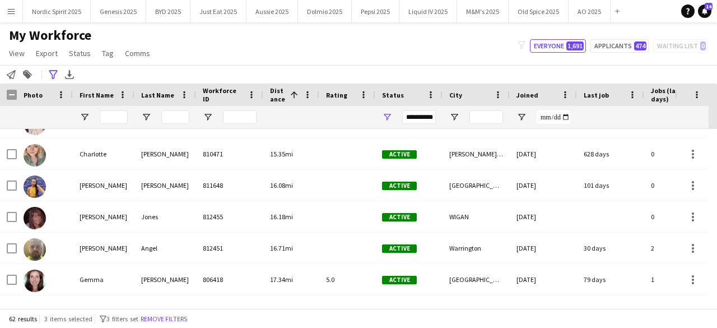
click at [717, 295] on div at bounding box center [713, 214] width 8 height 171
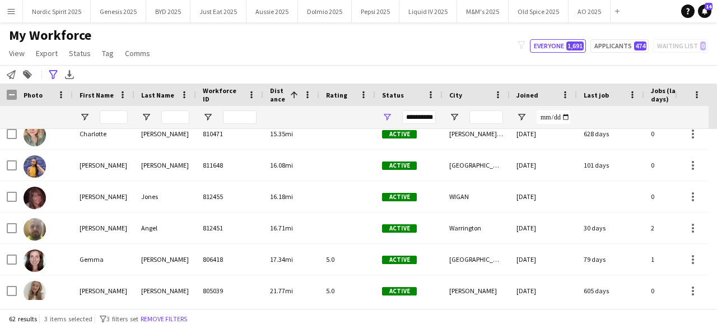
click at [717, 295] on div at bounding box center [713, 214] width 8 height 171
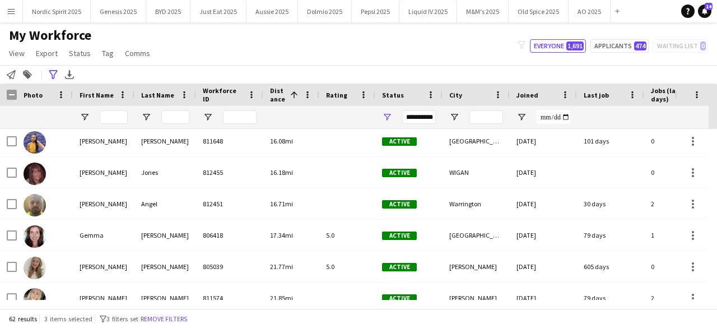
click at [717, 295] on div at bounding box center [713, 214] width 8 height 171
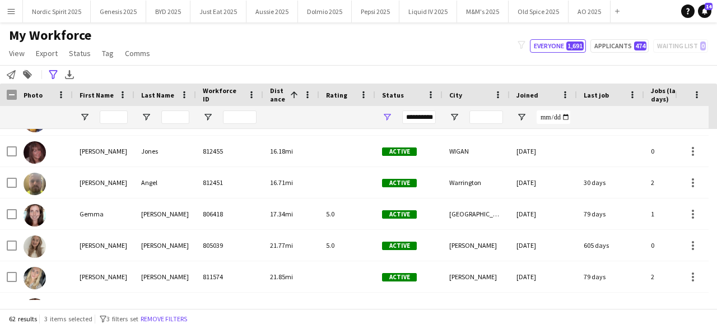
click at [717, 295] on div at bounding box center [713, 214] width 8 height 171
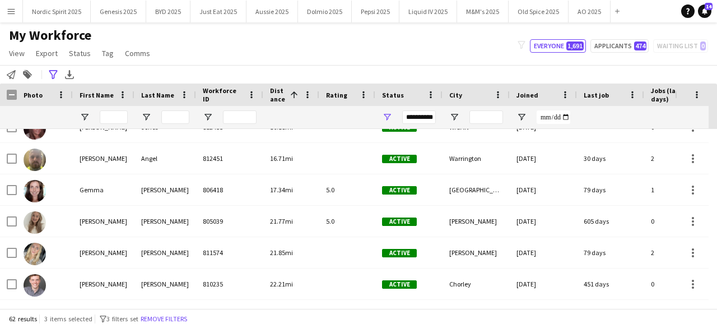
click at [717, 295] on div at bounding box center [713, 214] width 8 height 171
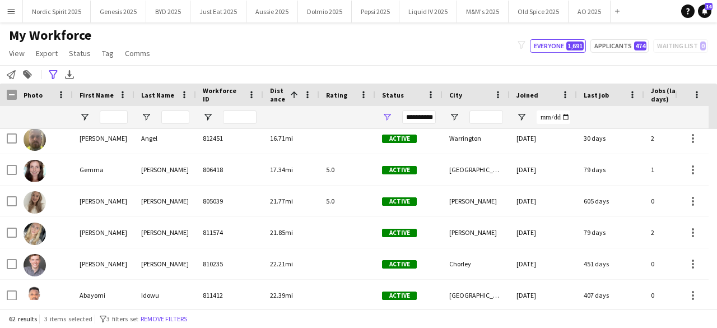
click at [717, 295] on div at bounding box center [713, 214] width 8 height 171
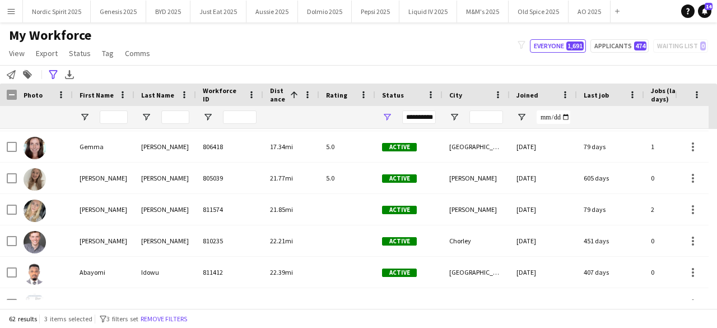
click at [717, 295] on div at bounding box center [713, 214] width 8 height 171
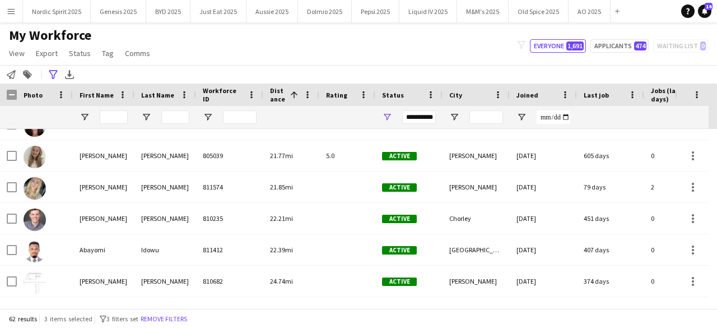
click at [717, 295] on div at bounding box center [713, 214] width 8 height 171
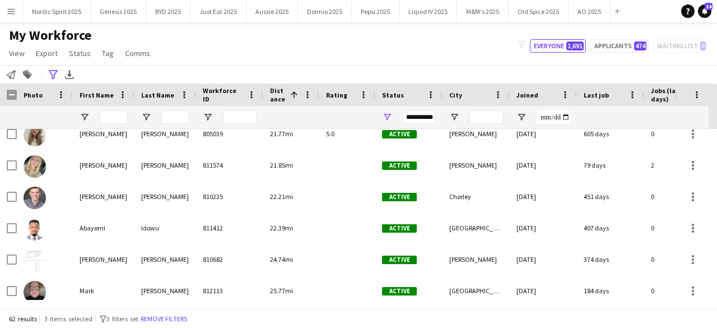
click at [717, 295] on div at bounding box center [713, 214] width 8 height 171
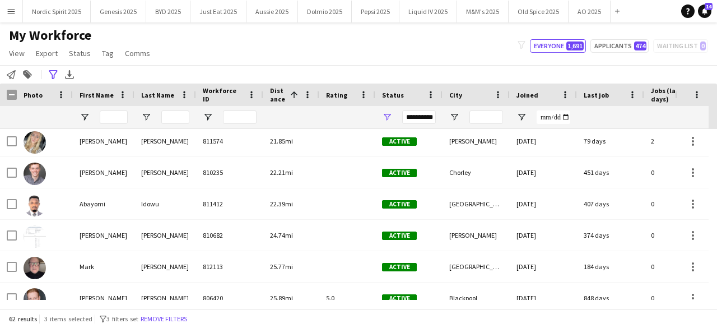
click at [717, 295] on div at bounding box center [713, 214] width 8 height 171
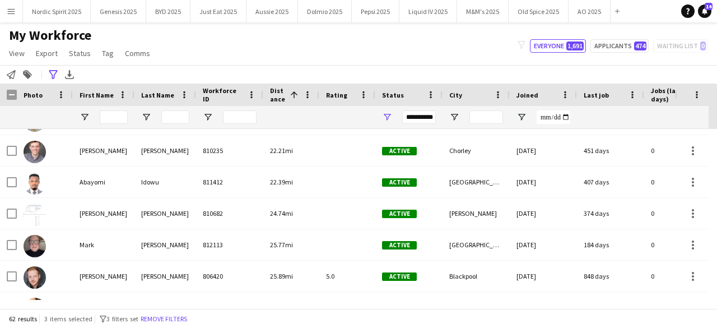
click at [717, 295] on div at bounding box center [713, 214] width 8 height 171
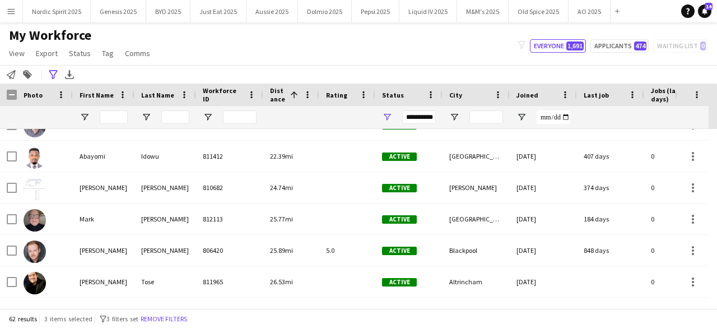
click at [717, 295] on div at bounding box center [713, 214] width 8 height 171
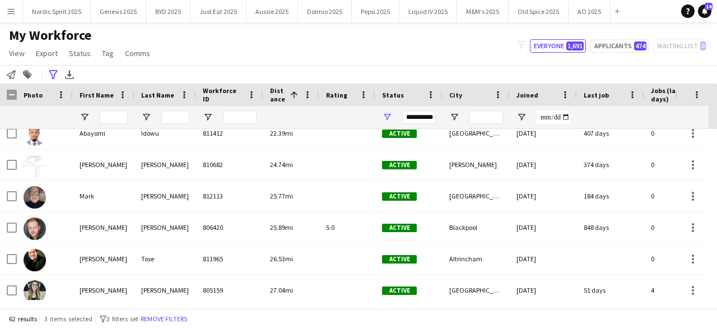
click at [717, 295] on div at bounding box center [713, 214] width 8 height 171
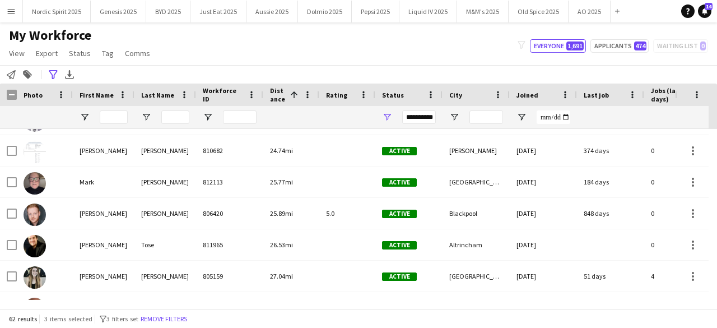
click at [717, 295] on div at bounding box center [713, 214] width 8 height 171
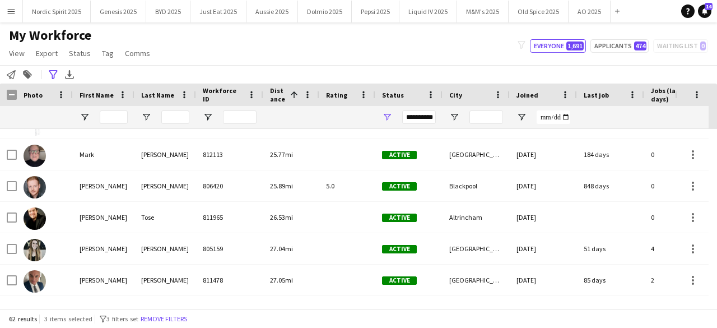
click at [717, 295] on div at bounding box center [713, 214] width 8 height 171
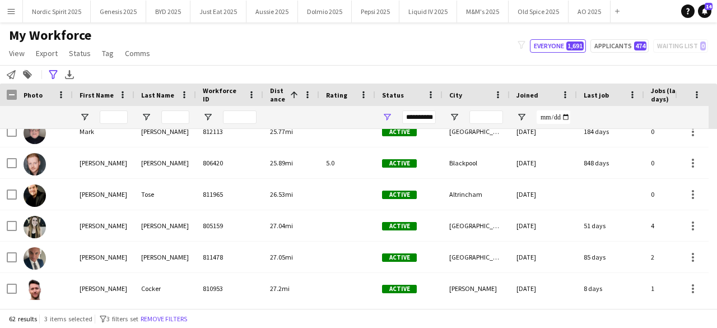
click at [717, 295] on div at bounding box center [713, 214] width 8 height 171
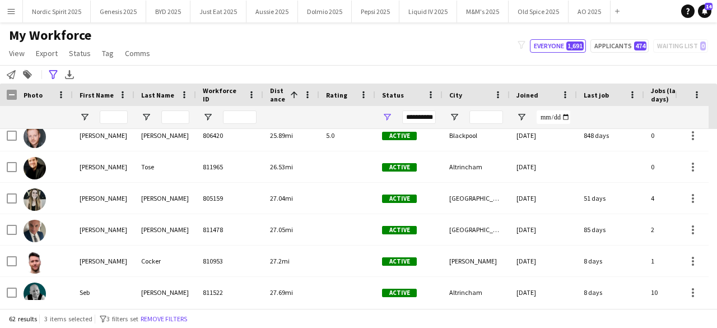
click at [717, 295] on div at bounding box center [713, 214] width 8 height 171
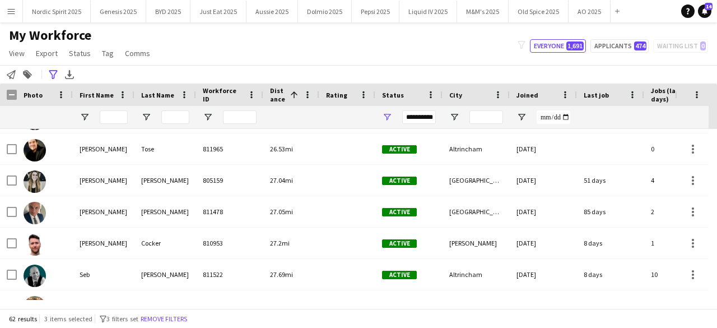
click at [717, 295] on div at bounding box center [713, 214] width 8 height 171
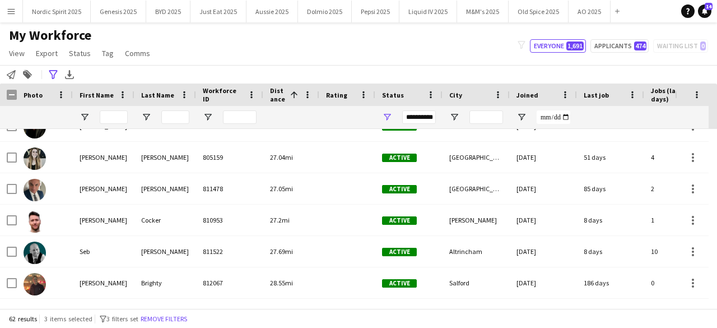
click at [717, 295] on div at bounding box center [713, 214] width 8 height 171
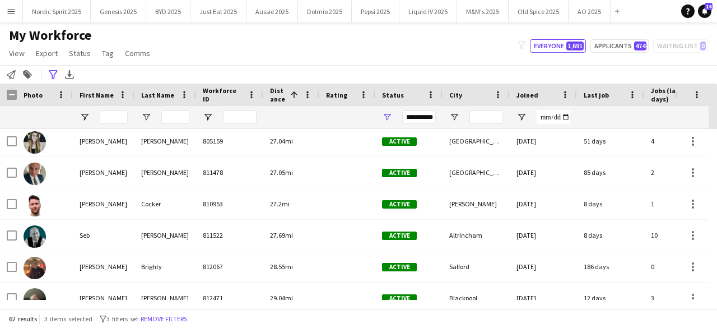
click at [717, 295] on div at bounding box center [713, 214] width 8 height 171
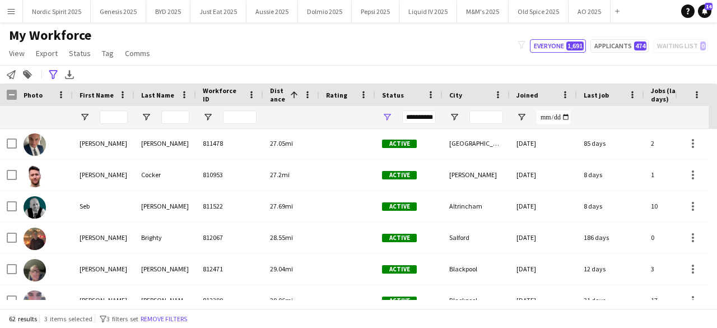
click at [717, 295] on div at bounding box center [713, 214] width 8 height 171
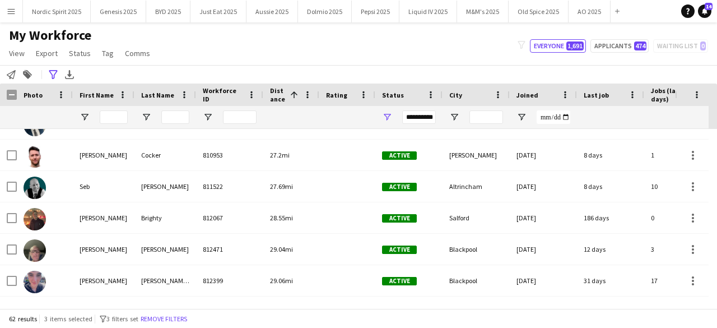
click at [717, 295] on div at bounding box center [713, 214] width 8 height 171
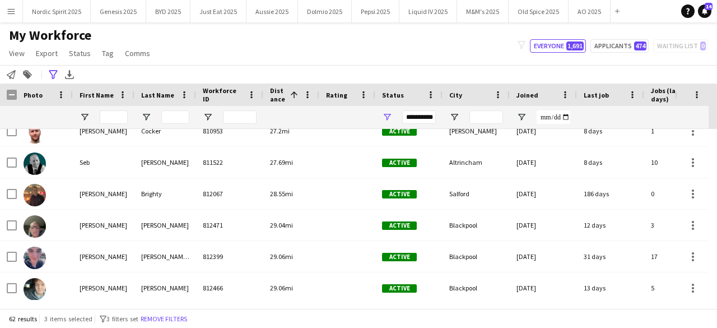
click at [717, 295] on div at bounding box center [713, 214] width 8 height 171
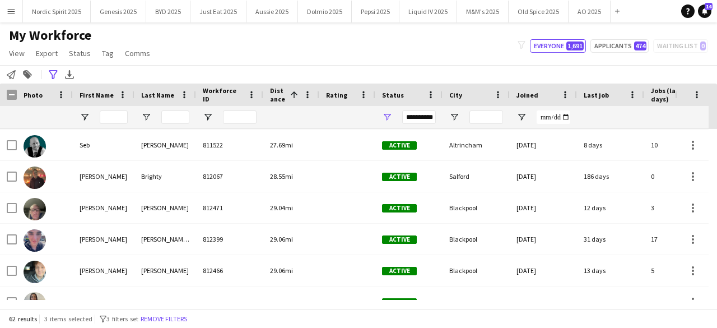
click at [717, 295] on div at bounding box center [713, 214] width 8 height 171
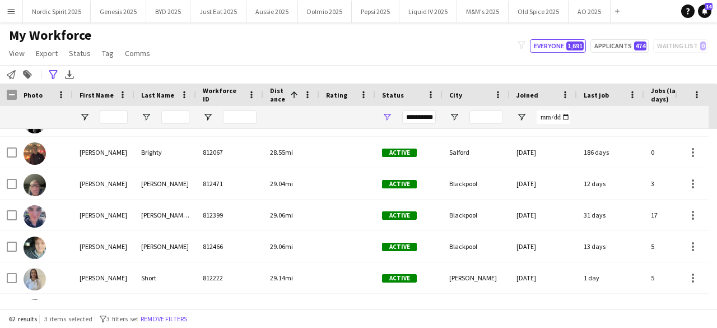
click at [717, 295] on div at bounding box center [713, 214] width 8 height 171
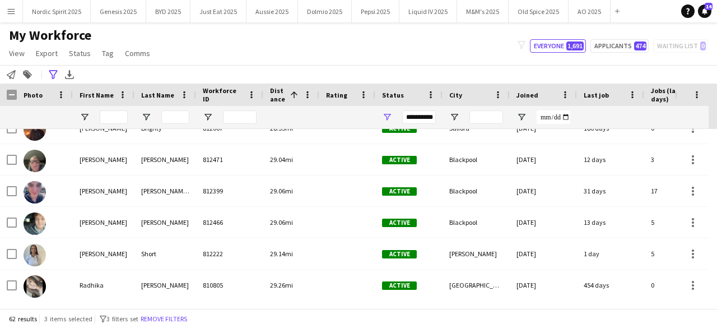
click at [717, 295] on div at bounding box center [713, 214] width 8 height 171
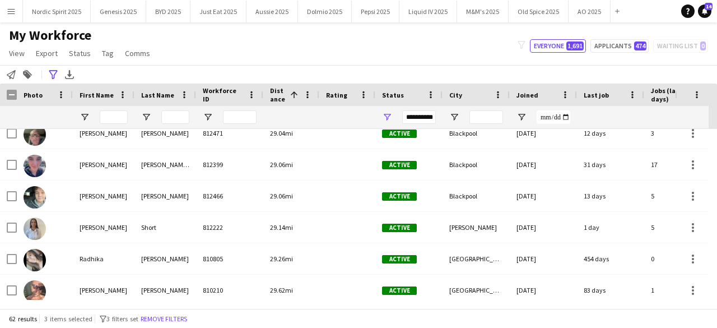
click at [717, 295] on div at bounding box center [713, 214] width 8 height 171
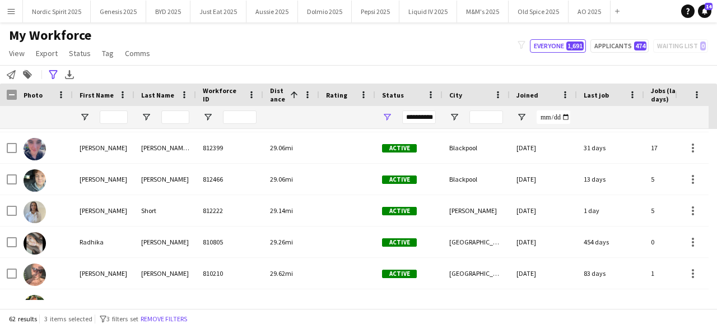
click at [717, 295] on div at bounding box center [713, 214] width 8 height 171
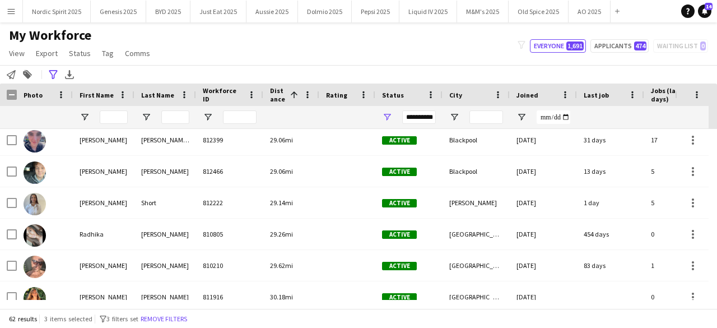
click at [717, 295] on div at bounding box center [713, 214] width 8 height 171
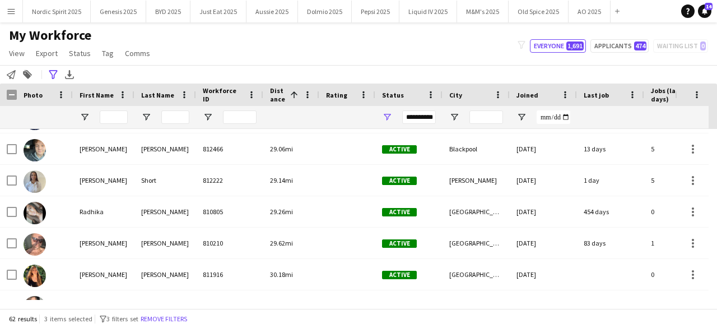
click at [717, 295] on div at bounding box center [713, 214] width 8 height 171
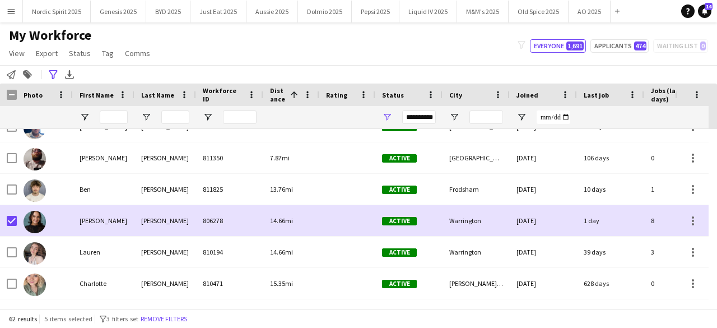
scroll to position [134, 0]
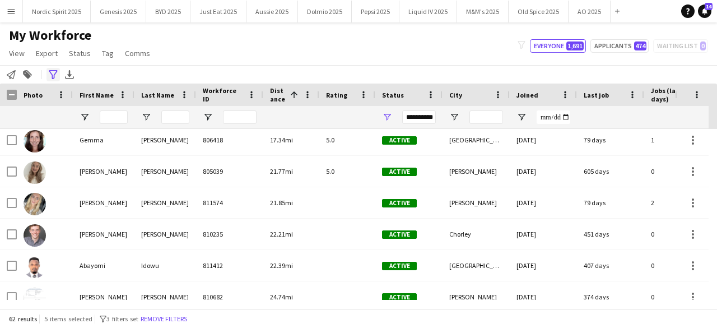
click at [57, 76] on icon "Advanced filters" at bounding box center [53, 74] width 9 height 9
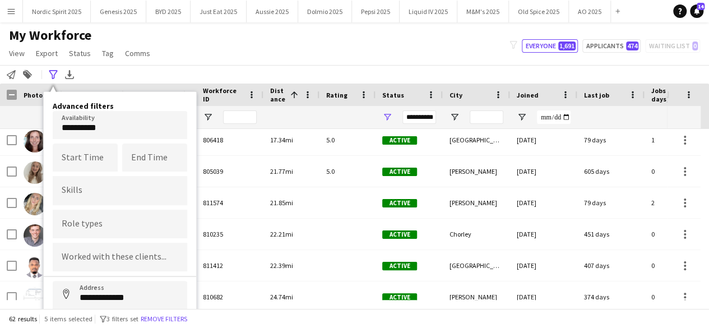
click at [96, 132] on body "Menu Boards Boards Boards All jobs Status Workforce Workforce My Workforce Recr…" at bounding box center [354, 164] width 709 height 328
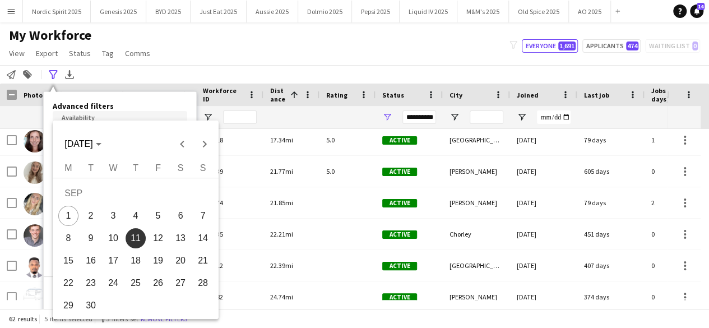
click at [111, 266] on span "17" at bounding box center [113, 260] width 20 height 20
type input "**********"
click at [120, 259] on span "17" at bounding box center [113, 260] width 20 height 20
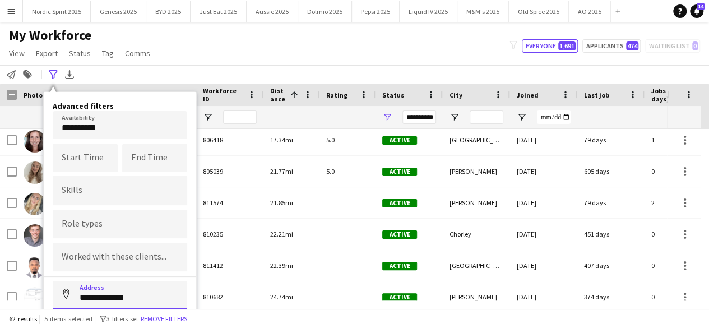
click at [136, 294] on input "**********" at bounding box center [120, 295] width 134 height 28
type input "**********"
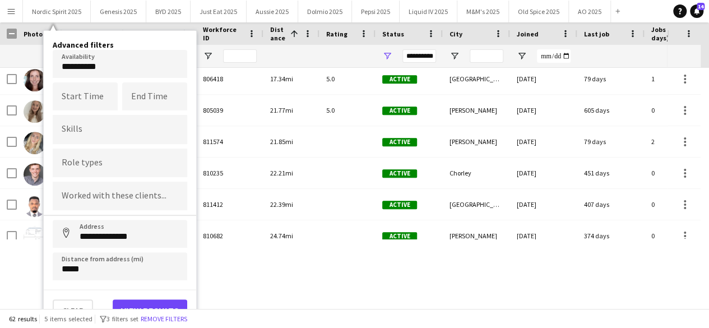
scroll to position [62, 0]
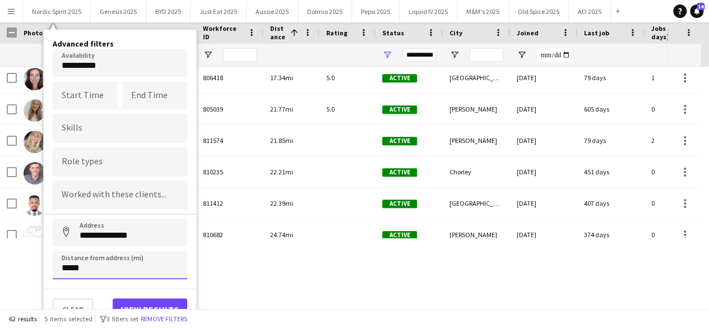
click at [152, 268] on input "*****" at bounding box center [120, 265] width 134 height 28
type input "*****"
click at [152, 299] on button "View results" at bounding box center [150, 309] width 75 height 22
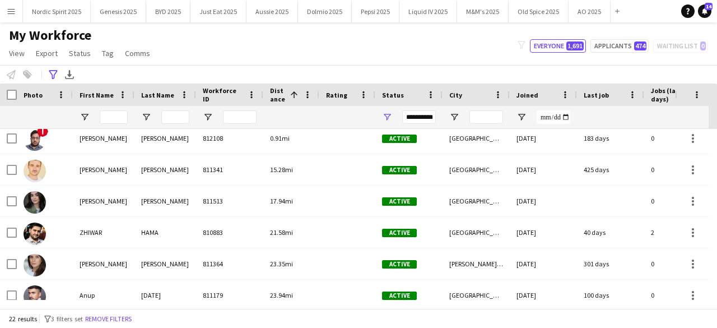
scroll to position [46, 0]
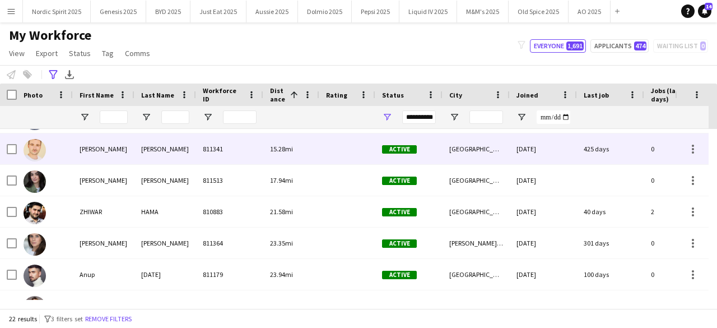
click at [29, 151] on img at bounding box center [35, 150] width 22 height 22
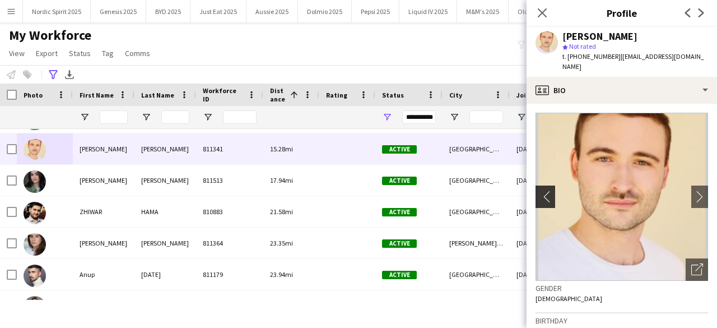
click at [545, 191] on app-icon "chevron-left" at bounding box center [544, 197] width 17 height 12
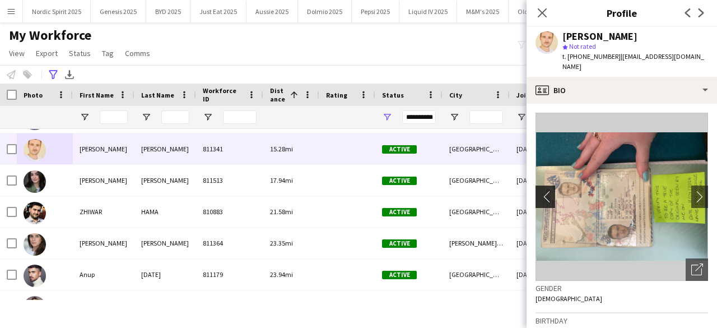
click at [545, 191] on app-icon "chevron-left" at bounding box center [544, 197] width 17 height 12
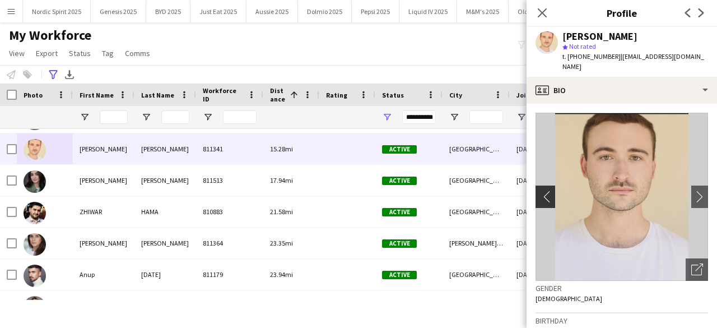
click at [545, 191] on app-icon "chevron-left" at bounding box center [544, 197] width 17 height 12
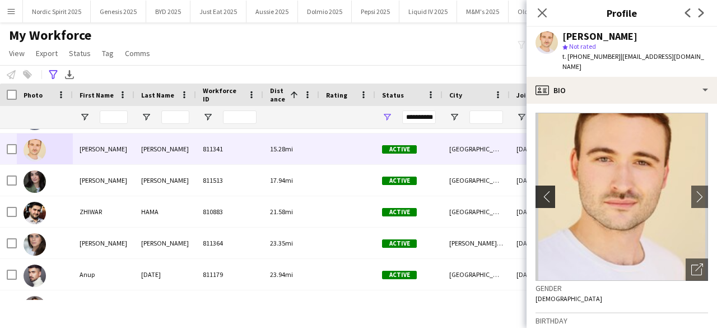
click at [545, 191] on app-icon "chevron-left" at bounding box center [544, 197] width 17 height 12
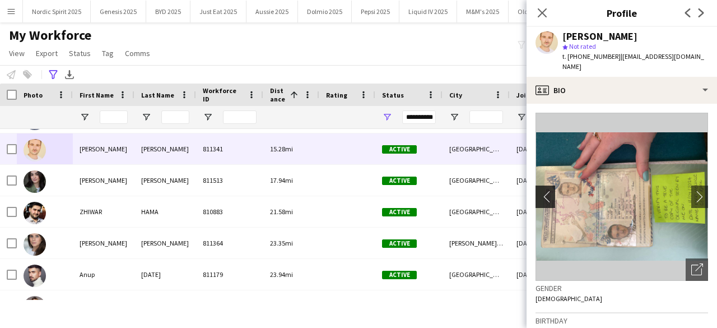
click at [545, 191] on app-icon "chevron-left" at bounding box center [544, 197] width 17 height 12
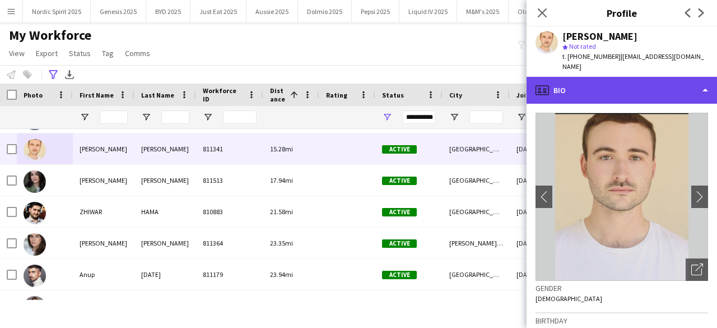
click at [592, 84] on div "profile Bio" at bounding box center [622, 90] width 191 height 27
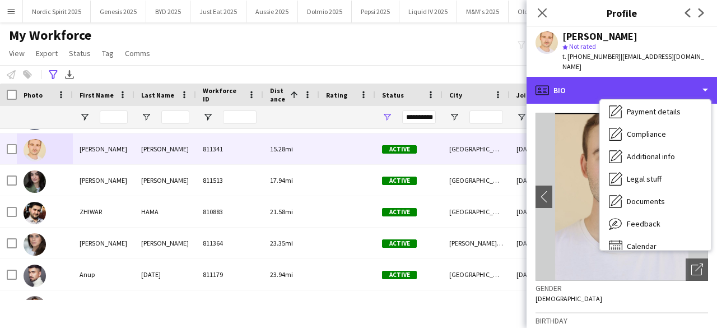
scroll to position [150, 0]
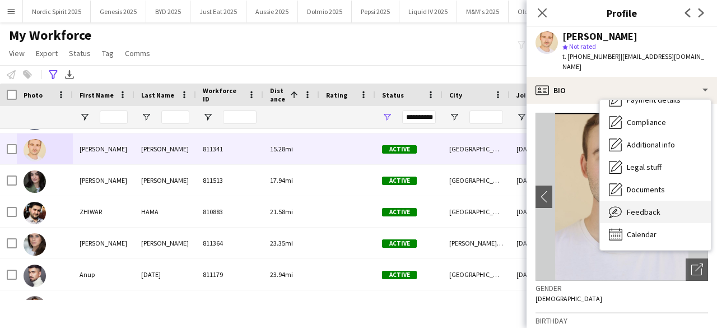
click at [662, 208] on div "Feedback Feedback" at bounding box center [655, 212] width 111 height 22
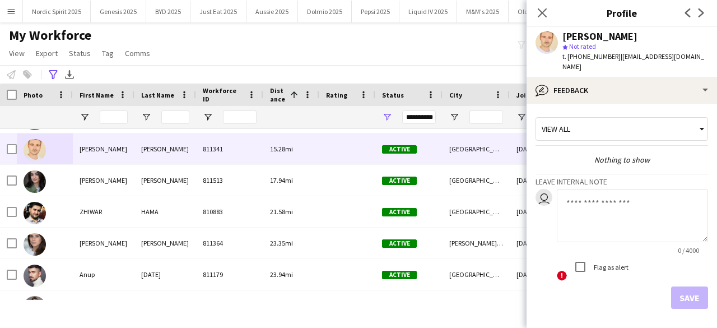
click at [635, 104] on app-crew-profile-feedback-tab "View all Nothing to show Leave internal note user 0 / 4000 ! Flag as alert Save…" at bounding box center [622, 216] width 191 height 224
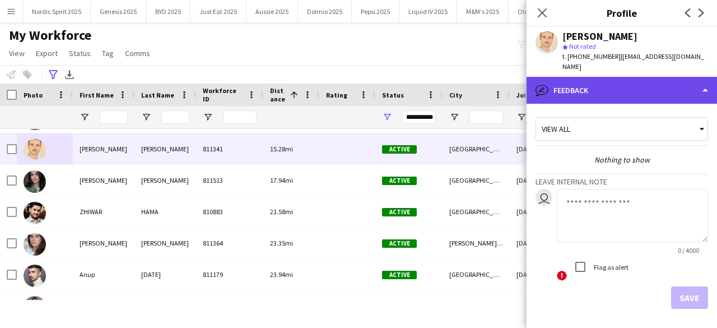
click at [643, 90] on div "bubble-pencil Feedback" at bounding box center [622, 90] width 191 height 27
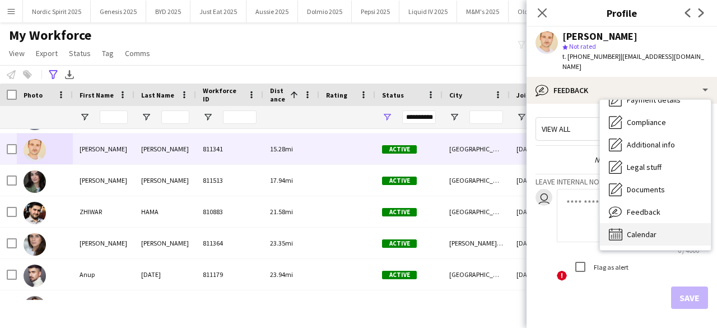
click at [654, 229] on span "Calendar" at bounding box center [642, 234] width 30 height 10
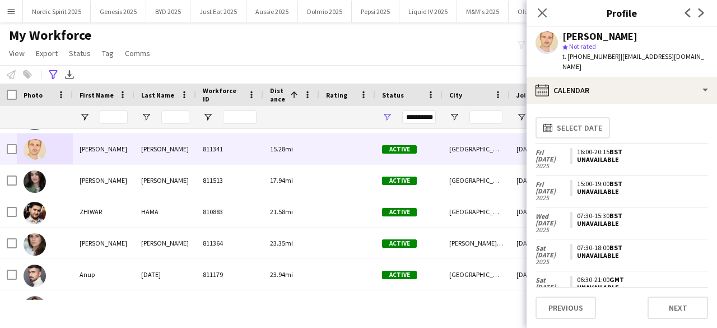
drag, startPoint x: 709, startPoint y: 157, endPoint x: 705, endPoint y: 196, distance: 38.4
click at [705, 196] on app-calendar-tab "calendar-full Select date Fri 15 Aug 2025 16:00-20:15 BST Unavailable Fri 25 Ju…" at bounding box center [622, 216] width 191 height 224
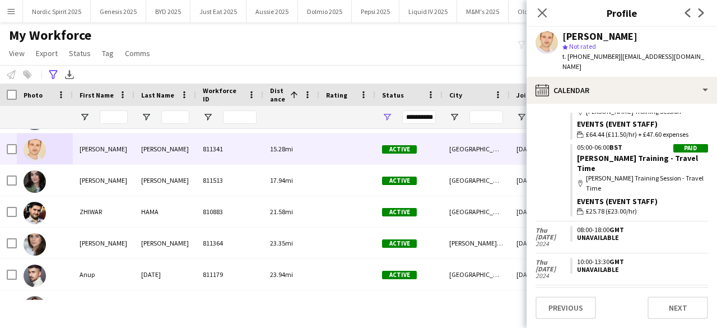
scroll to position [0, 0]
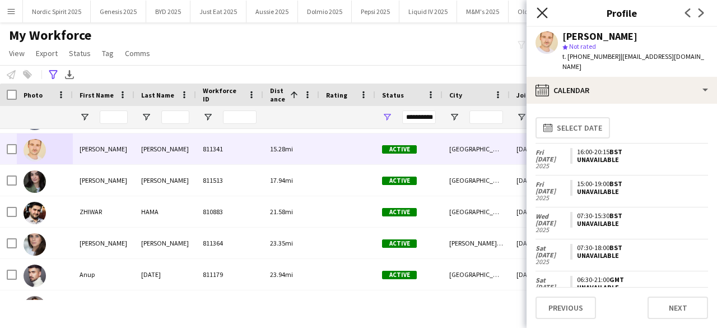
click at [543, 15] on icon at bounding box center [542, 12] width 11 height 11
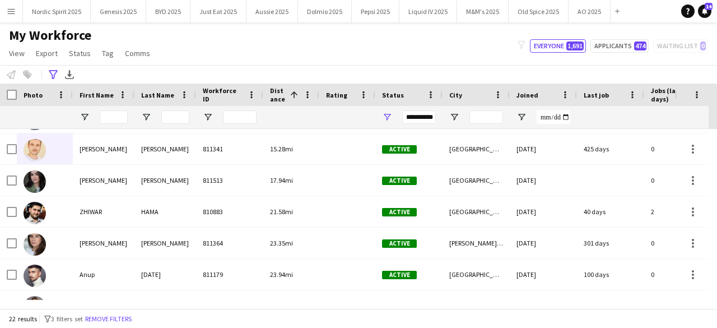
click at [403, 55] on div "My Workforce View Views Default view Compliance Log New view Update view Delete…" at bounding box center [358, 46] width 717 height 38
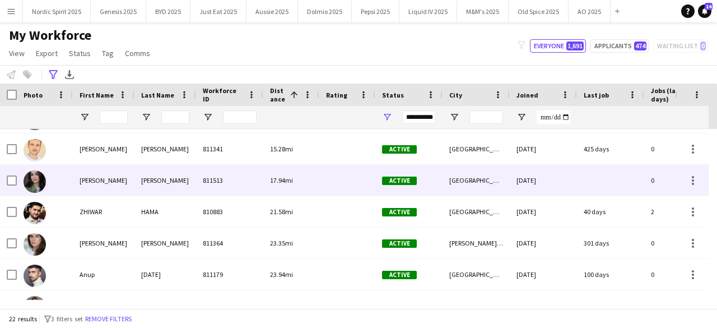
click at [36, 180] on img at bounding box center [35, 181] width 22 height 22
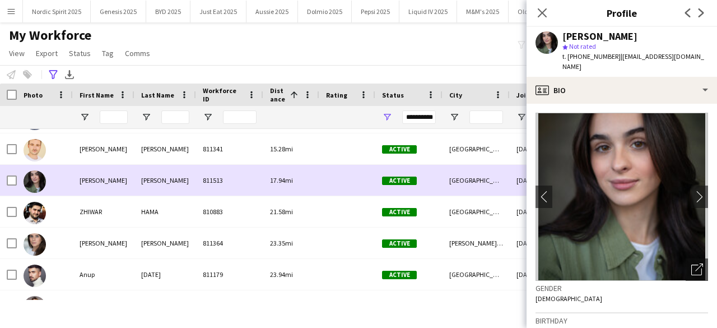
click at [36, 180] on img at bounding box center [35, 181] width 22 height 22
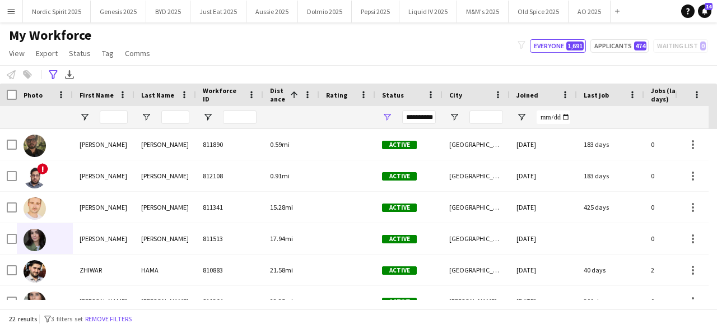
drag, startPoint x: 717, startPoint y: 162, endPoint x: 717, endPoint y: 124, distance: 38.1
click at [717, 125] on div "Workforce Details Photo First Name" at bounding box center [358, 195] width 717 height 225
